Goal: Task Accomplishment & Management: Manage account settings

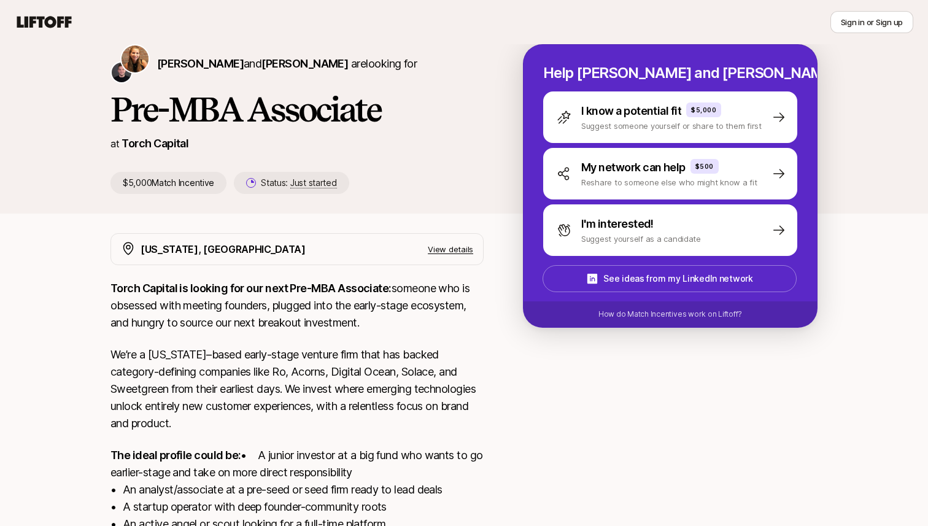
scroll to position [41, 0]
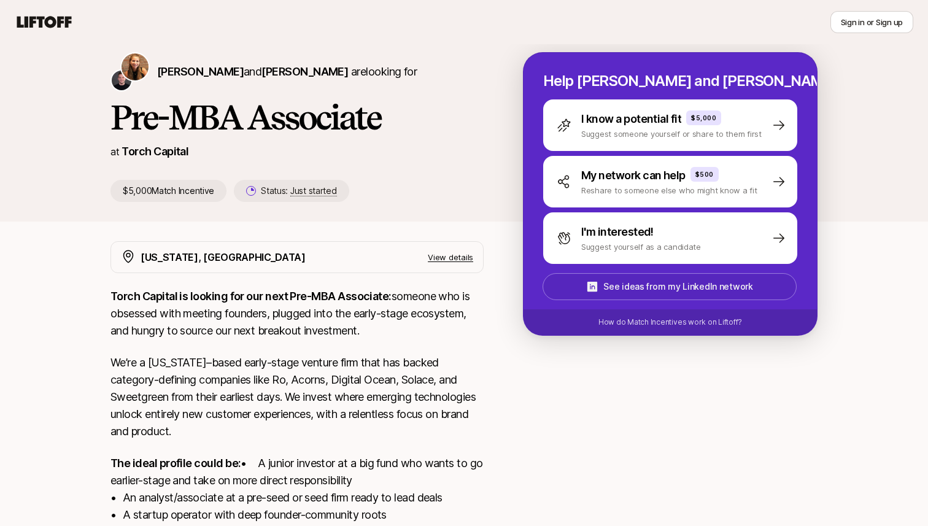
click at [630, 296] on span "See ideas from my LinkedIn network" at bounding box center [670, 286] width 252 height 25
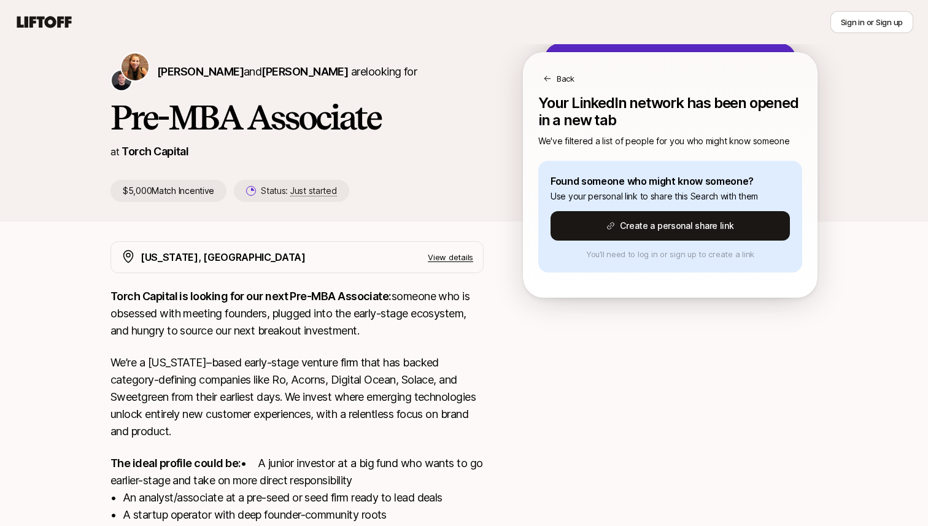
click at [571, 79] on p "Back" at bounding box center [565, 78] width 18 height 12
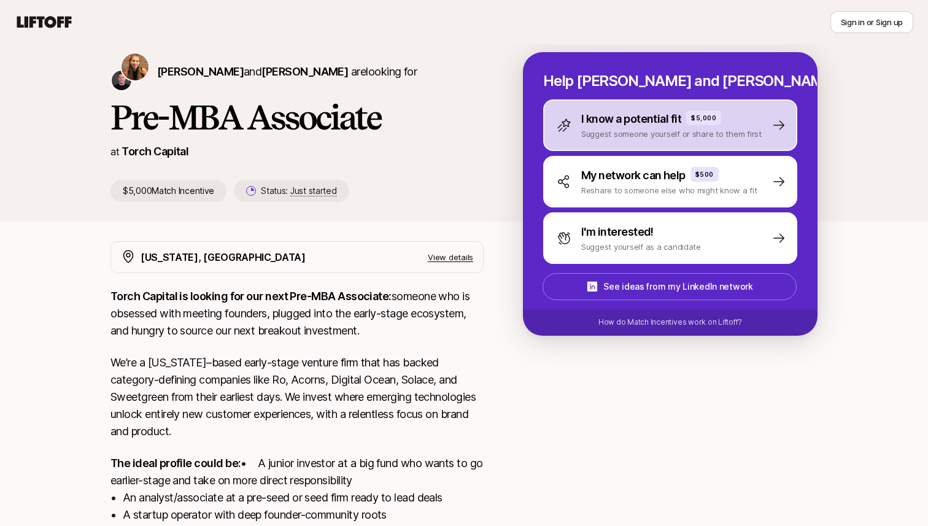
click at [636, 121] on p "I know a potential fit" at bounding box center [631, 118] width 100 height 17
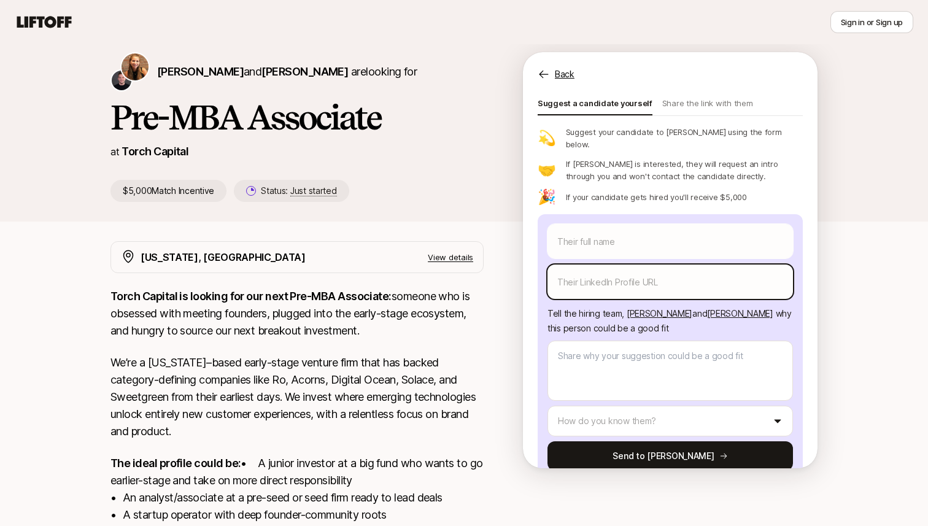
scroll to position [0, 0]
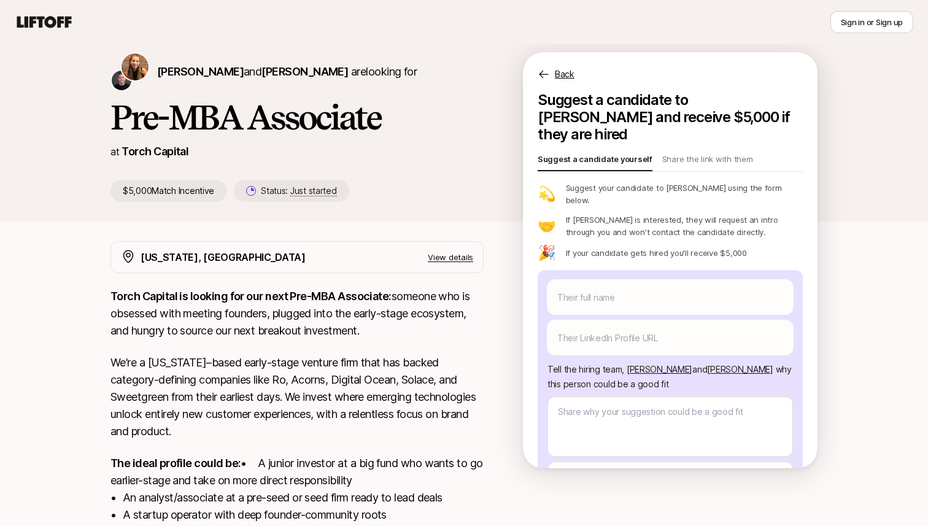
click at [514, 110] on div "Katie Reiner and Christopher Harper are looking for Pre-MBA Associate at Torch …" at bounding box center [316, 127] width 412 height 150
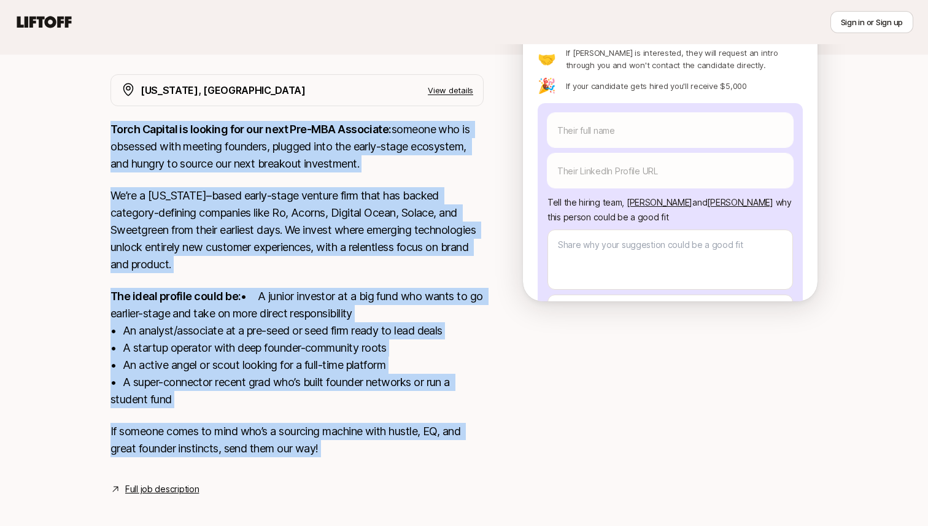
scroll to position [235, 0]
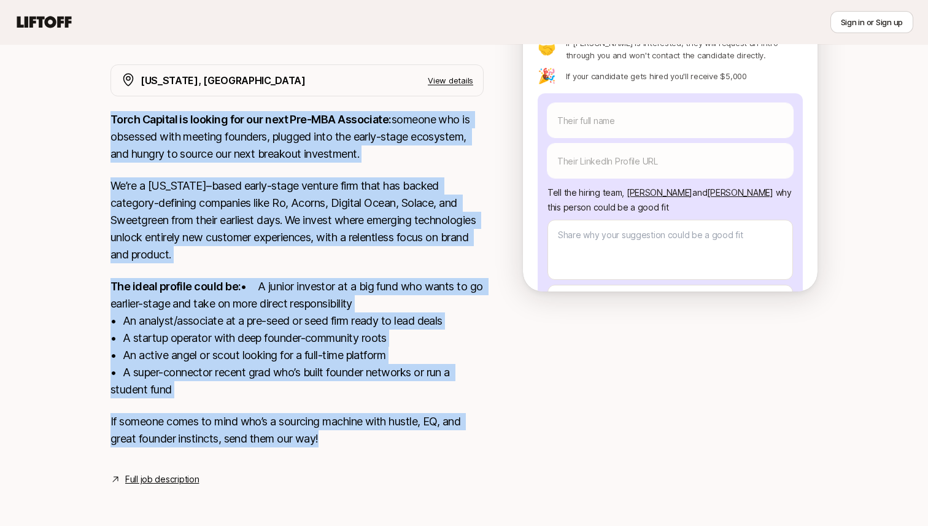
drag, startPoint x: 140, startPoint y: 315, endPoint x: 393, endPoint y: 449, distance: 285.7
click at [393, 449] on div "New York, NY View details Torch Capital is looking for our next Pre-MBA Associa…" at bounding box center [464, 275] width 736 height 422
copy div "Torch Capital is looking for our next Pre-MBA Associate: someone who is obsesse…"
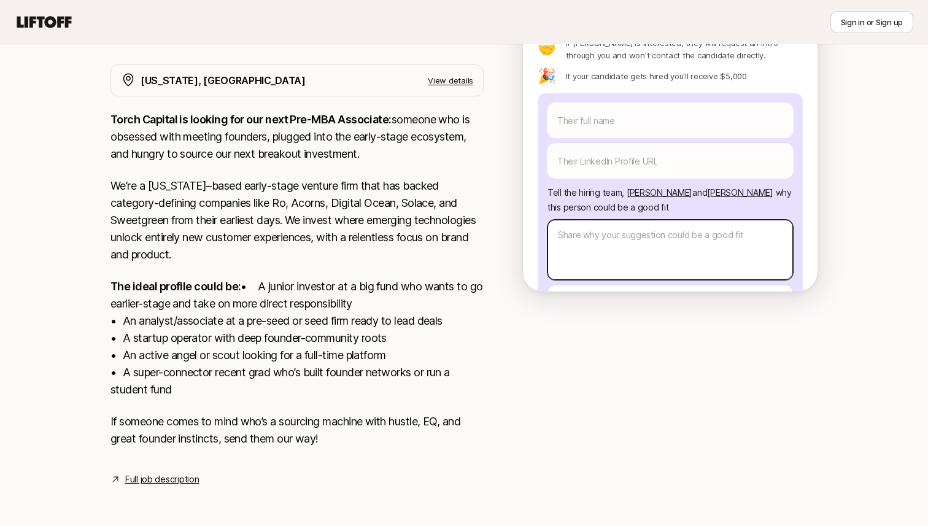
click at [596, 220] on textarea at bounding box center [669, 250] width 245 height 60
type textarea "x"
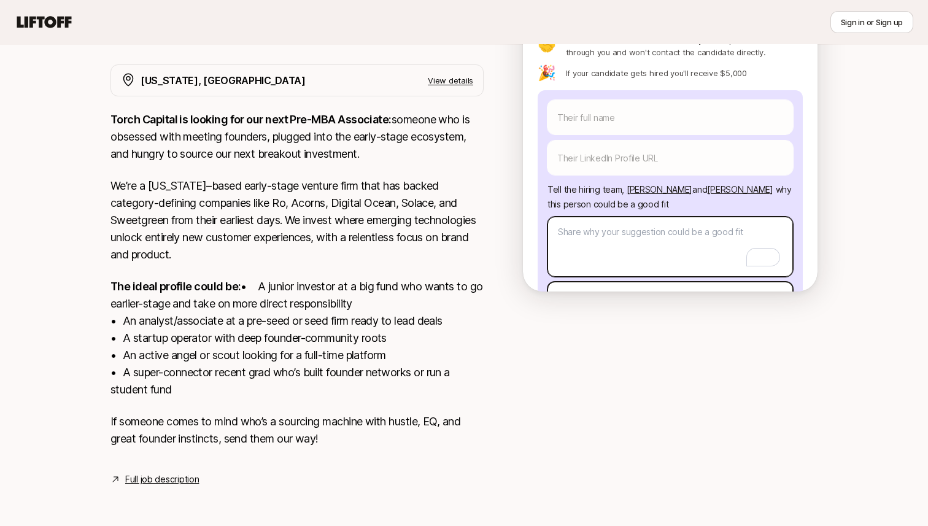
scroll to position [2, 0]
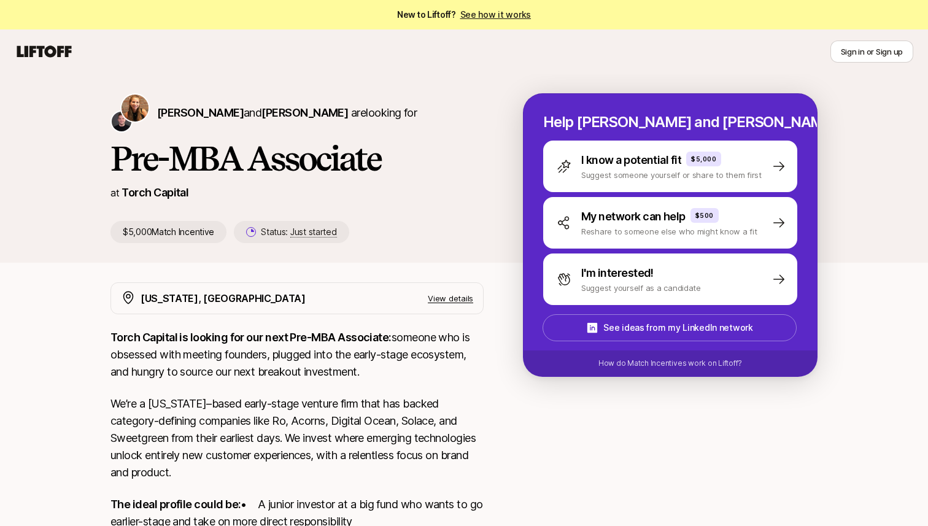
scroll to position [235, 0]
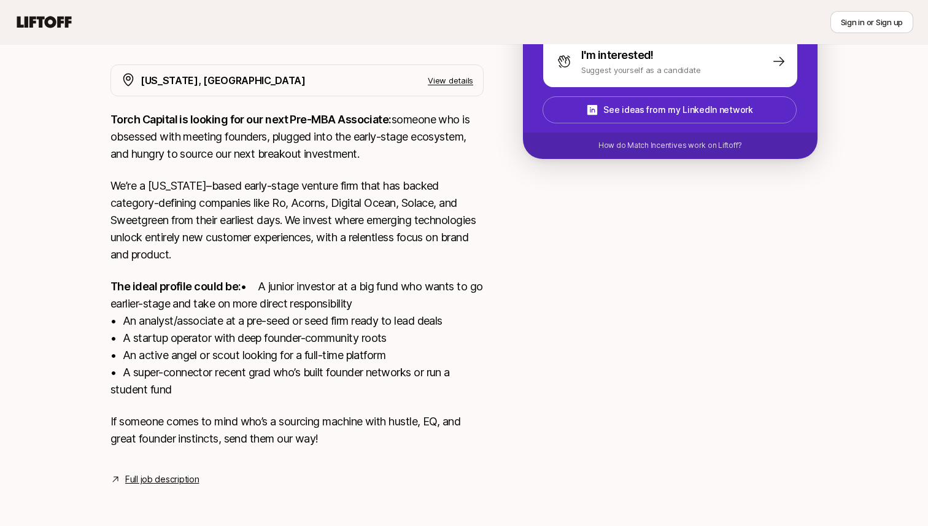
click at [153, 475] on link "Full job description" at bounding box center [162, 479] width 74 height 15
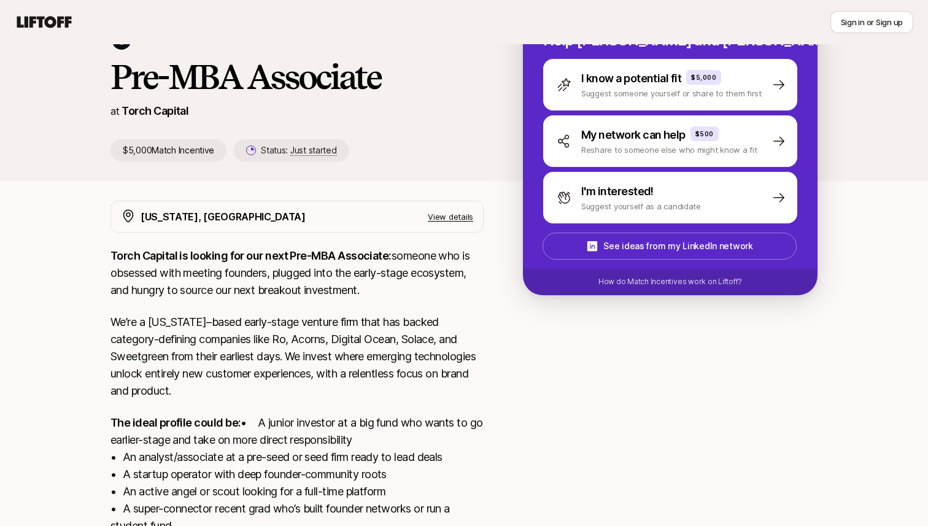
scroll to position [0, 0]
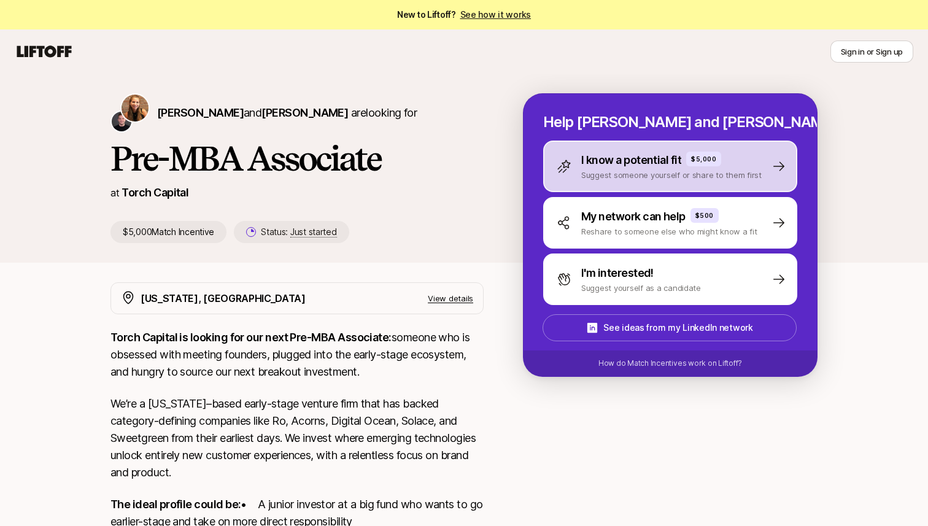
click at [636, 174] on p "Suggest someone yourself or share to them first" at bounding box center [671, 175] width 180 height 12
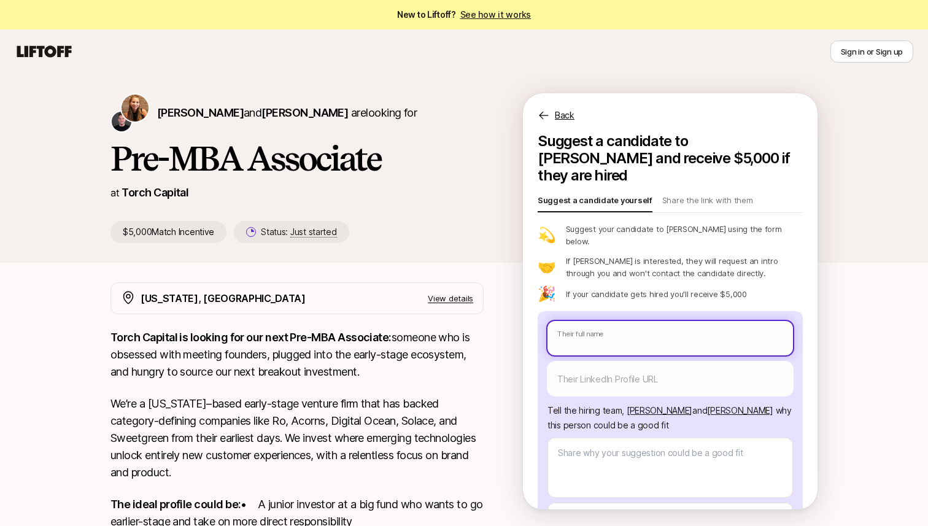
click at [608, 321] on input "text" at bounding box center [669, 338] width 245 height 34
type textarea "x"
type input "M"
type textarea "x"
type input "Ma"
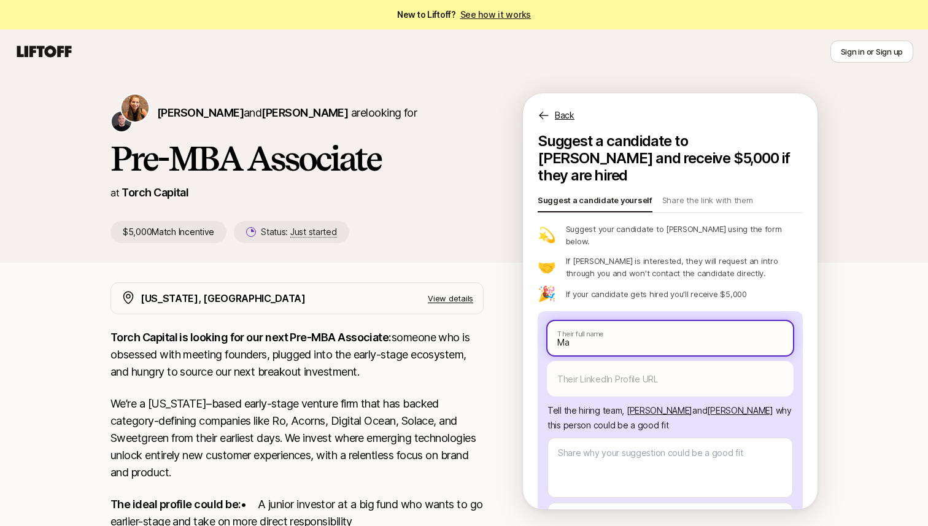
type textarea "x"
type input "Mat"
type textarea "x"
type input "[PERSON_NAME]"
type textarea "x"
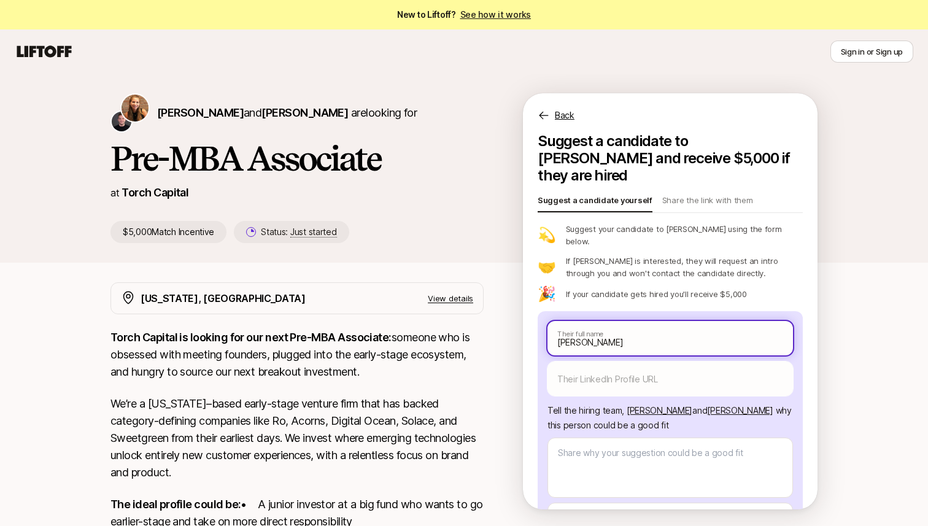
type input "[PERSON_NAME]"
type textarea "x"
type input "[PERSON_NAME]"
type textarea "x"
type input "[PERSON_NAME]"
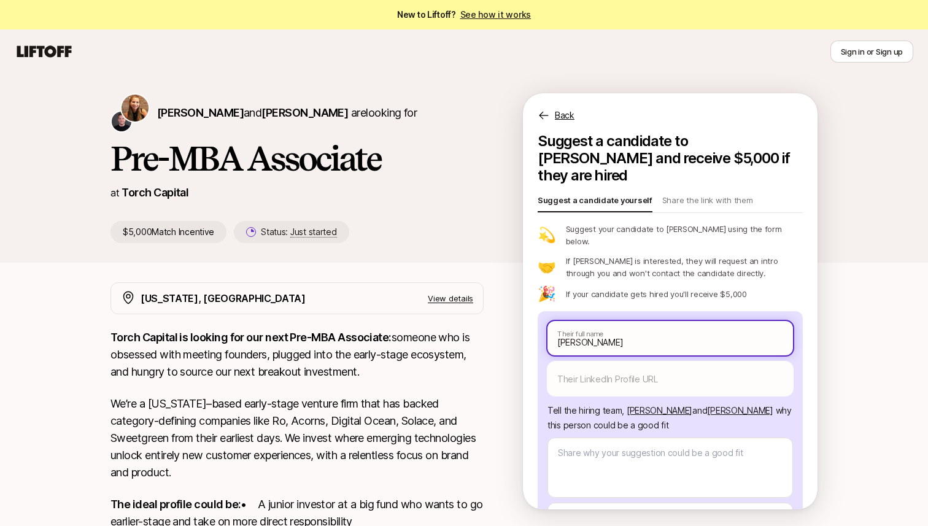
type textarea "x"
type input "[PERSON_NAME]"
type textarea "x"
type input "[PERSON_NAME]"
type textarea "x"
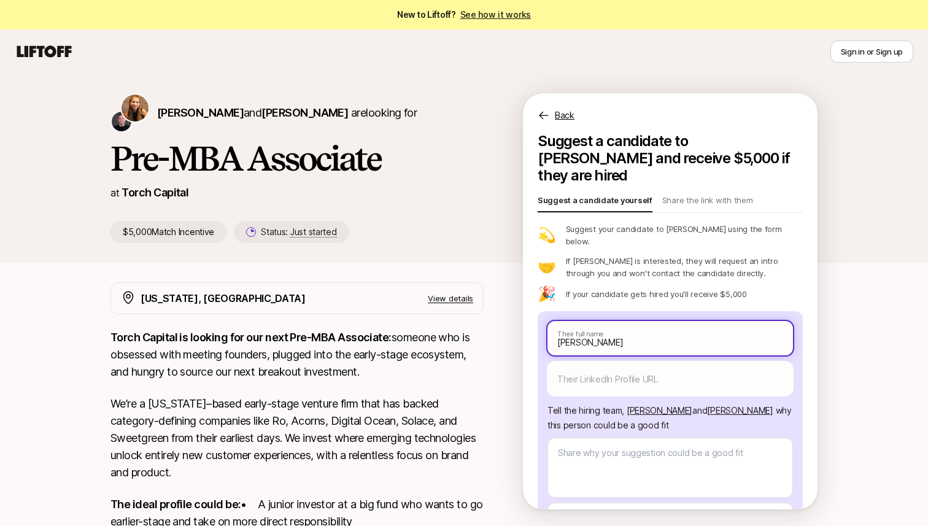
scroll to position [56, 0]
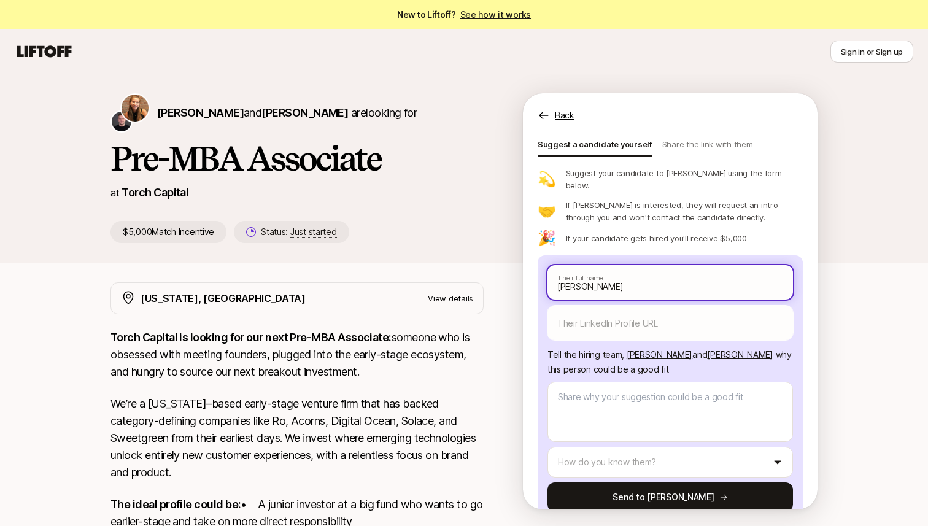
type input "[PERSON_NAME]"
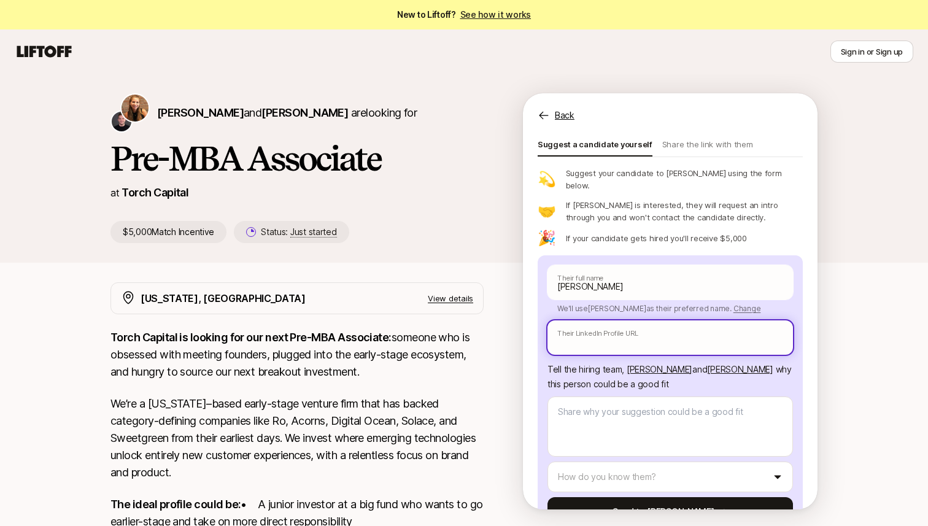
paste input "[URL][DOMAIN_NAME][PERSON_NAME]"
type textarea "x"
type input "[URL][DOMAIN_NAME][PERSON_NAME]"
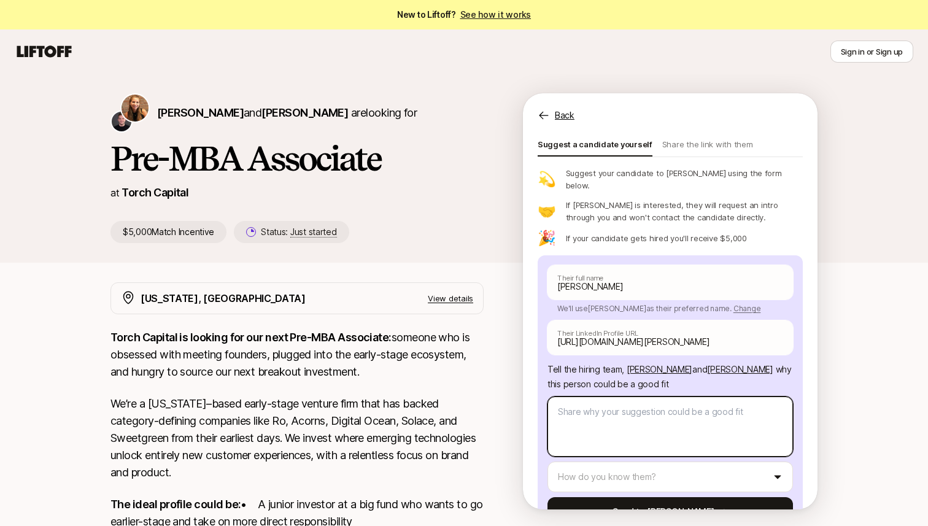
click at [599, 402] on textarea at bounding box center [669, 426] width 245 height 60
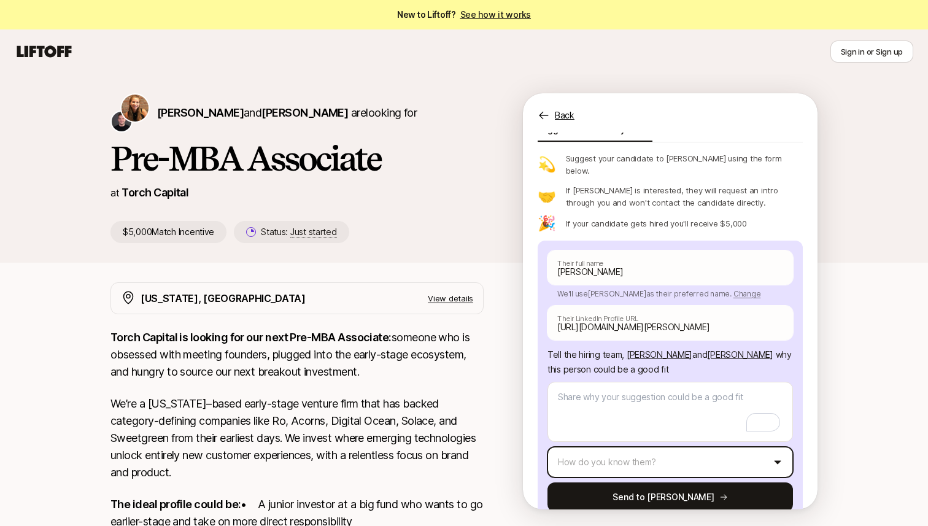
click at [601, 427] on html "New to Liftoff? See how it works Sign in or Sign up Sign in or Sign up [PERSON_…" at bounding box center [464, 263] width 928 height 526
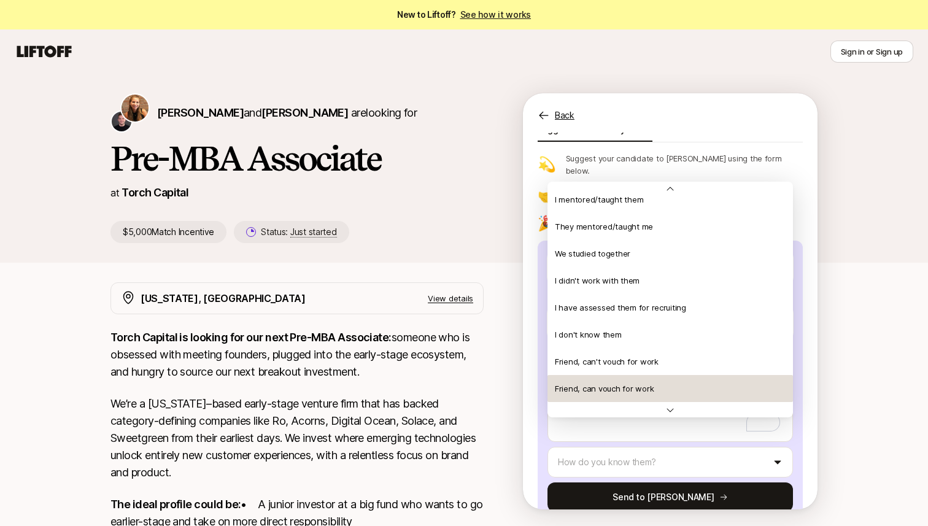
scroll to position [248, 0]
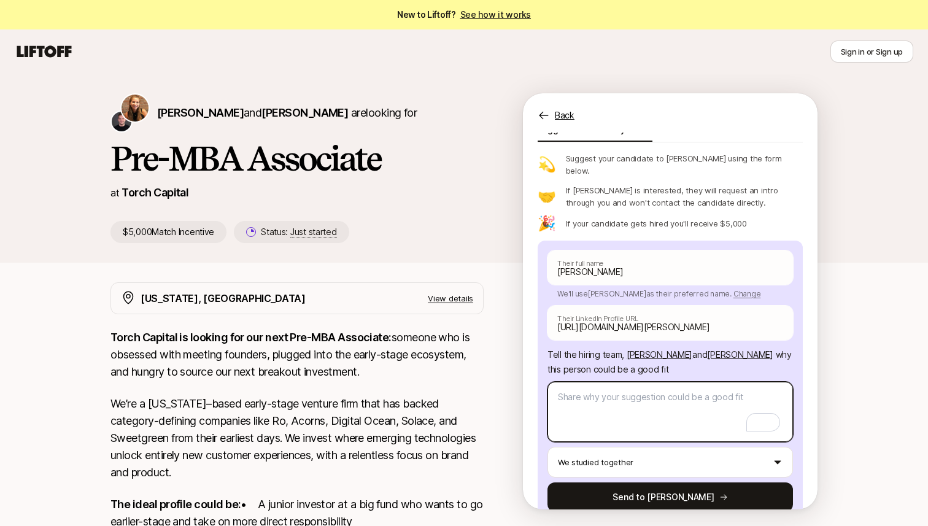
click at [615, 382] on textarea "To enrich screen reader interactions, please activate Accessibility in Grammarl…" at bounding box center [669, 412] width 245 height 60
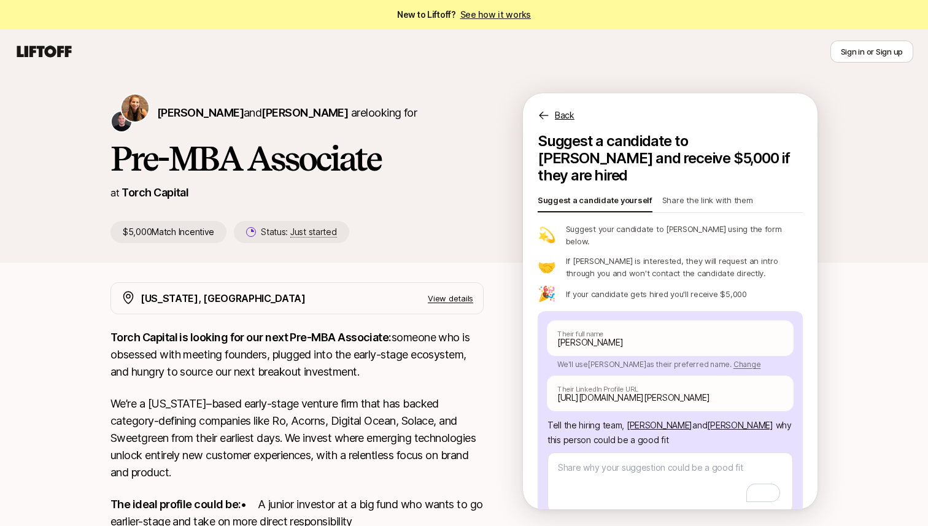
click at [691, 194] on p "Share the link with them" at bounding box center [707, 202] width 91 height 17
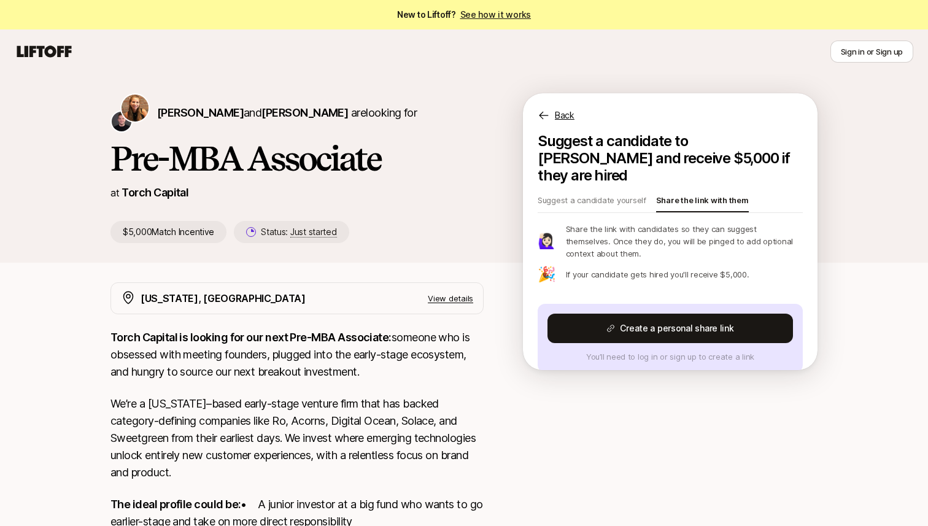
click at [690, 194] on p "Share the link with them" at bounding box center [702, 202] width 93 height 17
click at [601, 194] on p "Suggest a candidate yourself" at bounding box center [591, 202] width 109 height 17
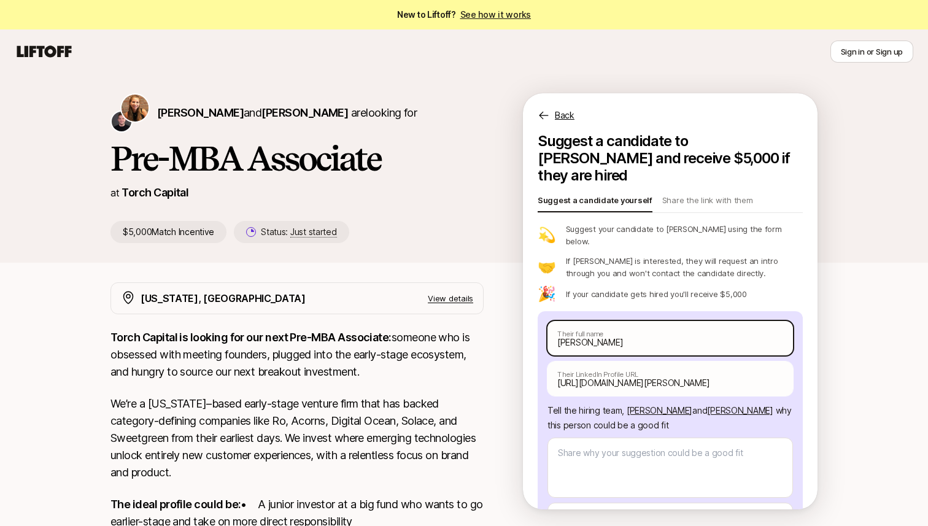
scroll to position [56, 0]
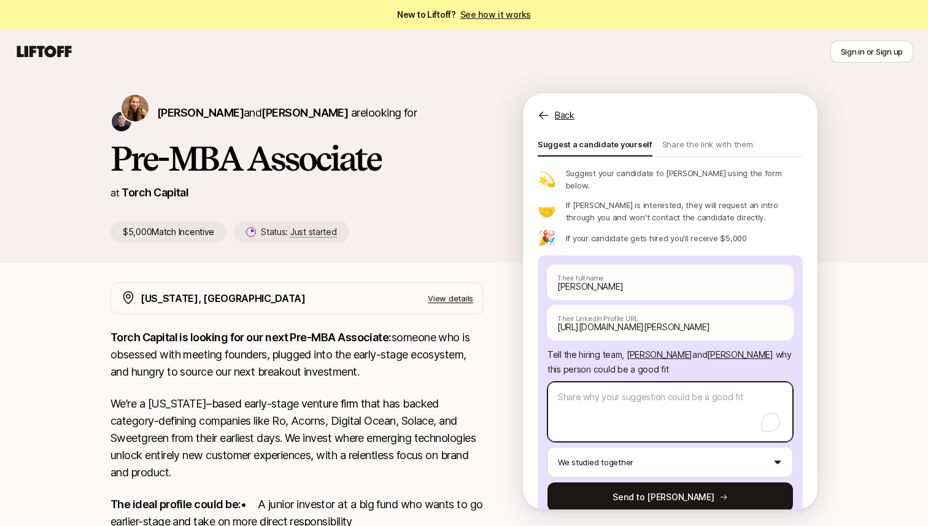
click at [630, 394] on textarea "To enrich screen reader interactions, please activate Accessibility in Grammarl…" at bounding box center [669, 412] width 245 height 60
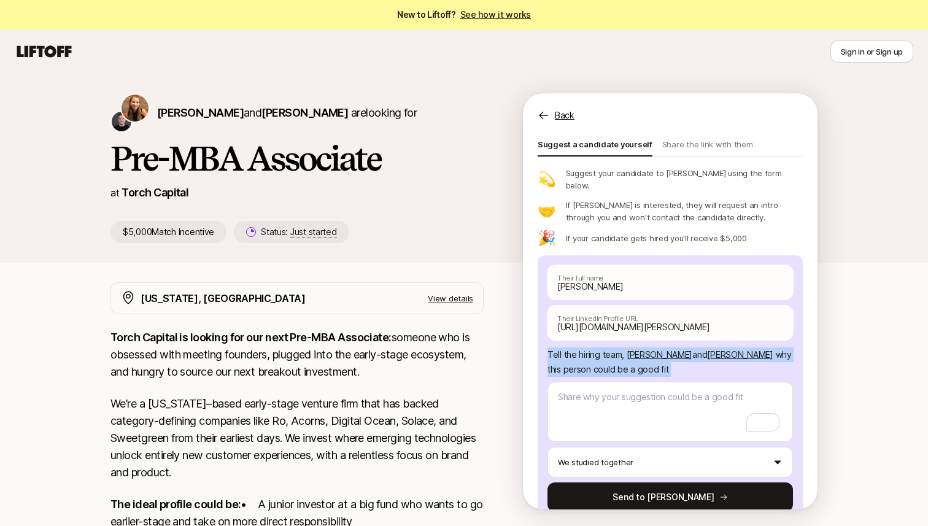
drag, startPoint x: 572, startPoint y: 328, endPoint x: 682, endPoint y: 350, distance: 111.4
click at [682, 350] on div "[PERSON_NAME] Their full name We'll use [PERSON_NAME] as their preferred name. …" at bounding box center [669, 388] width 265 height 266
copy div "Tell the hiring team, [PERSON_NAME] and [PERSON_NAME] why this person could be …"
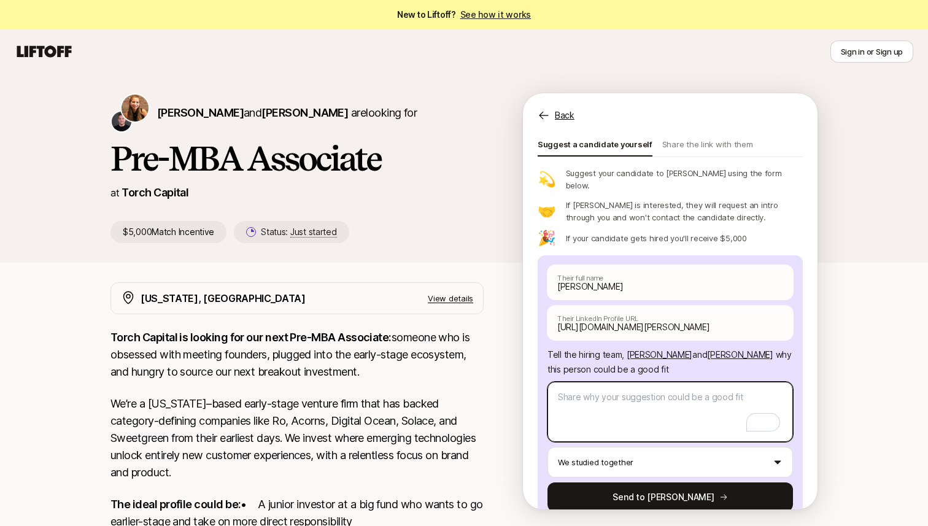
click at [649, 393] on textarea "To enrich screen reader interactions, please activate Accessibility in Grammarl…" at bounding box center [669, 412] width 245 height 60
paste textarea "I’d like to recommend [PERSON_NAME] for the Pre-MBA Associate role. [PERSON_NAM…"
type textarea "x"
type textarea "I’d like to recommend [PERSON_NAME] for the Pre-MBA Associate role. [PERSON_NAM…"
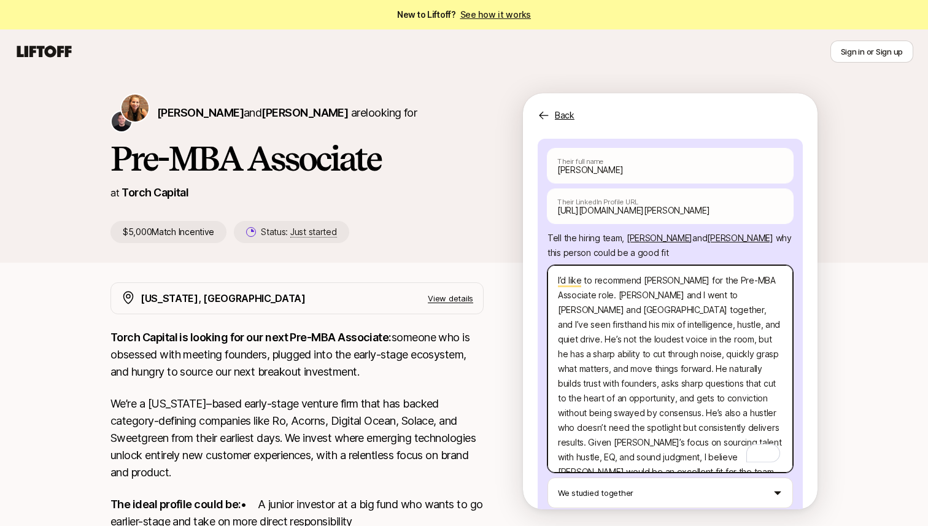
scroll to position [177, 0]
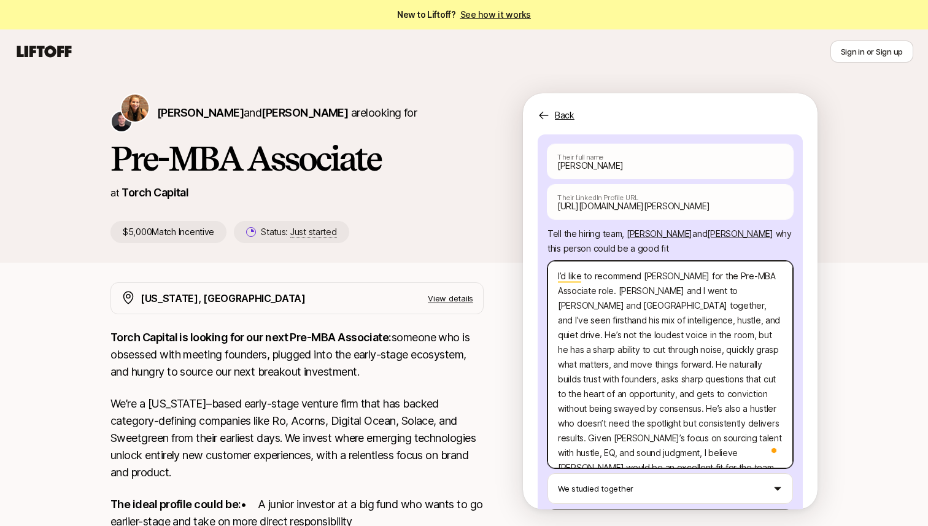
click at [693, 266] on textarea "I’d like to recommend [PERSON_NAME] for the Pre-MBA Associate role. [PERSON_NAM…" at bounding box center [669, 364] width 245 height 207
type textarea "x"
type textarea "I’d like to recommend [PERSON_NAME] for the Pre-MBA Associate role. [PERSON_NAM…"
type textarea "x"
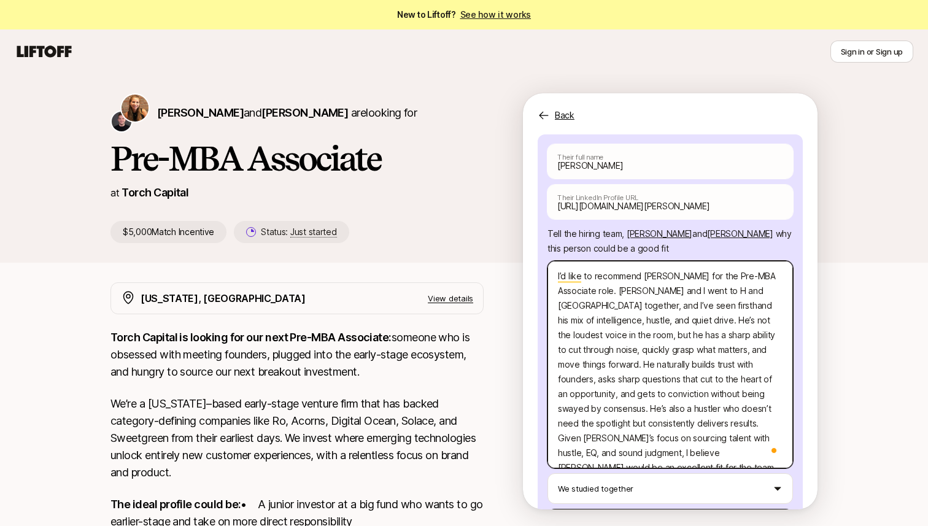
type textarea "I’d like to recommend [PERSON_NAME] for the Pre-MBA Associate role. [PERSON_NAM…"
type textarea "x"
type textarea "I’d like to recommend [PERSON_NAME] for the Pre-MBA Associate role. [PERSON_NAM…"
type textarea "x"
type textarea "I’d like to recommend [PERSON_NAME] for the Pre-MBA Associate role. [PERSON_NAM…"
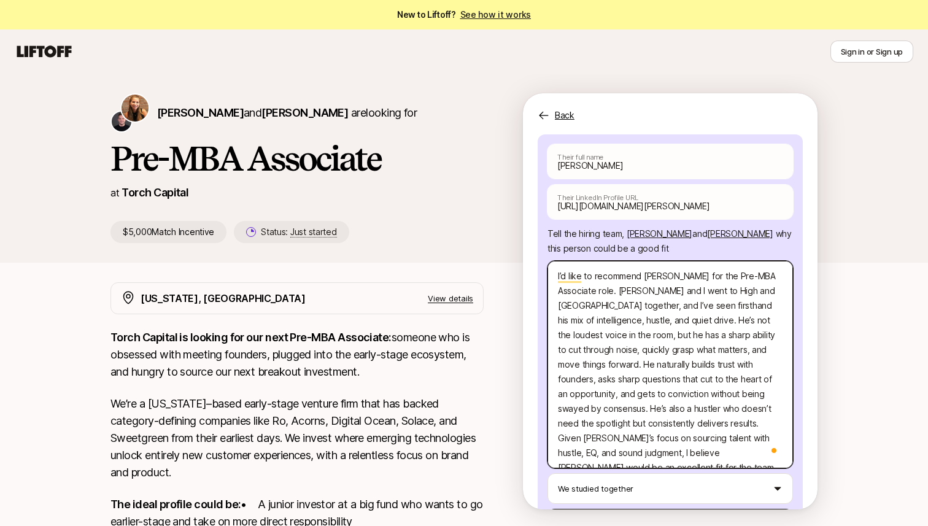
type textarea "x"
type textarea "I’d like to recommend [PERSON_NAME] for the Pre-MBA Associate role. [PERSON_NAM…"
type textarea "x"
type textarea "I’d like to recommend [PERSON_NAME] for the Pre-MBA Associate role. [PERSON_NAM…"
type textarea "x"
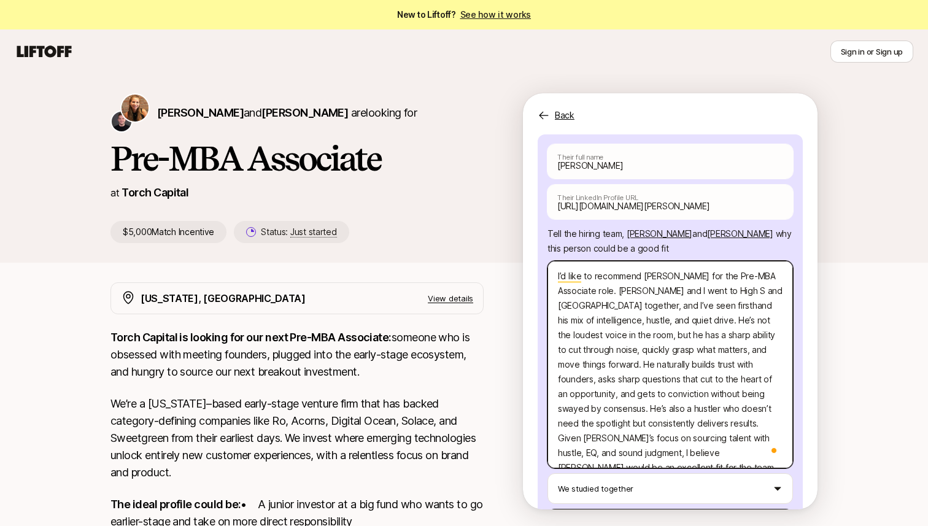
type textarea "I’d like to recommend [PERSON_NAME] for the Pre-MBA Associate role. [PERSON_NAM…"
type textarea "x"
type textarea "I’d like to recommend [PERSON_NAME] for the Pre-MBA Associate role. [PERSON_NAM…"
type textarea "x"
type textarea "I’d like to recommend [PERSON_NAME] for the Pre-MBA Associate role. [PERSON_NAM…"
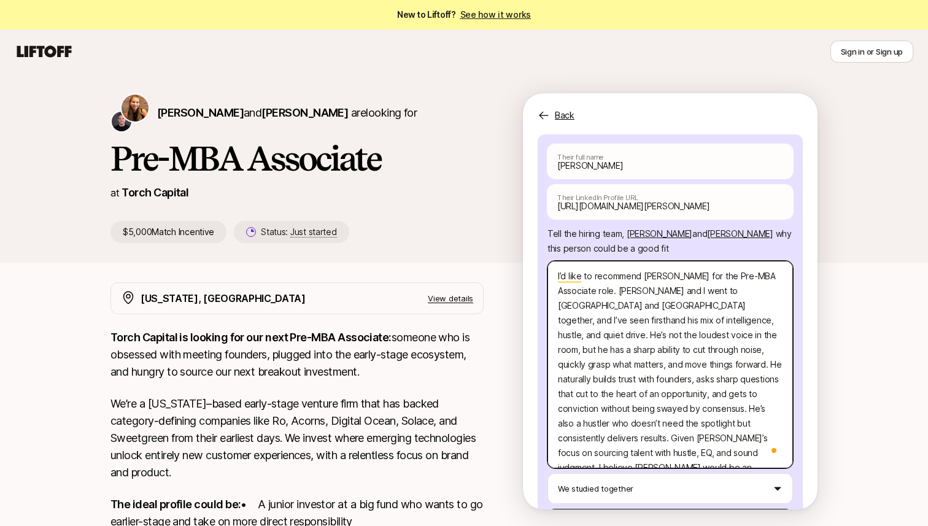
type textarea "x"
type textarea "I’d like to recommend [PERSON_NAME] for the Pre-MBA Associate role. [PERSON_NAM…"
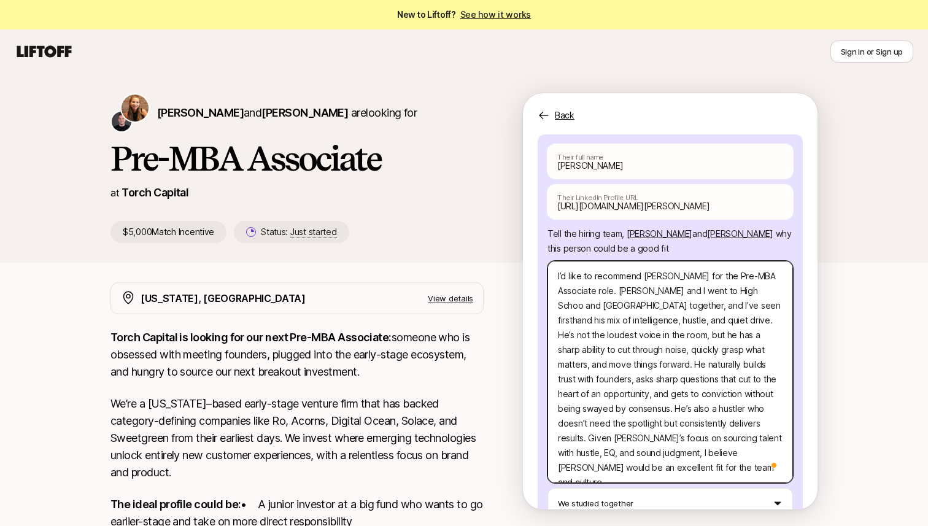
type textarea "x"
type textarea "I’d like to recommend [PERSON_NAME] for the Pre-MBA Associate role. [PERSON_NAM…"
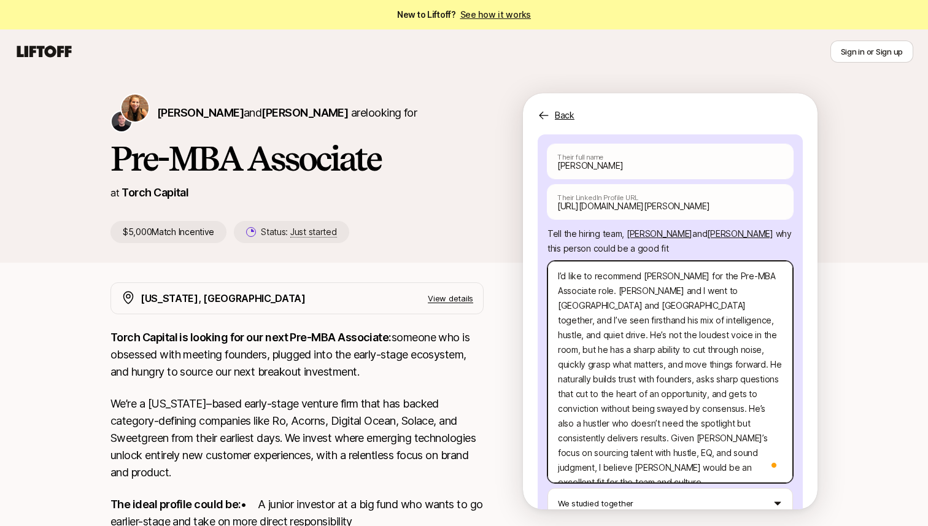
type textarea "x"
type textarea "I’d like to recommend [PERSON_NAME] for the Pre-MBA Associate role. [PERSON_NAM…"
type textarea "x"
type textarea "I’d like to recommend [PERSON_NAME] for the Pre-MBA Associate role. [PERSON_NAM…"
type textarea "x"
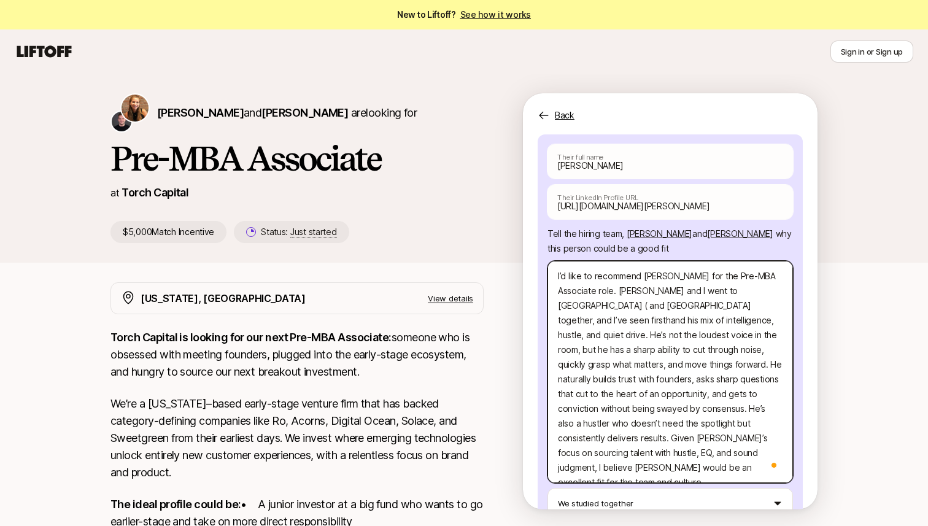
type textarea "I’d like to recommend [PERSON_NAME] for the Pre-MBA Associate role. [PERSON_NAM…"
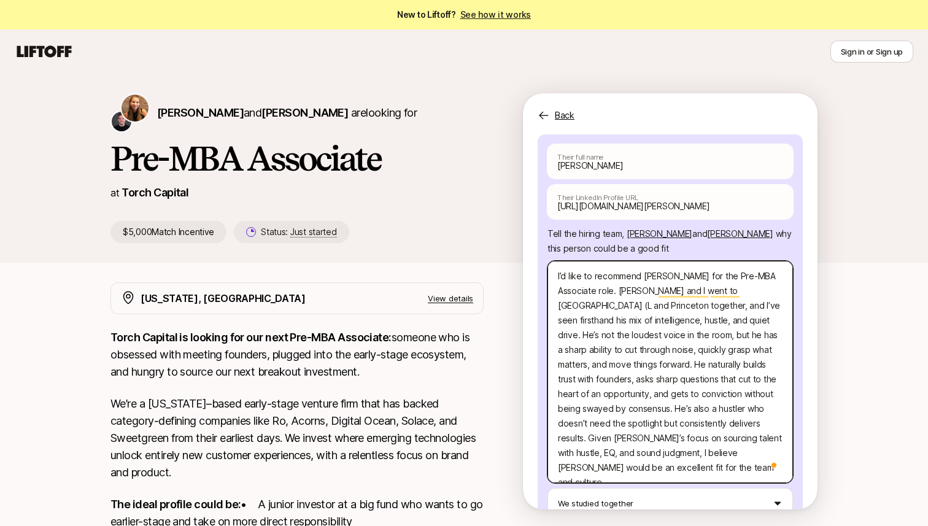
type textarea "x"
type textarea "I’d like to recommend [PERSON_NAME] for the Pre-MBA Associate role. [PERSON_NAM…"
type textarea "x"
type textarea "I’d like to recommend [PERSON_NAME] for the Pre-MBA Associate role. [PERSON_NAM…"
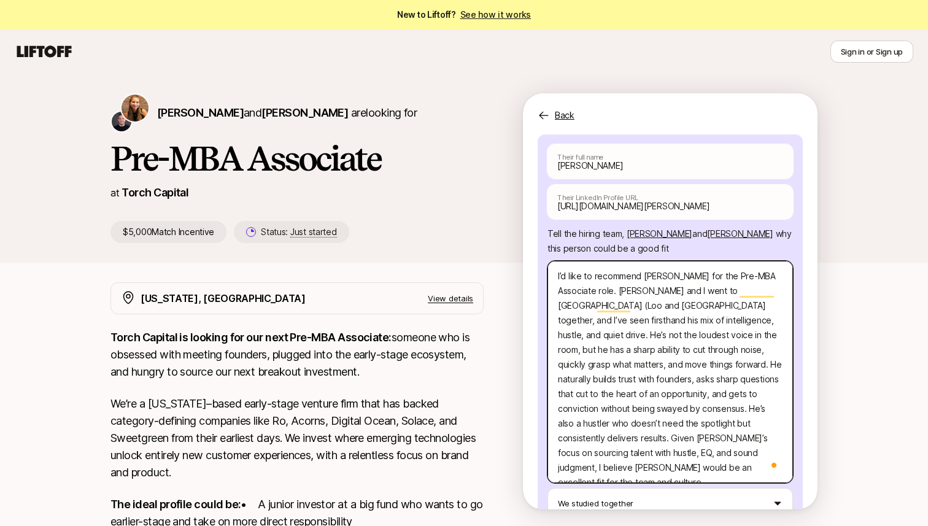
type textarea "x"
type textarea "I’d like to recommend [PERSON_NAME] for the Pre-MBA Associate role. [PERSON_NAM…"
type textarea "x"
type textarea "I’d like to recommend [PERSON_NAME] for the Pre-MBA Associate role. [PERSON_NAM…"
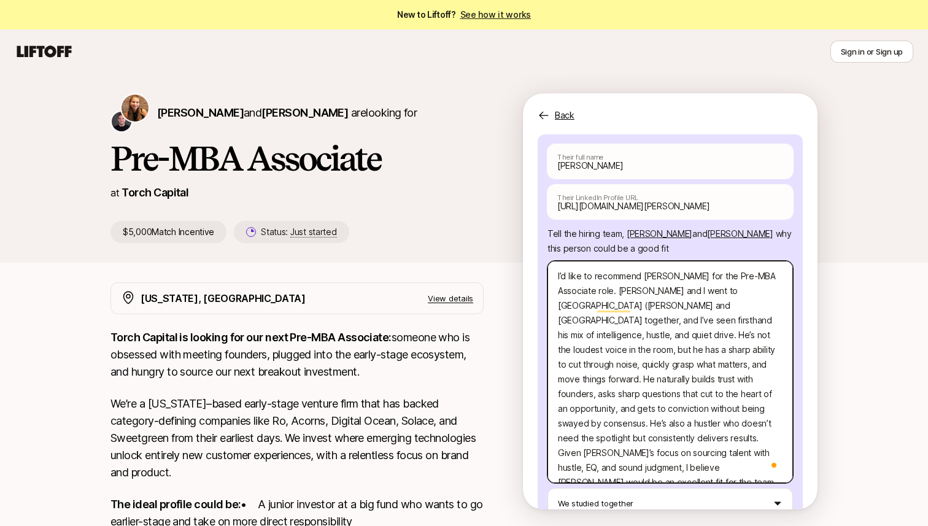
type textarea "x"
type textarea "I’d like to recommend [PERSON_NAME] for the Pre-MBA Associate role. [PERSON_NAM…"
type textarea "x"
type textarea "I’d like to recommend [PERSON_NAME] for the Pre-MBA Associate role. [PERSON_NAM…"
click at [575, 280] on textarea "I’d like to recommend [PERSON_NAME] for the Pre-MBA Associate role. [PERSON_NAM…" at bounding box center [669, 372] width 245 height 222
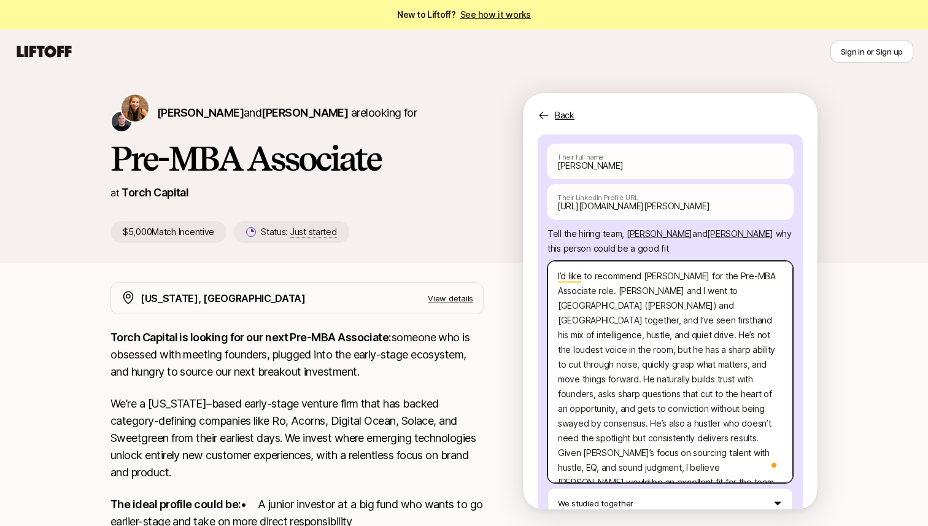
type textarea "x"
type textarea "I’d like to recommend [PERSON_NAME] for the Pre-MBA Associate role. [PERSON_NAM…"
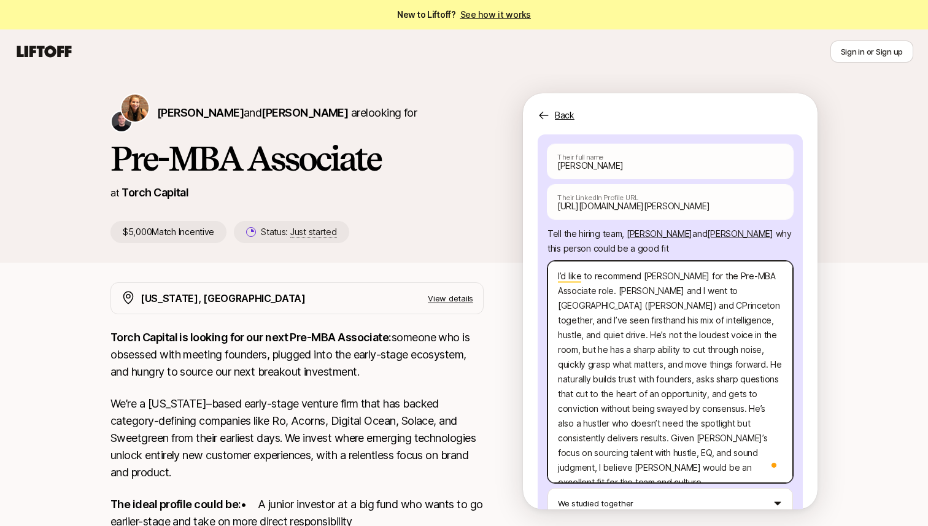
type textarea "x"
type textarea "I’d like to recommend [PERSON_NAME] for the Pre-MBA Associate role. [PERSON_NAM…"
type textarea "x"
type textarea "I’d like to recommend [PERSON_NAME] for the Pre-MBA Associate role. [PERSON_NAM…"
type textarea "x"
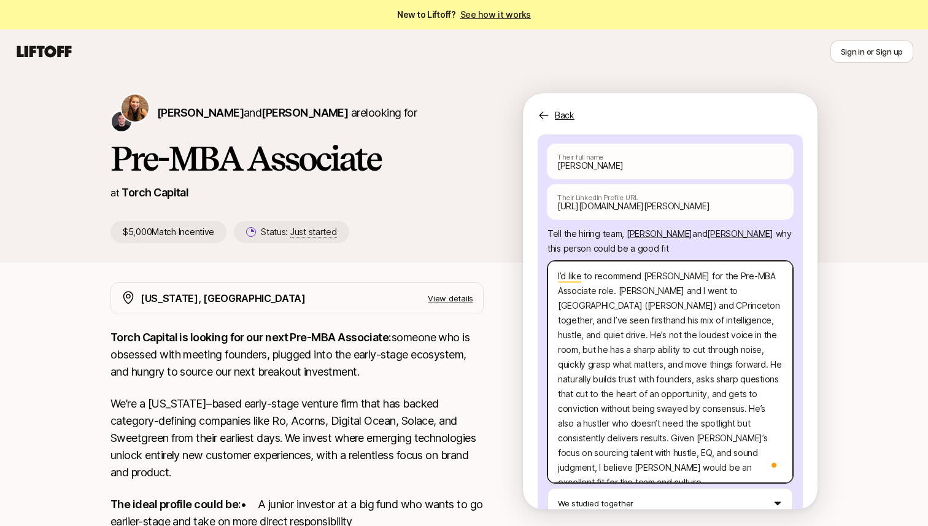
type textarea "I’d like to recommend [PERSON_NAME] for the Pre-MBA Associate role. [PERSON_NAM…"
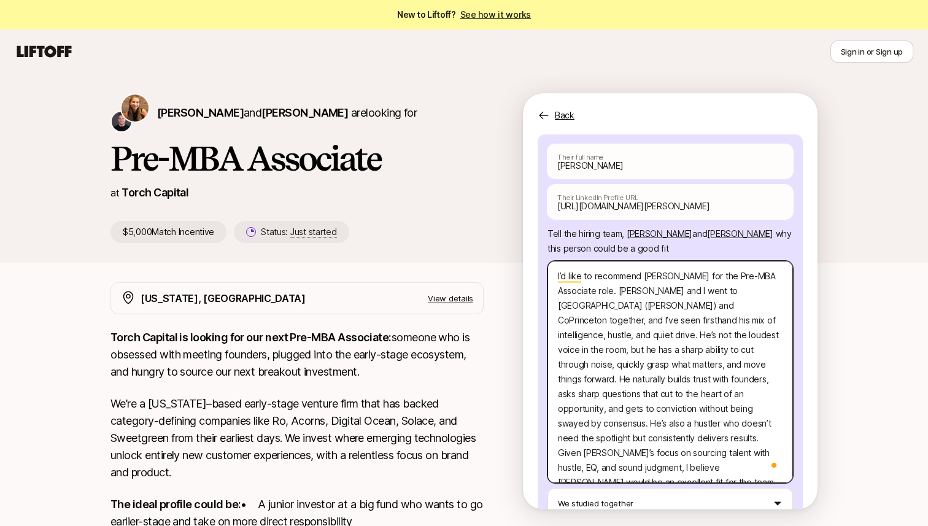
type textarea "x"
type textarea "I’d like to recommend [PERSON_NAME] for the Pre-MBA Associate role. [PERSON_NAM…"
type textarea "x"
type textarea "I’d like to recommend [PERSON_NAME] for the Pre-MBA Associate role. [PERSON_NAM…"
type textarea "x"
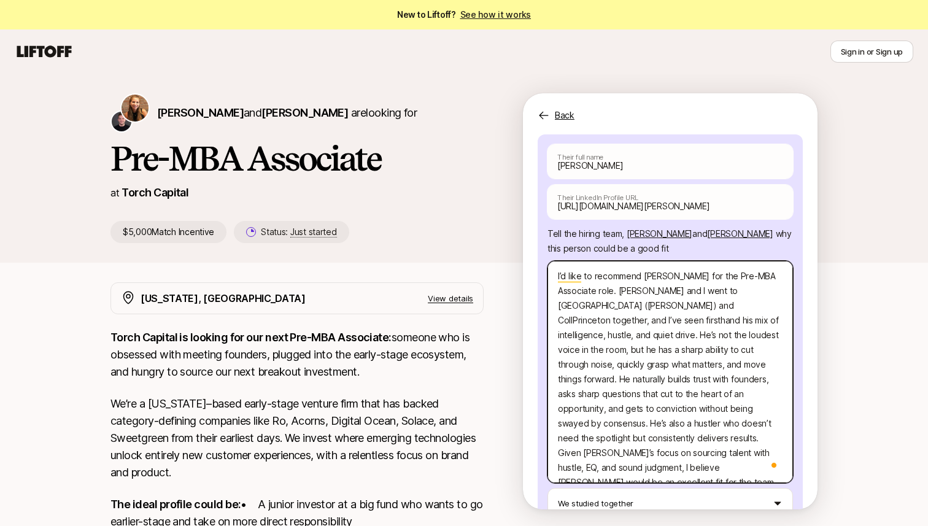
type textarea "I’d like to recommend [PERSON_NAME] for the Pre-MBA Associate role. [PERSON_NAM…"
type textarea "x"
type textarea "I’d like to recommend [PERSON_NAME] for the Pre-MBA Associate role. [PERSON_NAM…"
type textarea "x"
type textarea "I’d like to recommend [PERSON_NAME] for the Pre-MBA Associate role. [PERSON_NAM…"
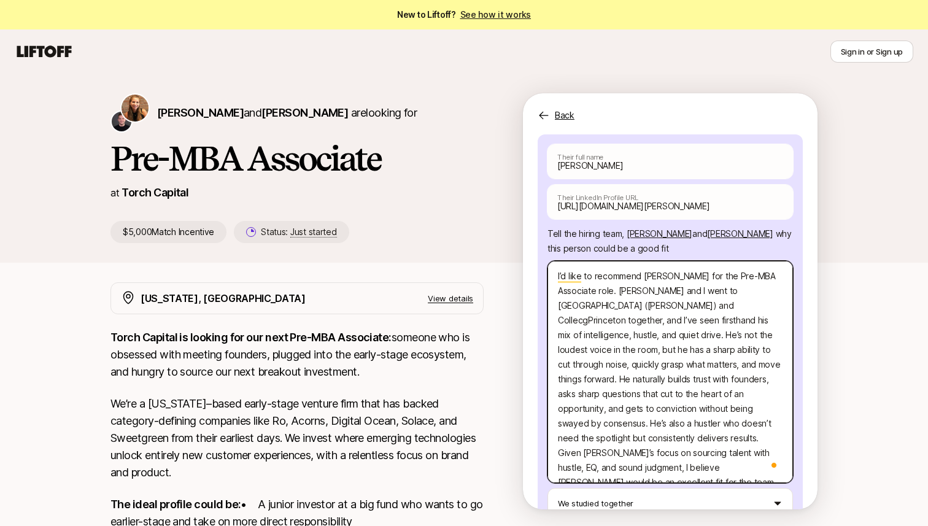
type textarea "x"
type textarea "I’d like to recommend [PERSON_NAME] for the Pre-MBA Associate role. [PERSON_NAM…"
type textarea "x"
type textarea "I’d like to recommend [PERSON_NAME] for the Pre-MBA Associate role. [PERSON_NAM…"
type textarea "x"
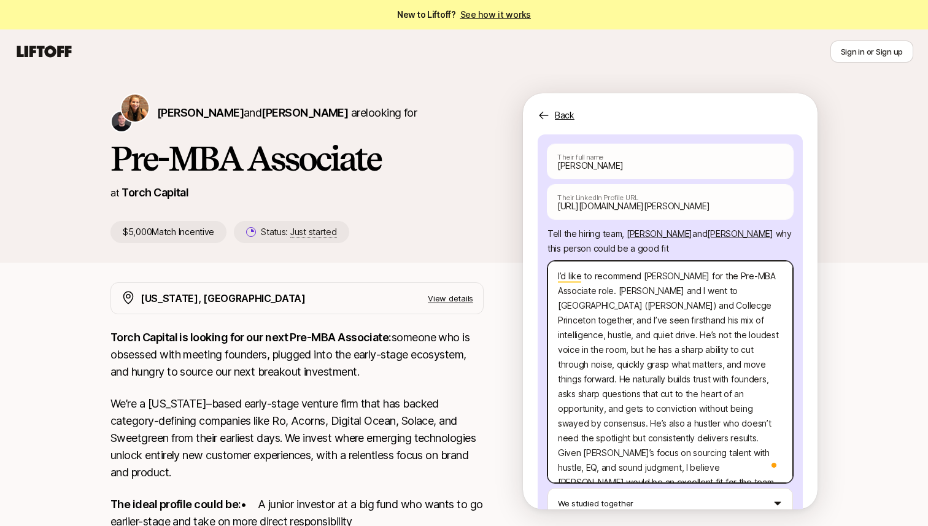
type textarea "I’d like to recommend [PERSON_NAME] for the Pre-MBA Associate role. [PERSON_NAM…"
click at [652, 279] on textarea "I’d like to recommend [PERSON_NAME] for the Pre-MBA Associate role. [PERSON_NAM…" at bounding box center [669, 372] width 245 height 222
type textarea "x"
type textarea "I’d like to recommend [PERSON_NAME] for the Pre-MBA Associate role. [PERSON_NAM…"
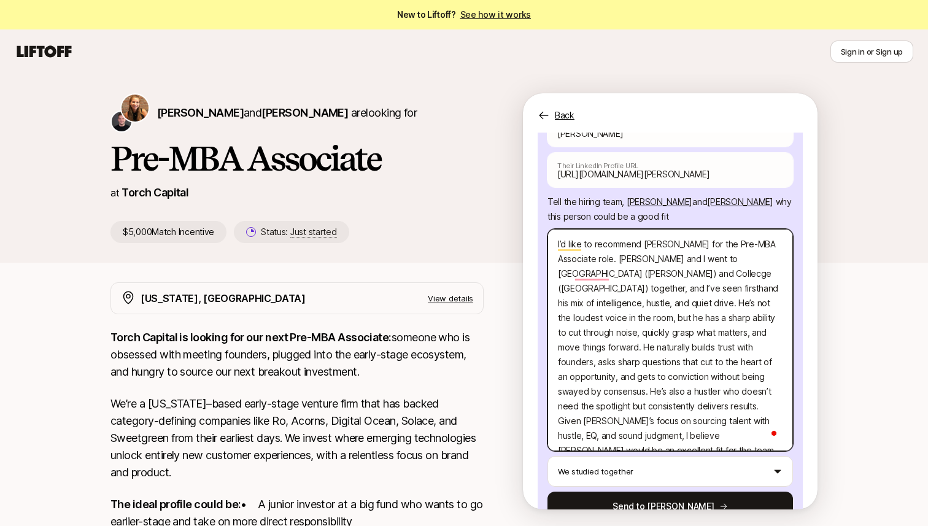
scroll to position [211, 0]
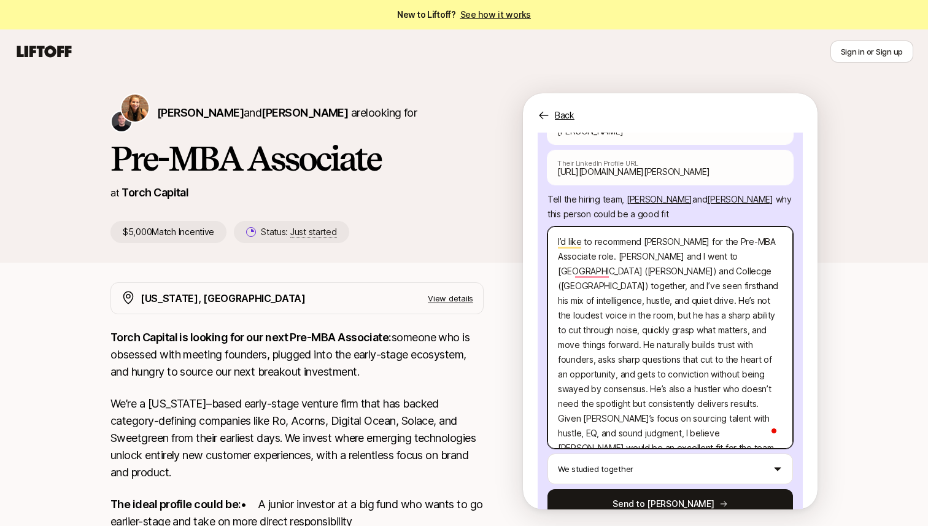
click at [572, 318] on textarea "I’d like to recommend [PERSON_NAME] for the Pre-MBA Associate role. [PERSON_NAM…" at bounding box center [669, 337] width 245 height 222
type textarea "x"
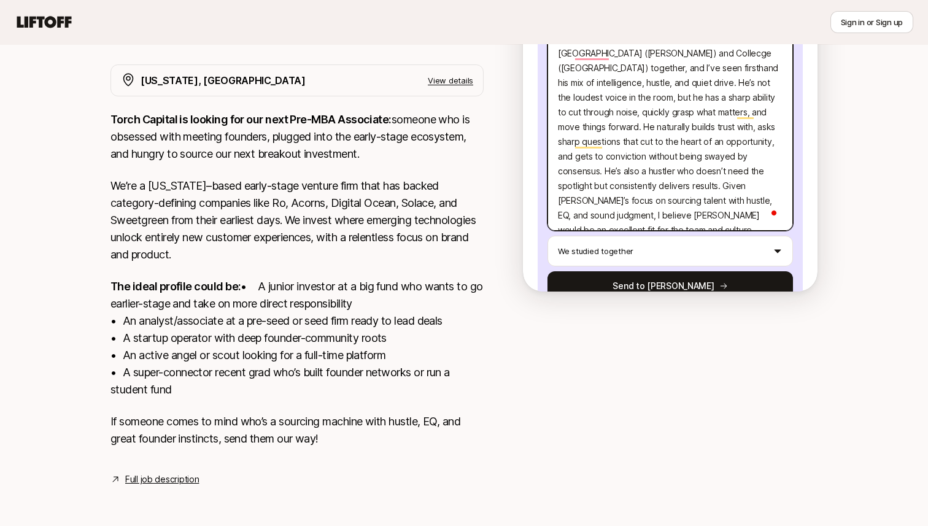
scroll to position [235, 0]
type textarea "I’d like to recommend [PERSON_NAME] for the Pre-MBA Associate role. [PERSON_NAM…"
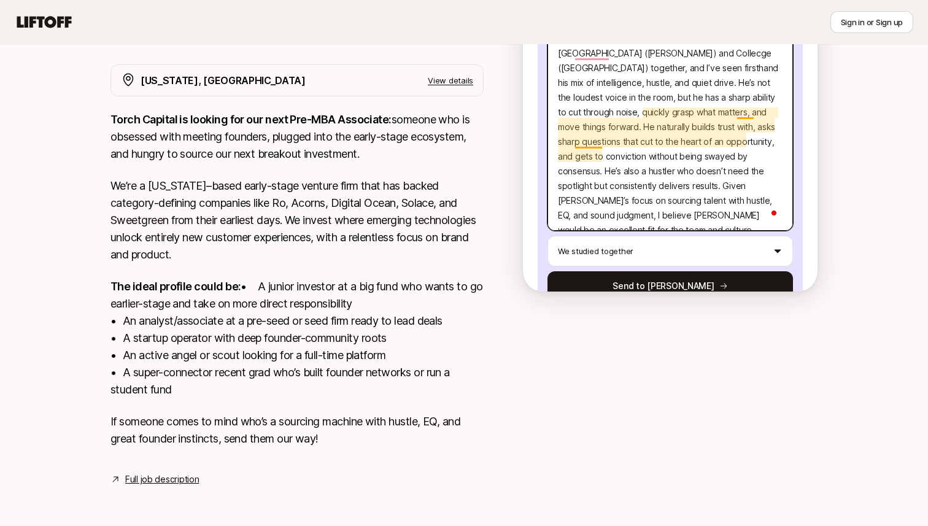
click at [740, 64] on textarea "I’d like to recommend [PERSON_NAME] for the Pre-MBA Associate role. [PERSON_NAM…" at bounding box center [669, 120] width 245 height 222
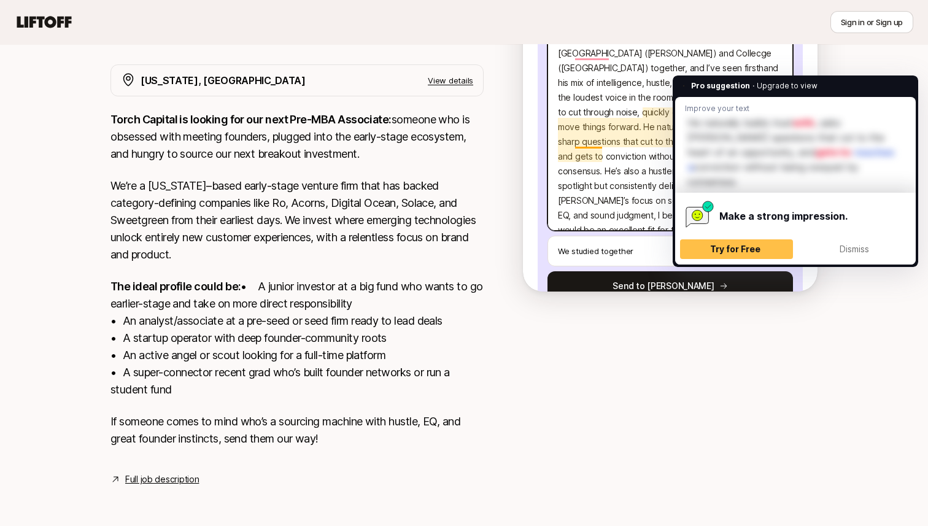
type textarea "x"
type textarea "I’d like to recommend [PERSON_NAME] for the Pre-MBA Associate role. [PERSON_NAM…"
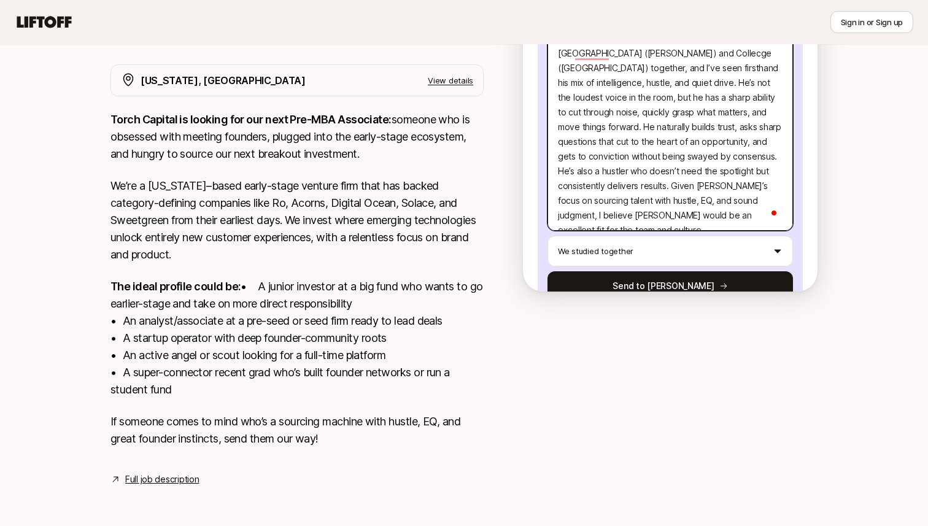
drag, startPoint x: 599, startPoint y: 85, endPoint x: 744, endPoint y: 83, distance: 145.4
click at [744, 83] on textarea "I’d like to recommend [PERSON_NAME] for the Pre-MBA Associate role. [PERSON_NAM…" at bounding box center [669, 120] width 245 height 222
type textarea "x"
type textarea "I’d like to recommend [PERSON_NAME] for the Pre-MBA Associate role. [PERSON_NAM…"
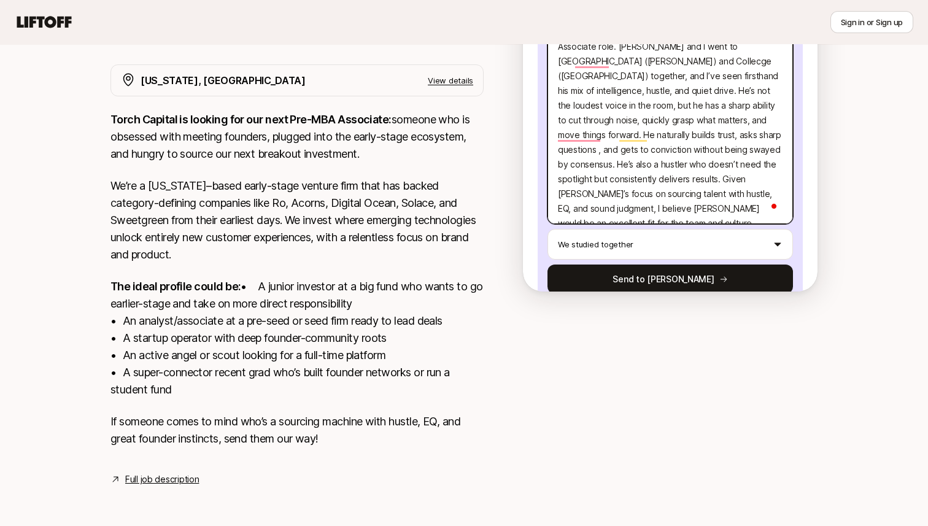
type textarea "x"
type textarea "I’d like to recommend [PERSON_NAME] for the Pre-MBA Associate role. [PERSON_NAM…"
drag, startPoint x: 618, startPoint y: 91, endPoint x: 610, endPoint y: 106, distance: 16.5
click at [610, 106] on textarea "I’d like to recommend [PERSON_NAME] for the Pre-MBA Associate role. [PERSON_NAM…" at bounding box center [669, 120] width 245 height 207
type textarea "x"
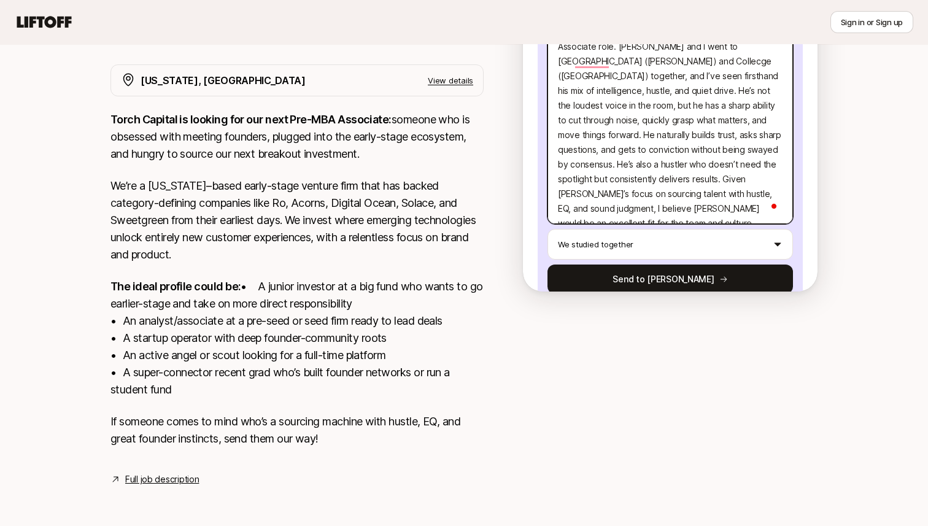
type textarea "I’d like to recommend [PERSON_NAME] for the Pre-MBA Associate role. [PERSON_NAM…"
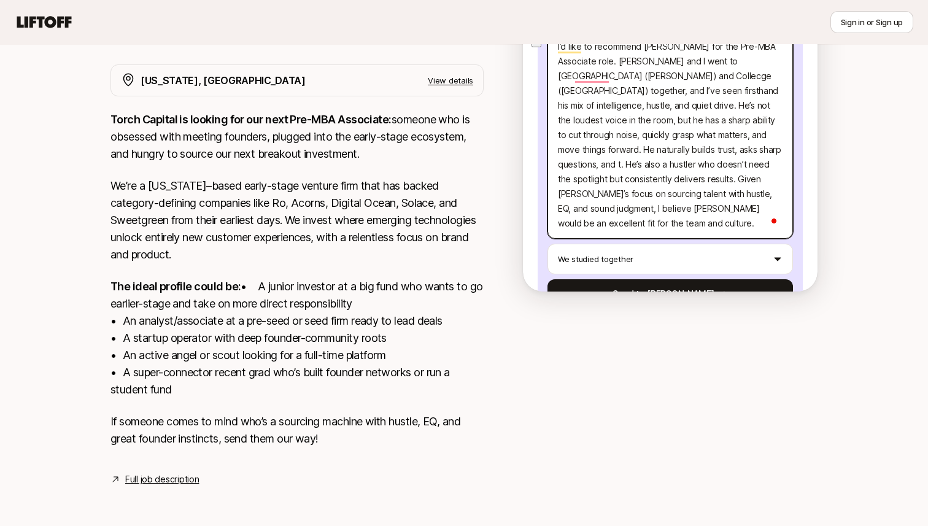
type textarea "x"
type textarea "I’d like to recommend [PERSON_NAME] for the Pre-MBA Associate role. [PERSON_NAM…"
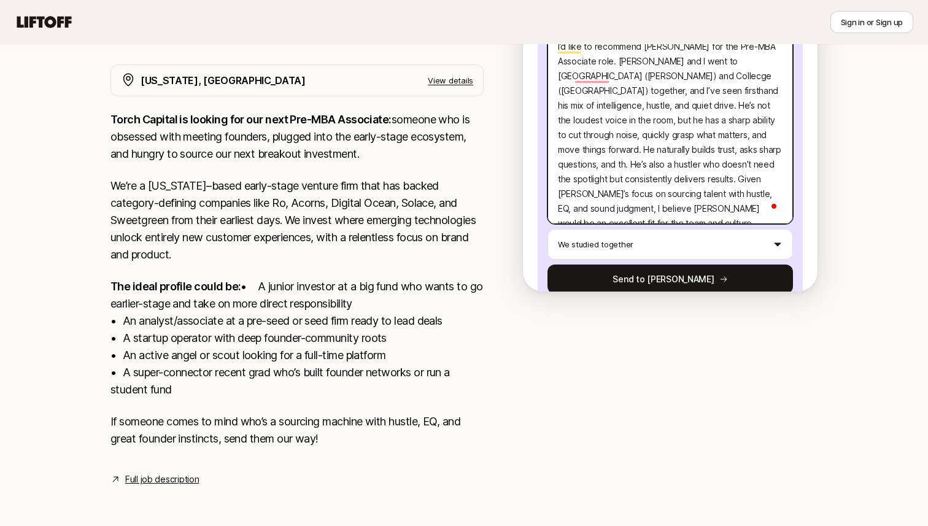
type textarea "x"
type textarea "I’d like to recommend [PERSON_NAME] for the Pre-MBA Associate role. [PERSON_NAM…"
type textarea "x"
type textarea "I’d like to recommend [PERSON_NAME] for the Pre-MBA Associate role. [PERSON_NAM…"
type textarea "x"
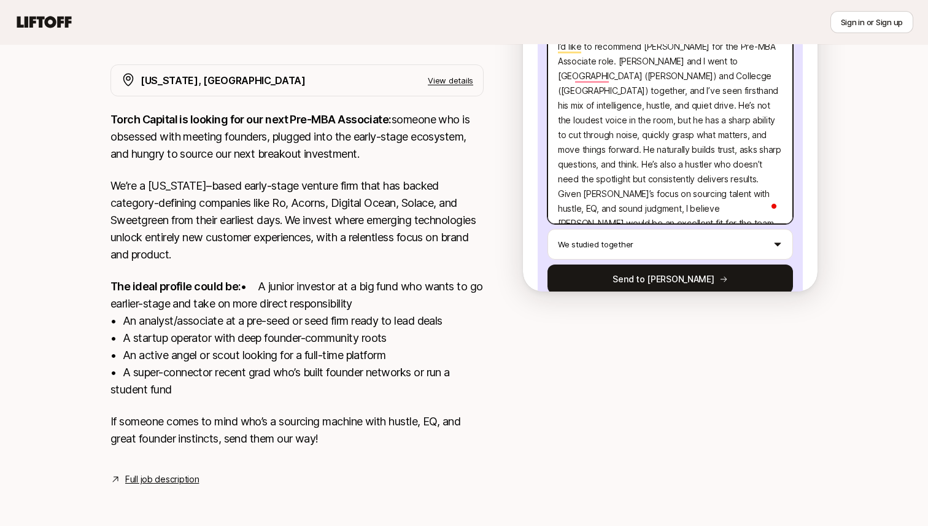
type textarea "I’d like to recommend [PERSON_NAME] for the Pre-MBA Associate role. [PERSON_NAM…"
type textarea "x"
type textarea "I’d like to recommend [PERSON_NAME] for the Pre-MBA Associate role. [PERSON_NAM…"
type textarea "x"
type textarea "I’d like to recommend [PERSON_NAME] for the Pre-MBA Associate role. [PERSON_NAM…"
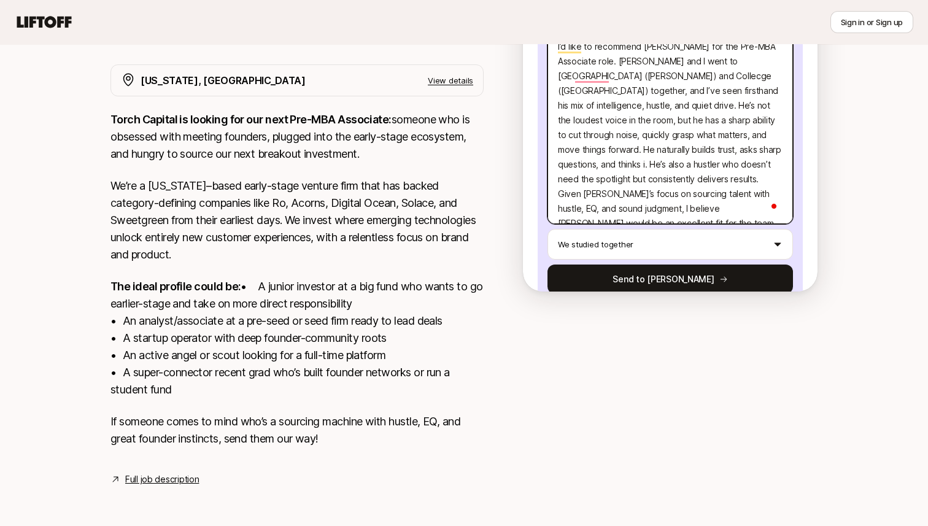
type textarea "x"
type textarea "I’d like to recommend [PERSON_NAME] for the Pre-MBA Associate role. [PERSON_NAM…"
type textarea "x"
type textarea "I’d like to recommend [PERSON_NAME] for the Pre-MBA Associate role. [PERSON_NAM…"
type textarea "x"
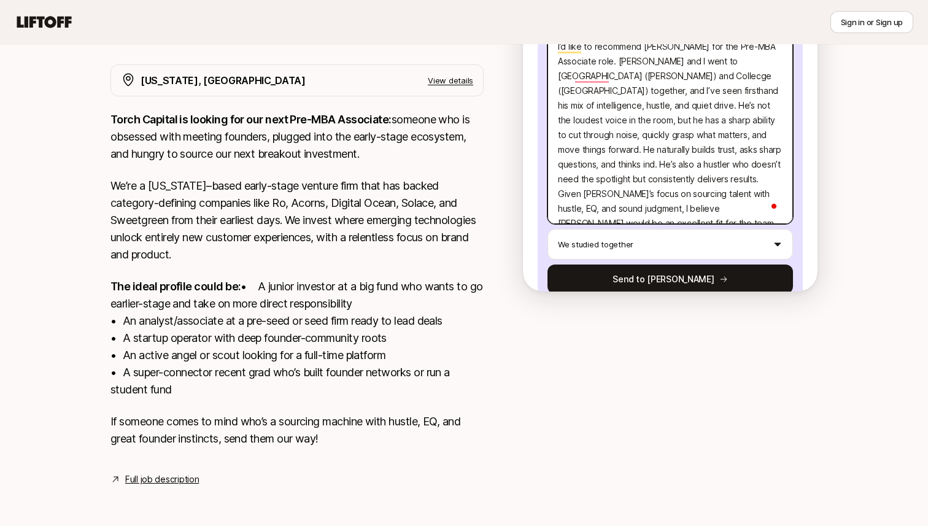
type textarea "I’d like to recommend [PERSON_NAME] for the Pre-MBA Associate role. [PERSON_NAM…"
type textarea "x"
type textarea "I’d like to recommend [PERSON_NAME] for the Pre-MBA Associate role. [PERSON_NAM…"
type textarea "x"
type textarea "I’d like to recommend [PERSON_NAME] for the Pre-MBA Associate role. [PERSON_NAM…"
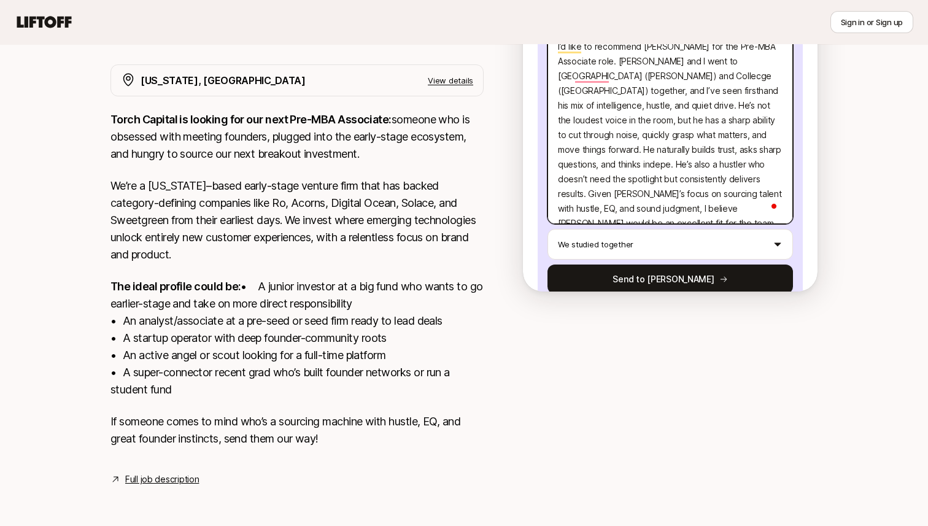
type textarea "x"
type textarea "I’d like to recommend [PERSON_NAME] for the Pre-MBA Associate role. [PERSON_NAM…"
type textarea "x"
type textarea "I’d like to recommend [PERSON_NAME] for the Pre-MBA Associate role. [PERSON_NAM…"
type textarea "x"
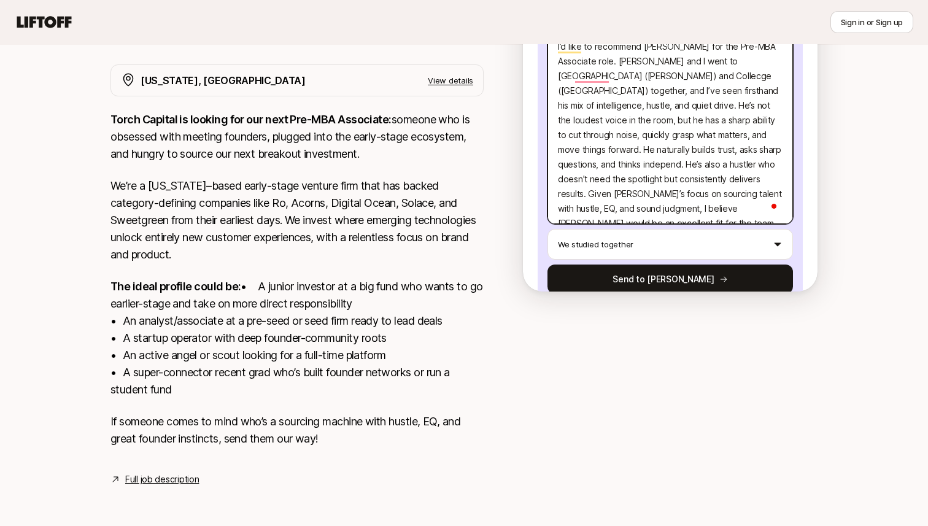
type textarea "I’d like to recommend [PERSON_NAME] for the Pre-MBA Associate role. [PERSON_NAM…"
type textarea "x"
type textarea "I’d like to recommend [PERSON_NAME] for the Pre-MBA Associate role. [PERSON_NAM…"
type textarea "x"
type textarea "I’d like to recommend [PERSON_NAME] for the Pre-MBA Associate role. [PERSON_NAM…"
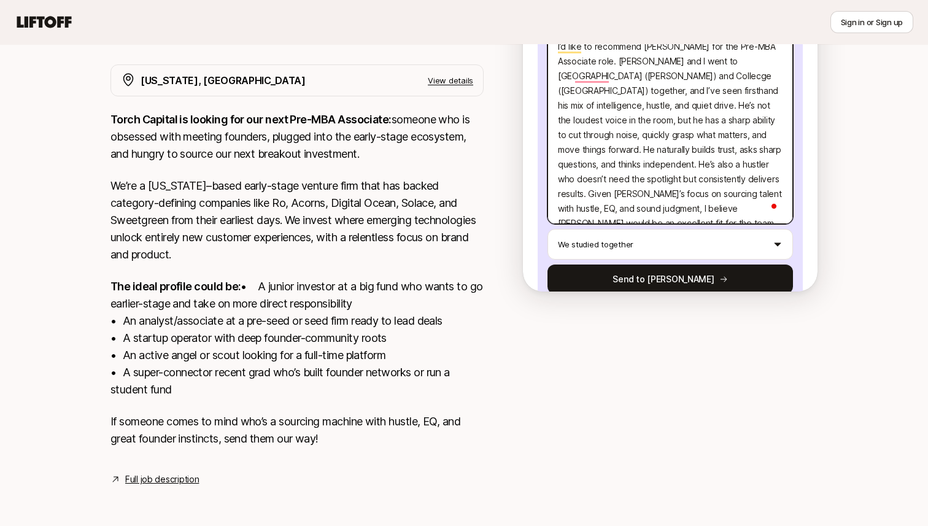
type textarea "x"
type textarea "I’d like to recommend [PERSON_NAME] for the Pre-MBA Associate role. [PERSON_NAM…"
type textarea "x"
type textarea "I’d like to recommend [PERSON_NAME] for the Pre-MBA Associate role. [PERSON_NAM…"
click at [610, 106] on textarea "I’d like to recommend [PERSON_NAME] for the Pre-MBA Associate role. [PERSON_NAM…" at bounding box center [669, 127] width 245 height 193
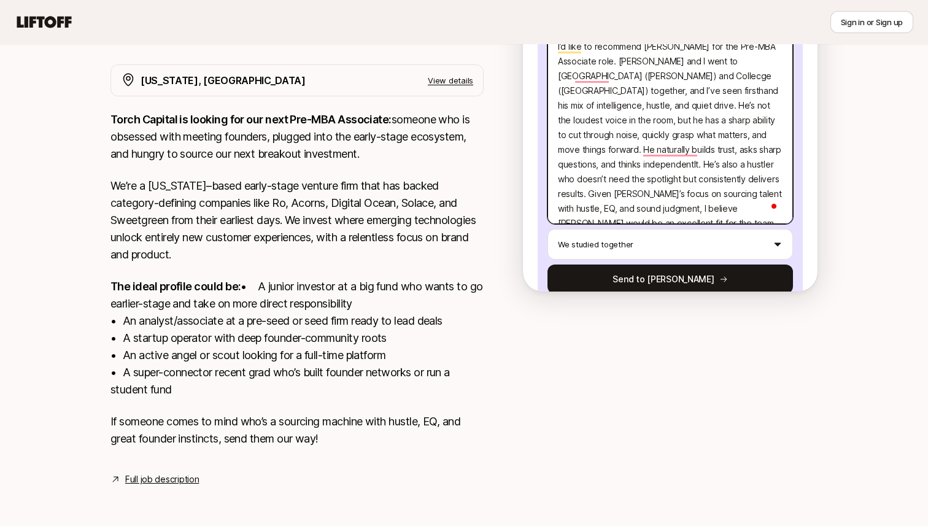
type textarea "x"
type textarea "I’d like to recommend [PERSON_NAME] for the Pre-MBA Associate role. [PERSON_NAM…"
type textarea "x"
type textarea "I’d like to recommend [PERSON_NAME] for the Pre-MBA Associate role. [PERSON_NAM…"
type textarea "x"
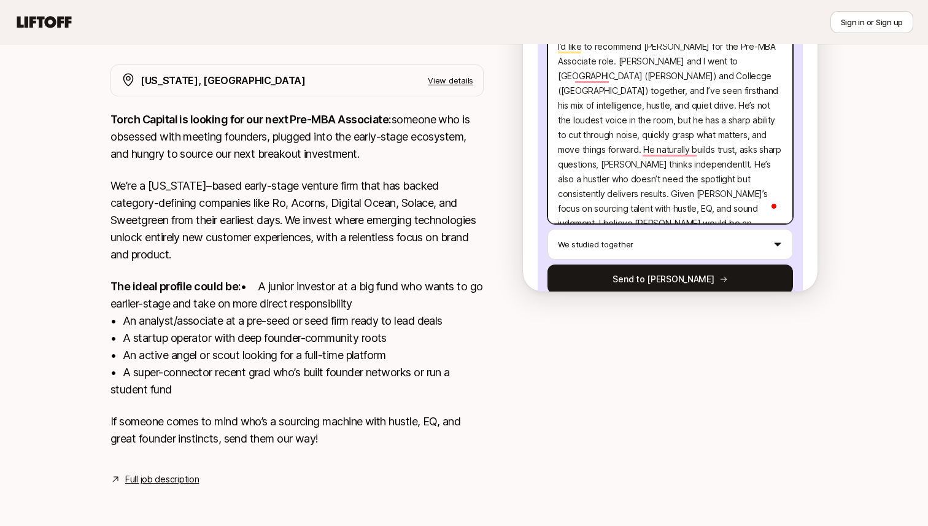
type textarea "I’d like to recommend [PERSON_NAME] for the Pre-MBA Associate role. [PERSON_NAM…"
type textarea "x"
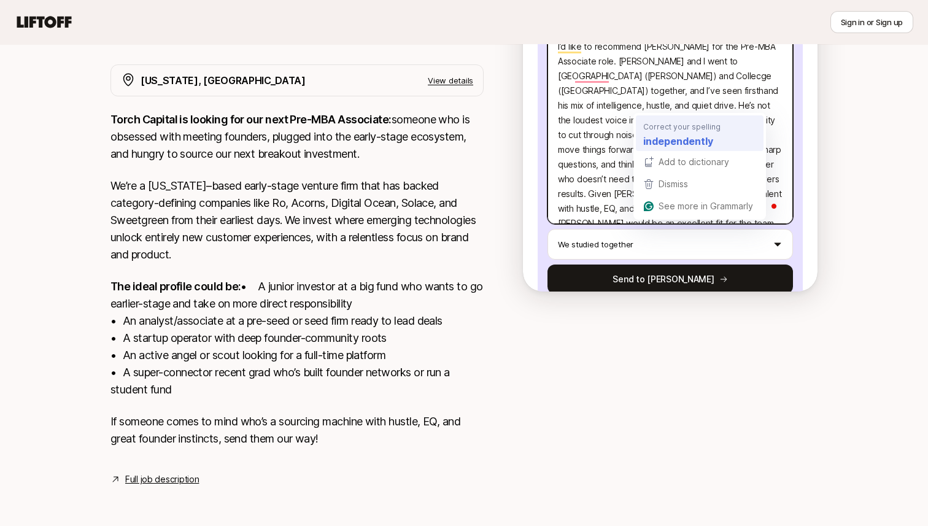
type textarea "I’d like to recommend [PERSON_NAME] for the Pre-MBA Associate role. [PERSON_NAM…"
type textarea "x"
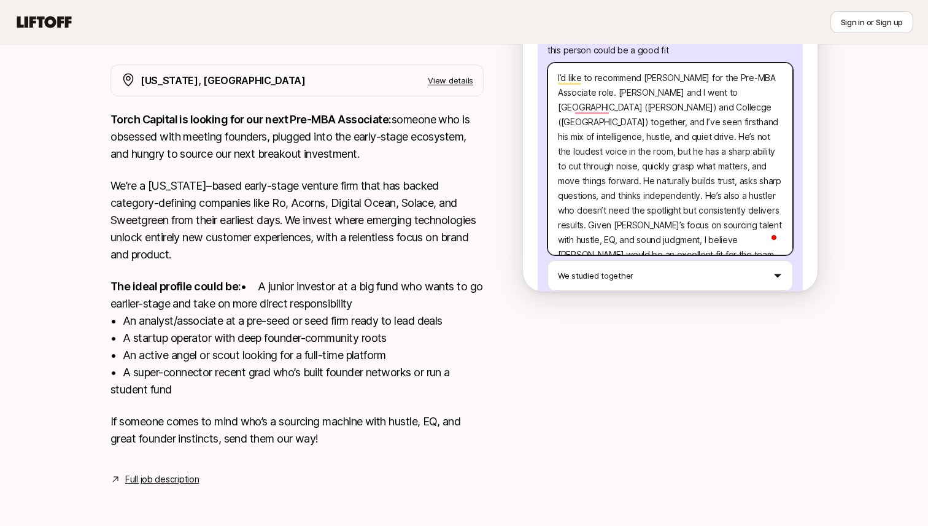
scroll to position [160, 0]
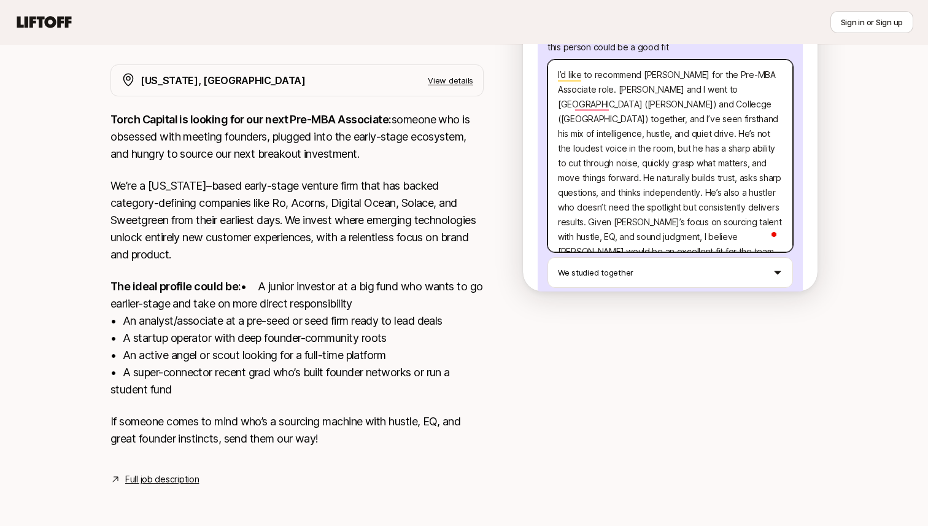
type textarea "I’d like to recommend [PERSON_NAME] for the Pre-MBA Associate role. [PERSON_NAM…"
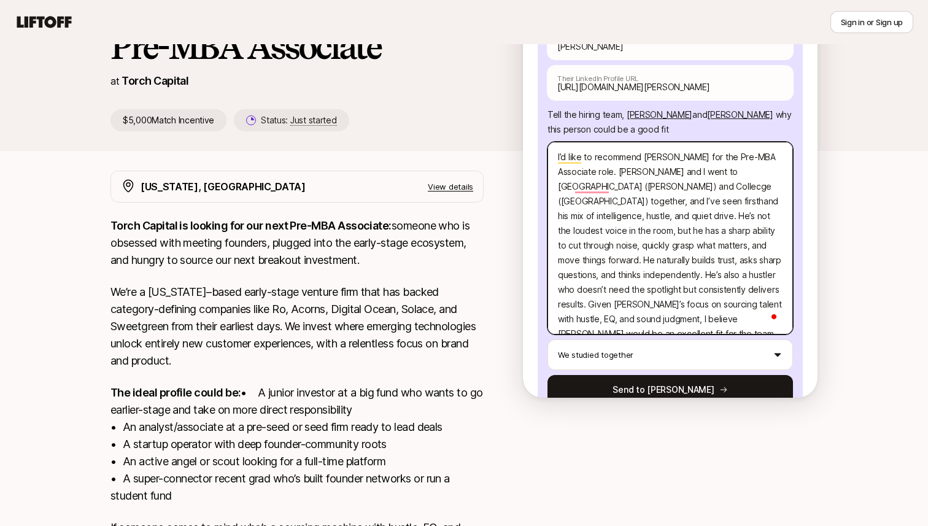
scroll to position [188, 0]
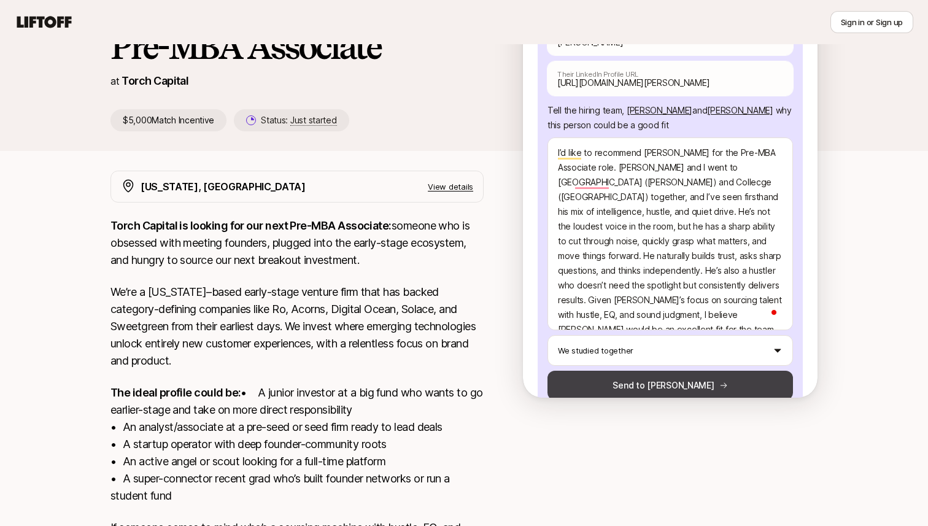
click at [696, 371] on button "Send to [PERSON_NAME]" at bounding box center [669, 385] width 245 height 29
type textarea "x"
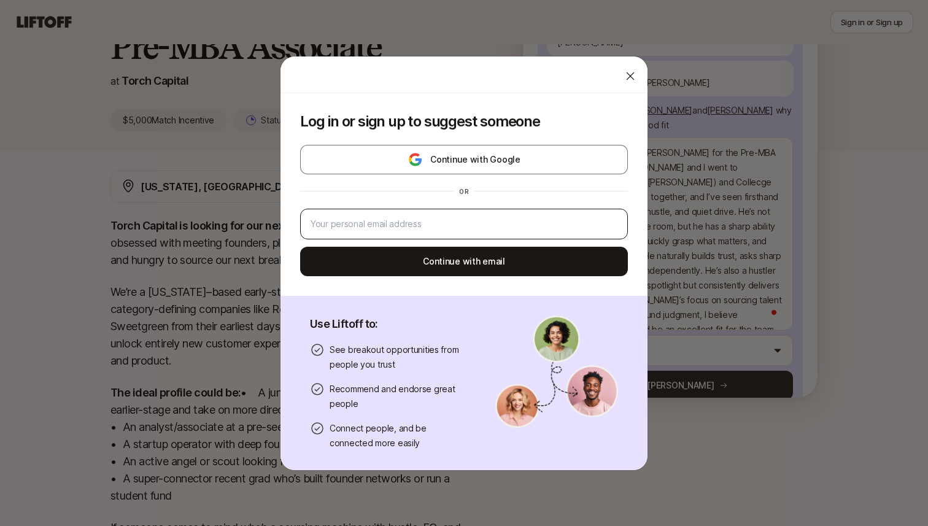
click at [493, 210] on div at bounding box center [464, 224] width 328 height 31
click at [493, 215] on div at bounding box center [464, 224] width 328 height 31
click at [488, 222] on input "email" at bounding box center [463, 224] width 307 height 15
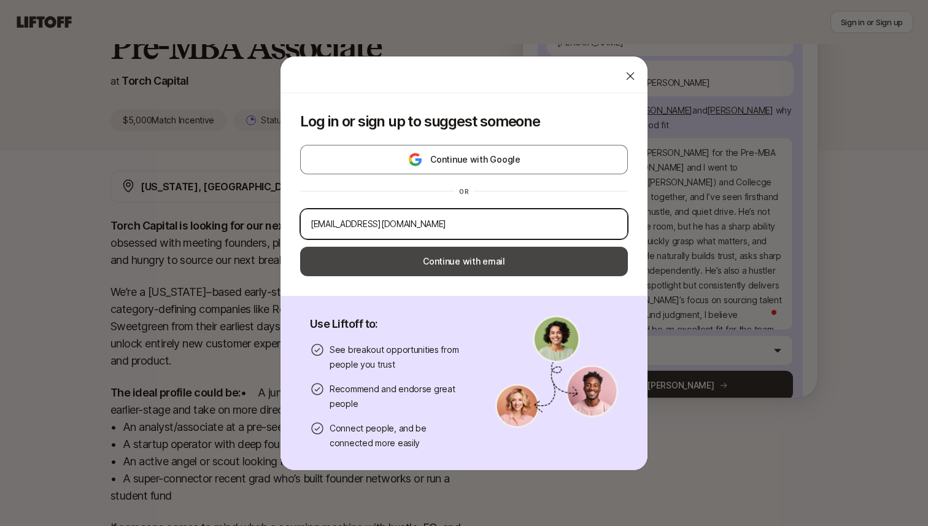
type input "[EMAIL_ADDRESS][DOMAIN_NAME]"
click at [466, 263] on button "Continue with email" at bounding box center [464, 261] width 328 height 29
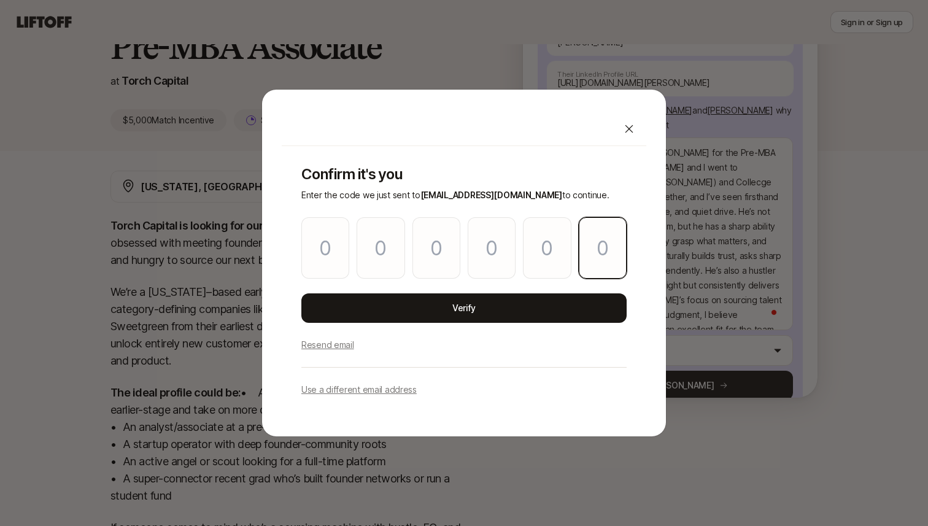
paste input "4"
type input "7"
type input "5"
type input "2"
type input "4"
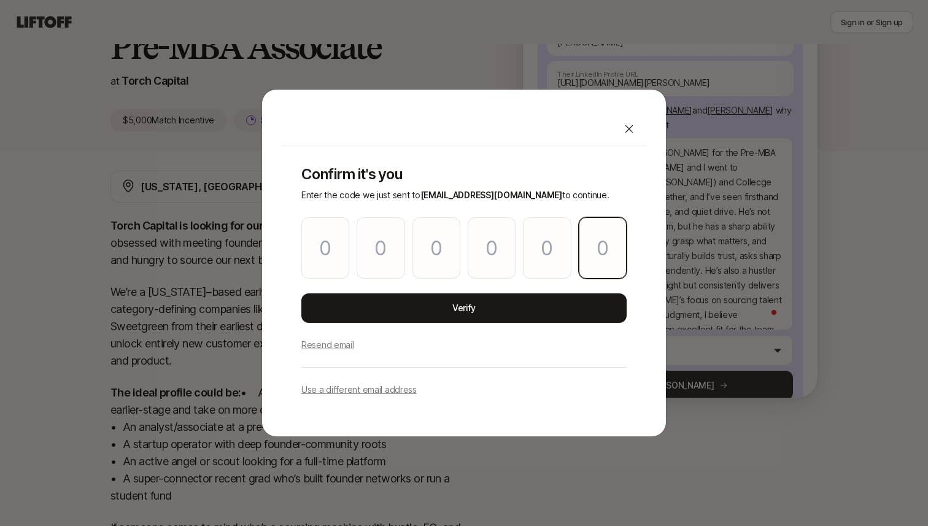
type input "5"
type input "4"
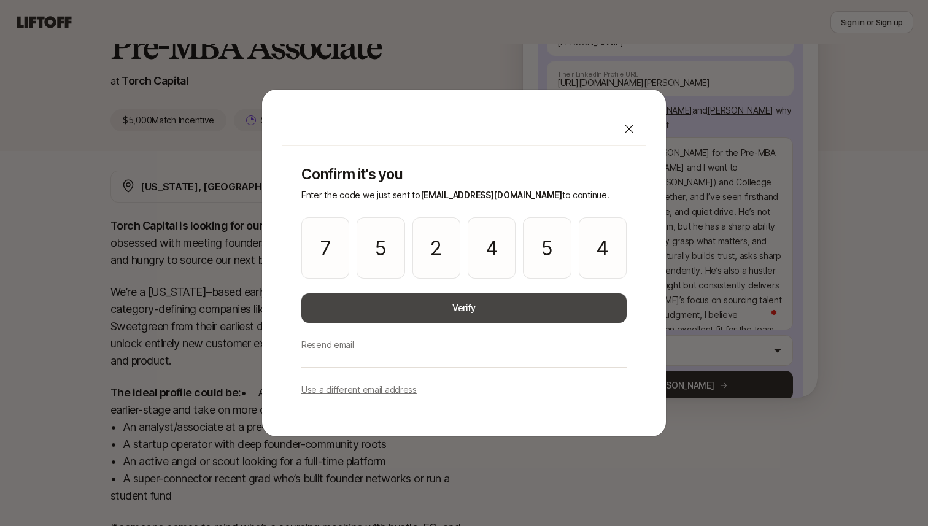
click at [447, 321] on button "Verify" at bounding box center [463, 307] width 325 height 29
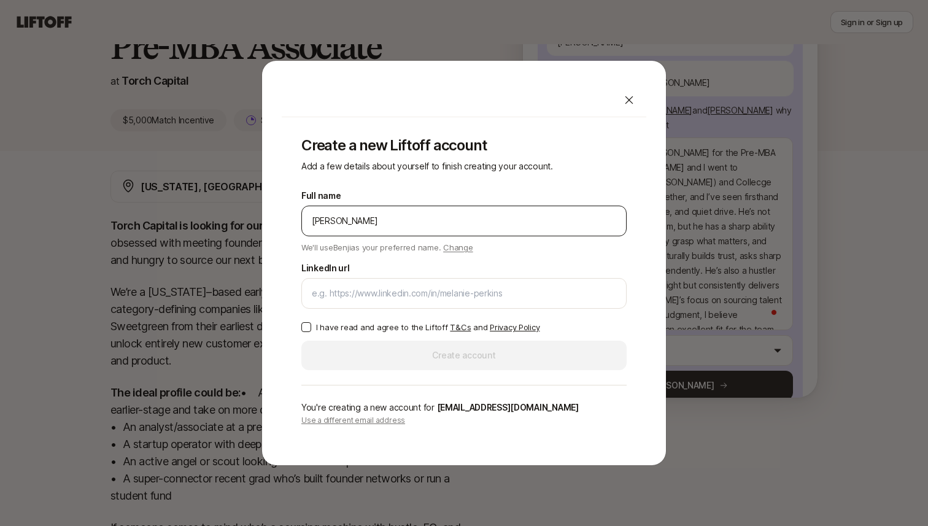
type input "[PERSON_NAME]"
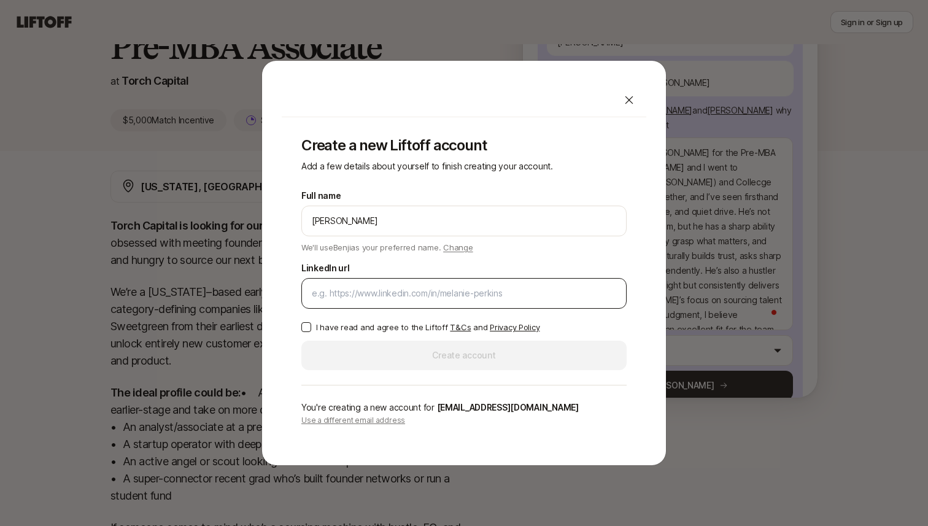
click at [461, 283] on div at bounding box center [463, 293] width 325 height 31
click at [454, 292] on input "LinkedIn url" at bounding box center [464, 293] width 304 height 15
paste input "[URL][DOMAIN_NAME]"
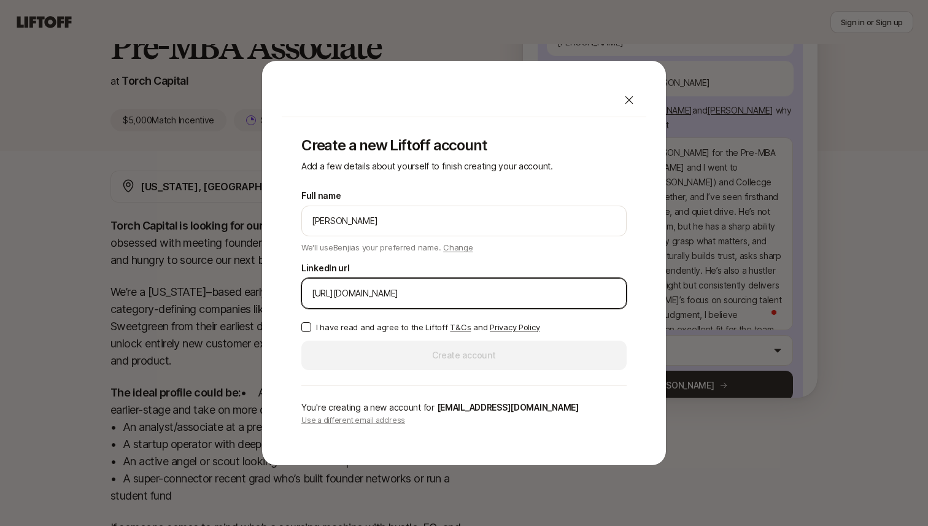
type input "[URL][DOMAIN_NAME]"
click at [322, 322] on p "I have read and agree to the Liftoff T&Cs and Privacy Policy" at bounding box center [427, 327] width 223 height 12
click at [311, 322] on button "I have read and agree to the Liftoff T&Cs and Privacy Policy" at bounding box center [306, 327] width 10 height 10
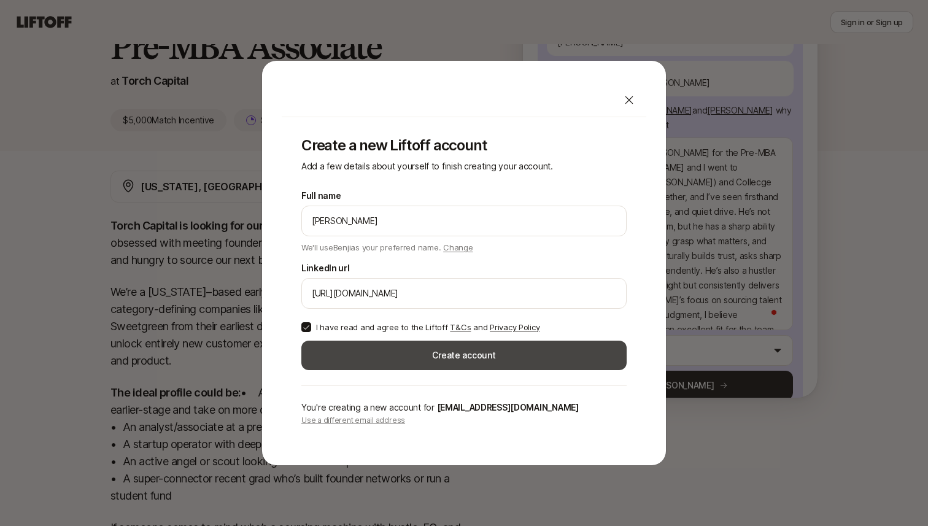
click at [347, 347] on button "Create account" at bounding box center [463, 354] width 325 height 29
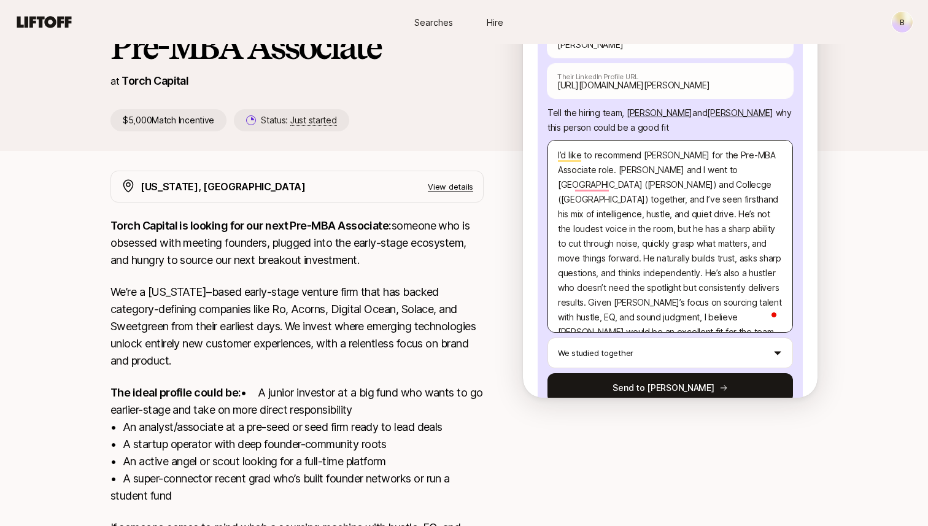
scroll to position [188, 0]
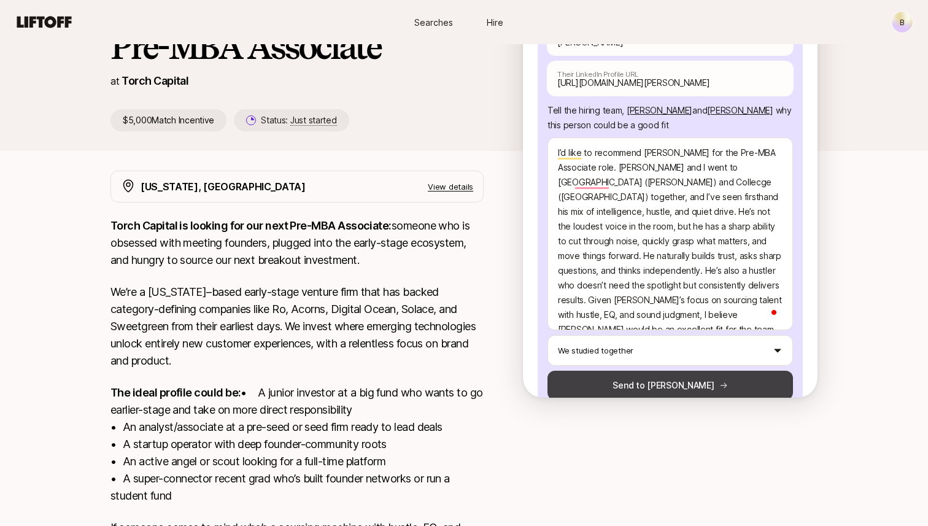
click at [656, 371] on button "Send to [PERSON_NAME]" at bounding box center [669, 385] width 245 height 29
type textarea "x"
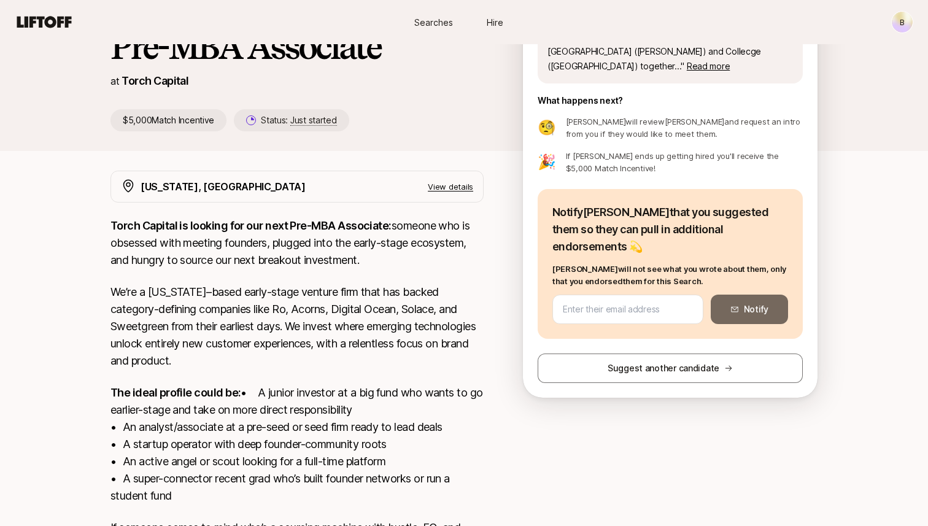
scroll to position [38, 0]
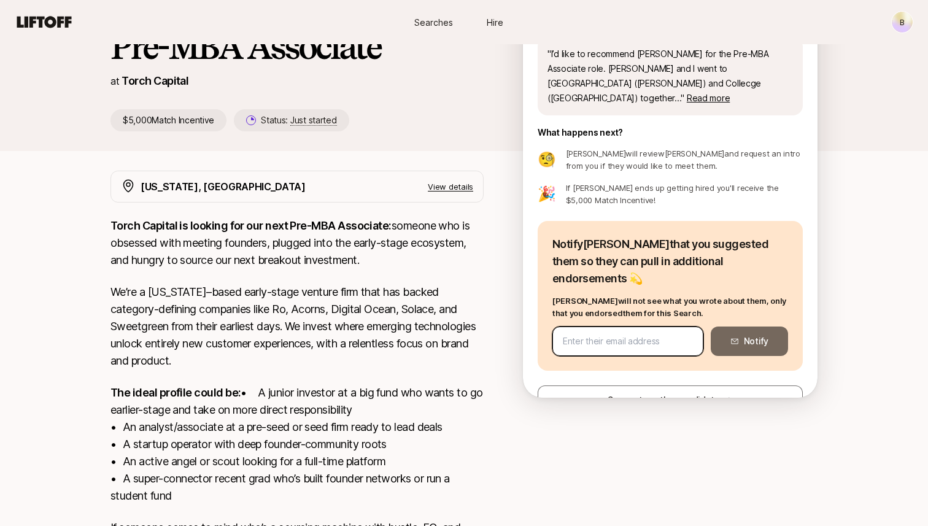
paste input "[EMAIL_ADDRESS][DOMAIN_NAME]"
type input "[EMAIL_ADDRESS][DOMAIN_NAME]"
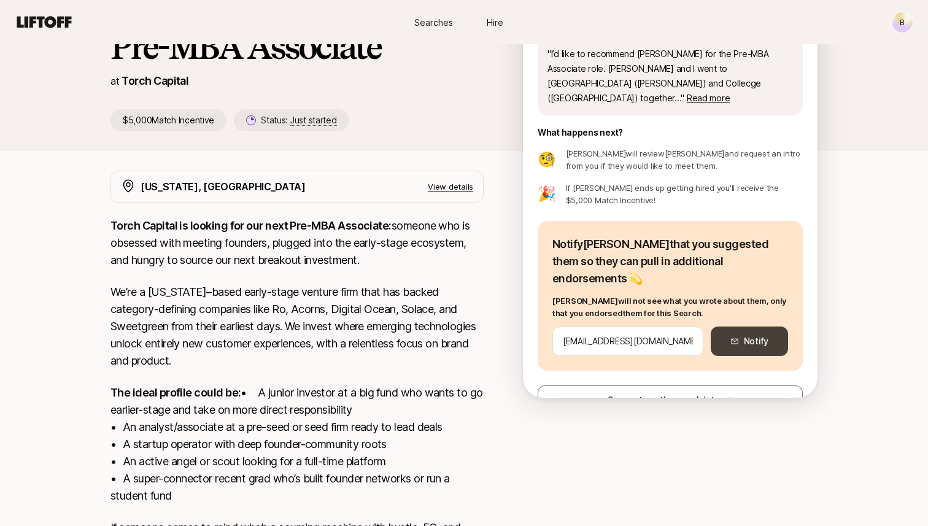
click at [760, 326] on button "Notify" at bounding box center [748, 340] width 77 height 29
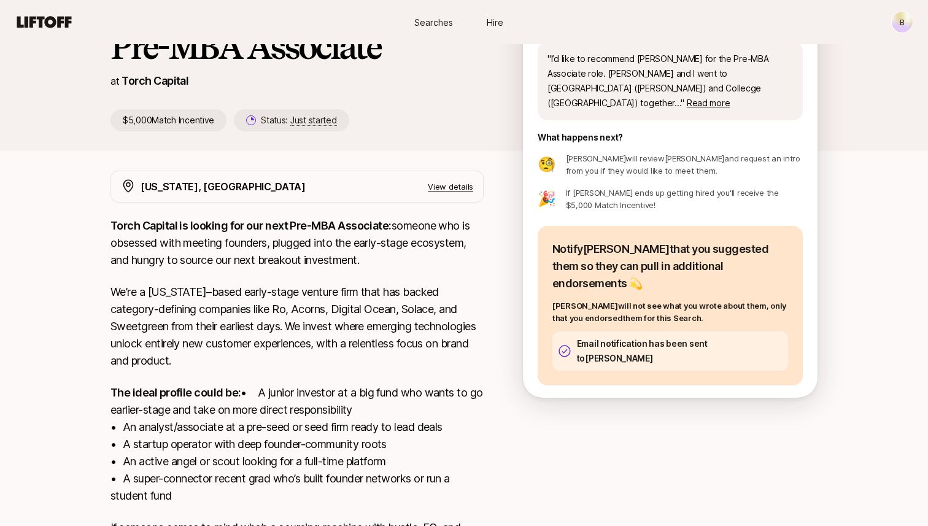
scroll to position [0, 0]
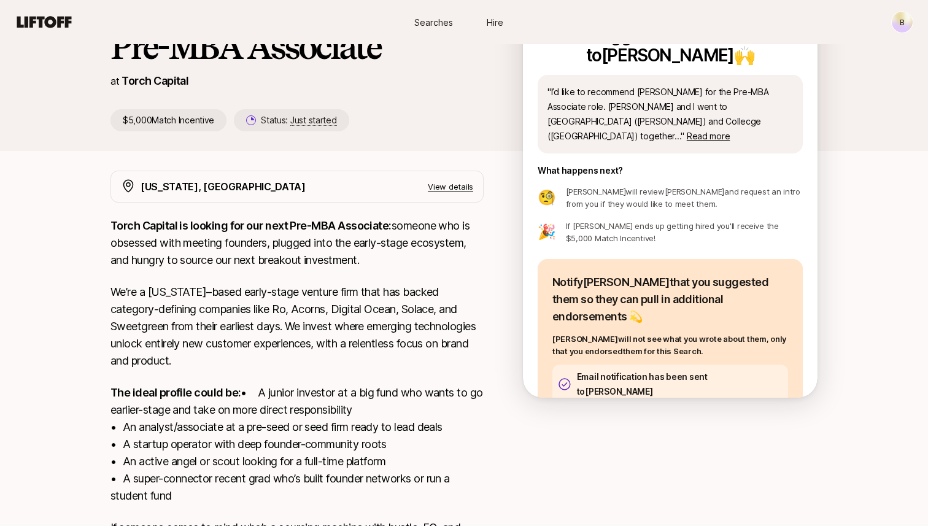
click at [445, 17] on span "Searches" at bounding box center [433, 22] width 39 height 13
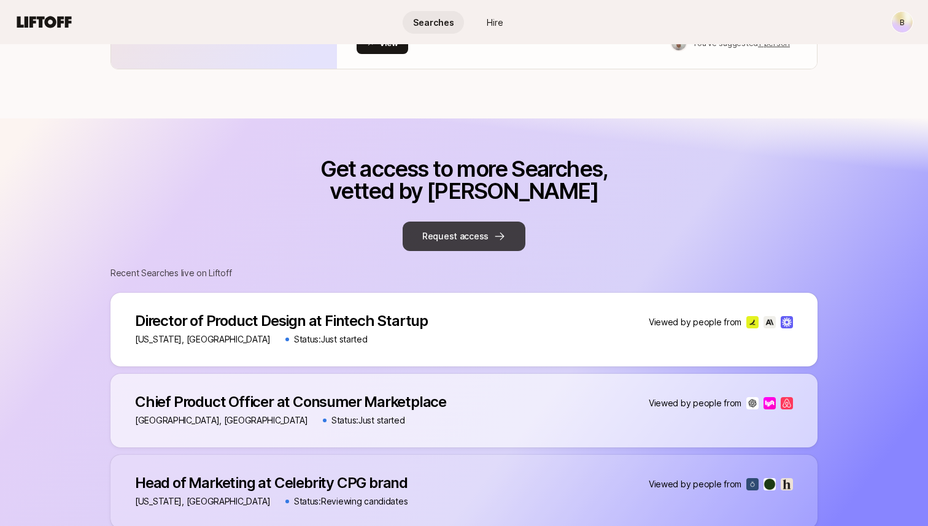
scroll to position [402, 0]
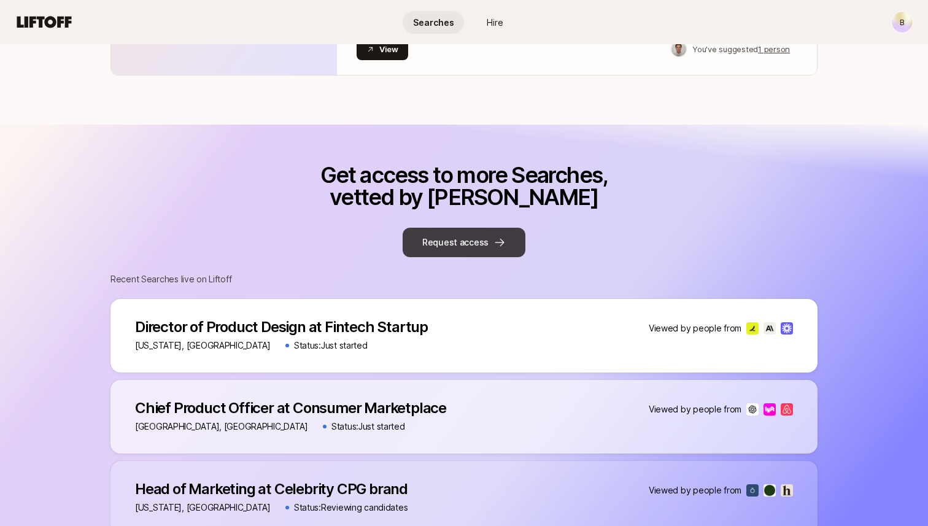
click at [456, 243] on button "Request access" at bounding box center [463, 242] width 123 height 29
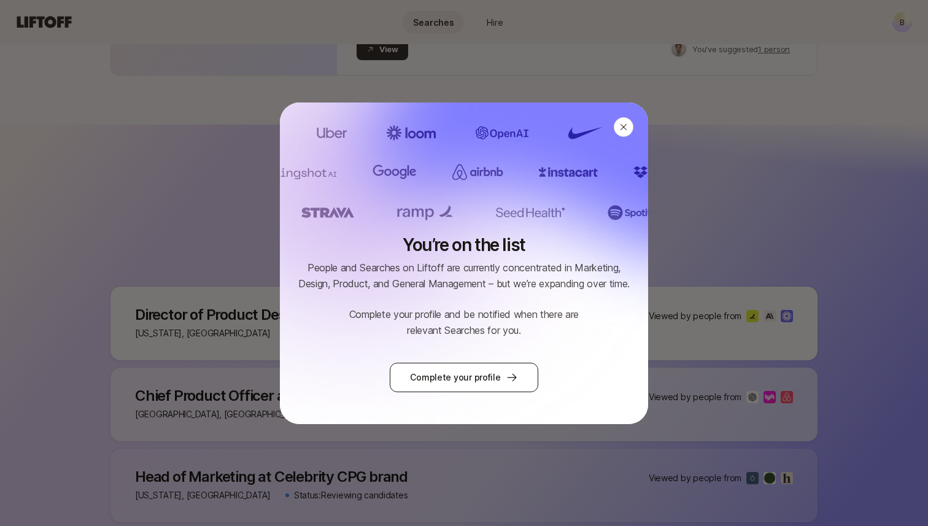
click at [488, 382] on link "Complete your profile" at bounding box center [464, 377] width 148 height 29
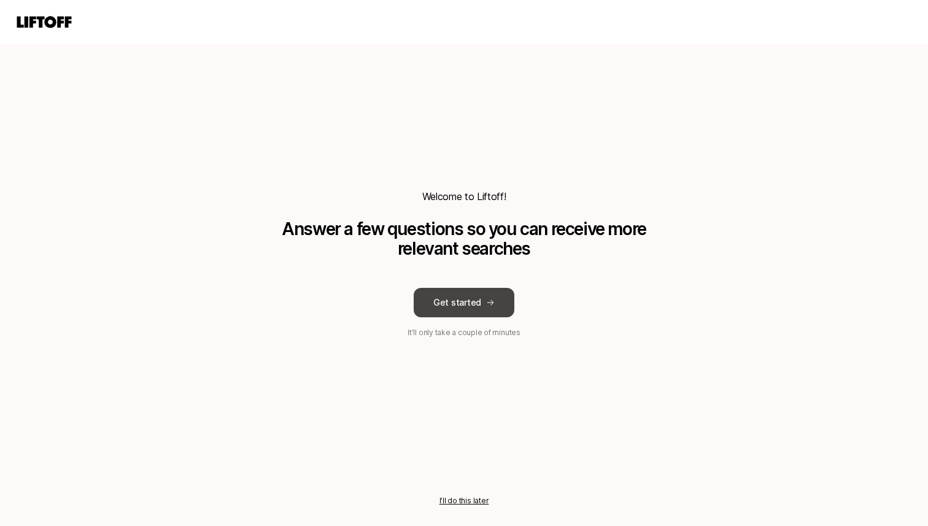
click at [485, 294] on button "Get started" at bounding box center [463, 302] width 101 height 29
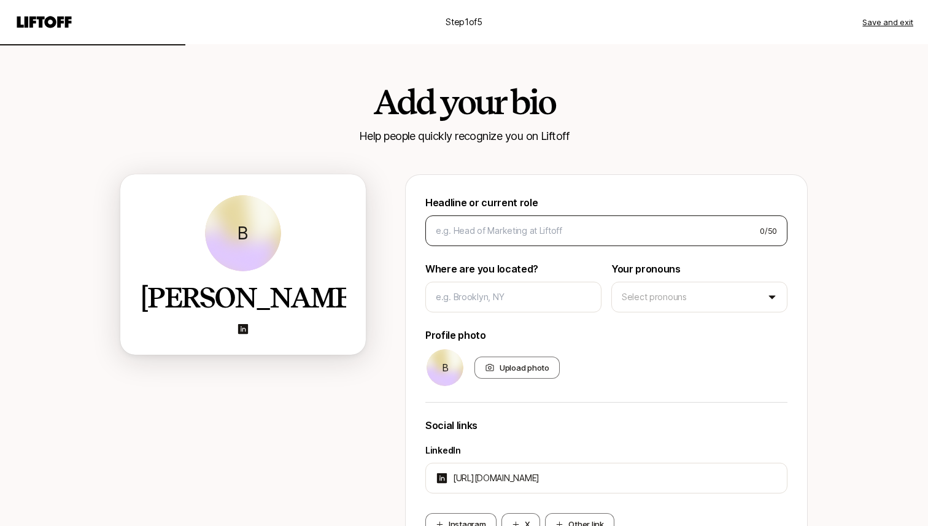
click at [480, 239] on div "0 / 50" at bounding box center [606, 230] width 362 height 31
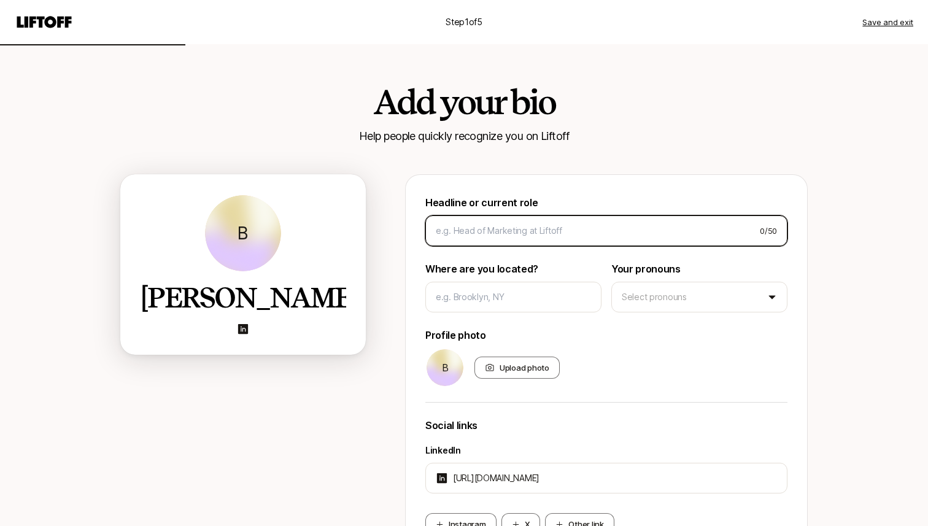
click at [486, 233] on input at bounding box center [593, 230] width 314 height 15
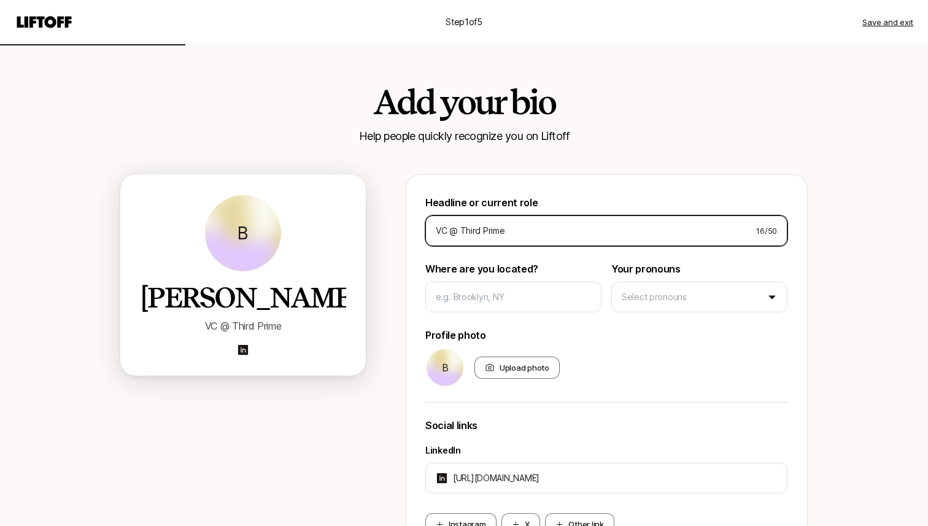
type input "VC @ Third Prime"
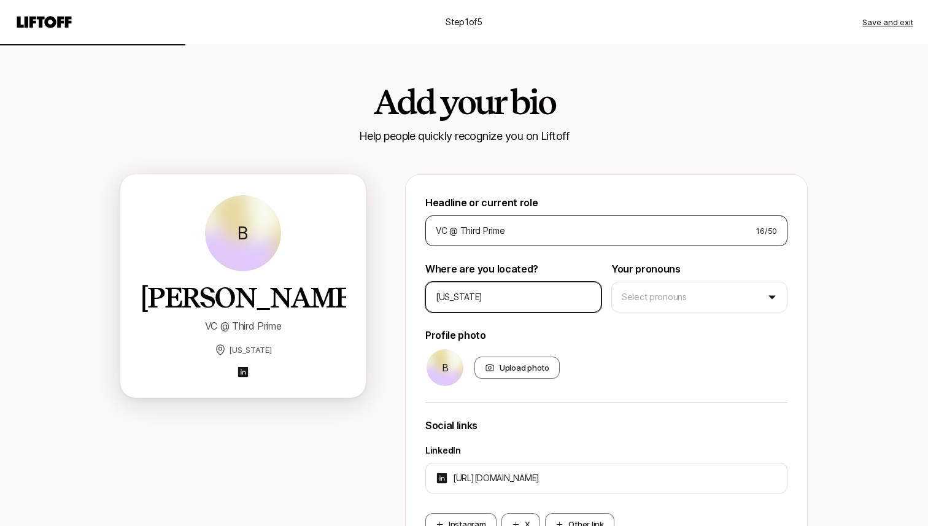
type input "[US_STATE]"
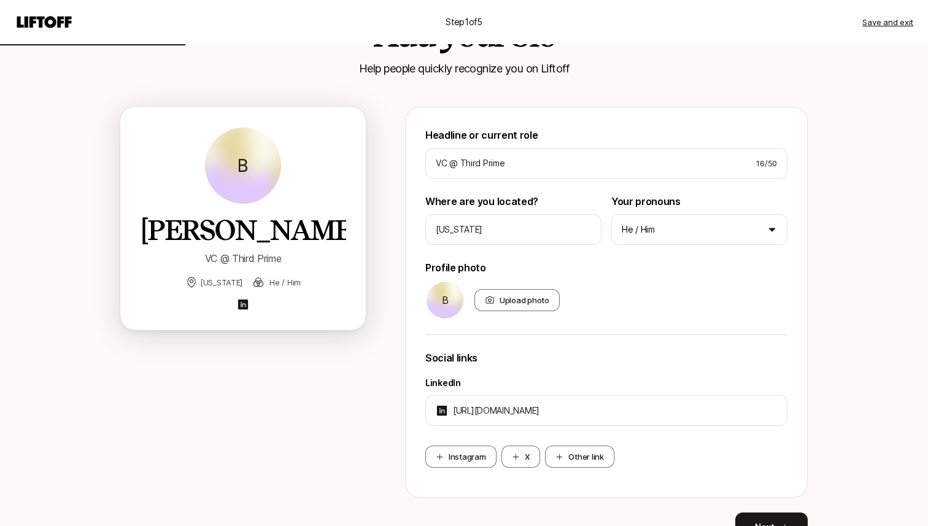
scroll to position [126, 0]
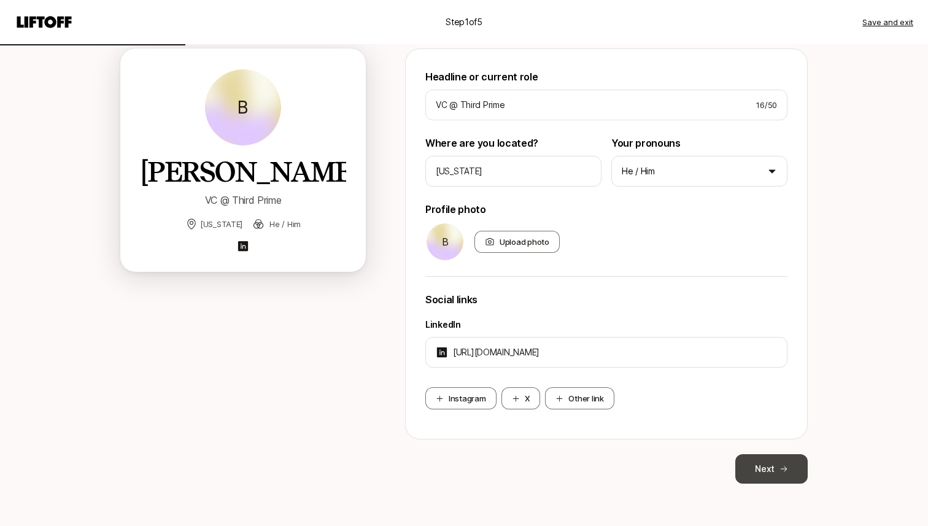
click at [765, 464] on button "Next" at bounding box center [771, 468] width 72 height 29
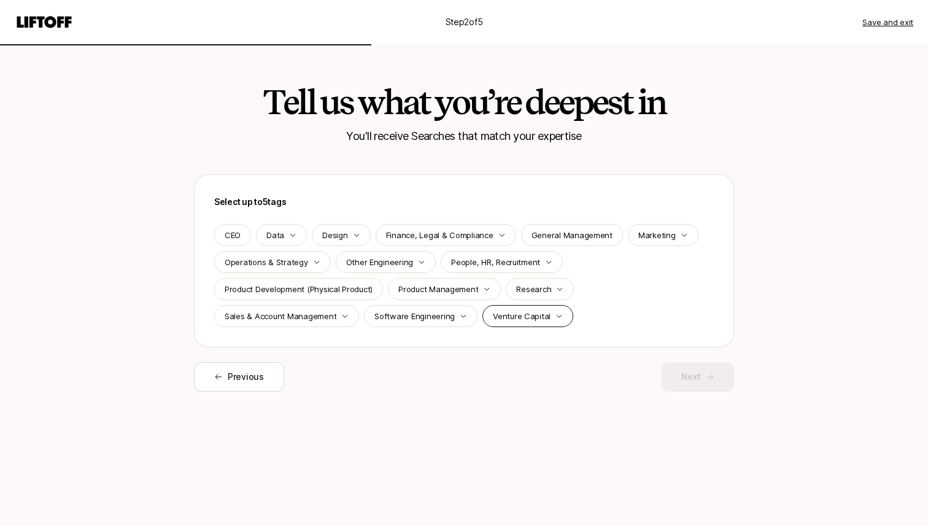
click at [526, 316] on p "Venture Capital" at bounding box center [522, 316] width 58 height 12
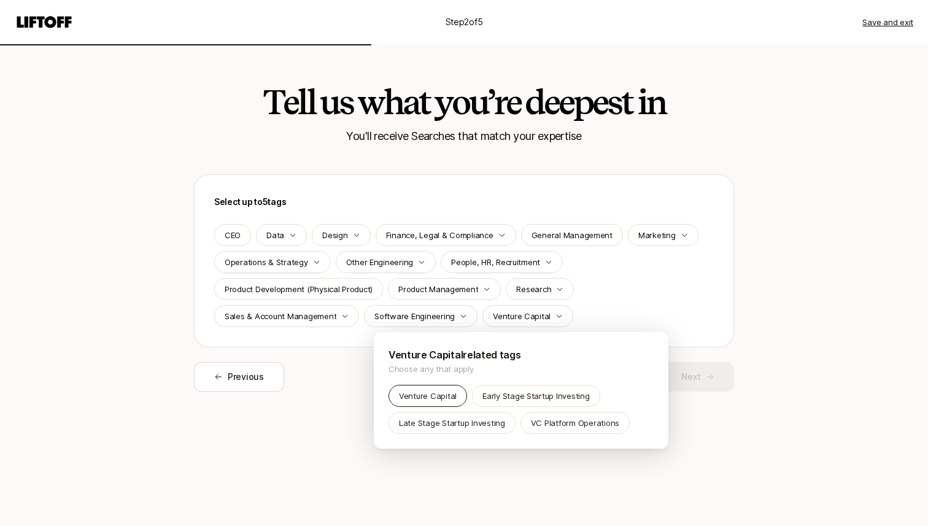
click at [425, 392] on p "Venture Capital" at bounding box center [428, 396] width 58 height 12
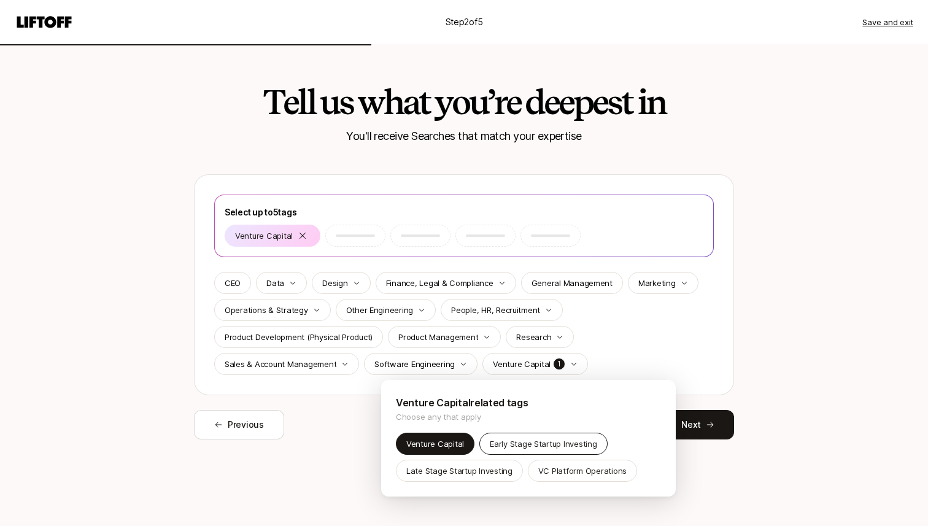
click at [521, 434] on div "Early Stage Startup Investing" at bounding box center [543, 443] width 128 height 22
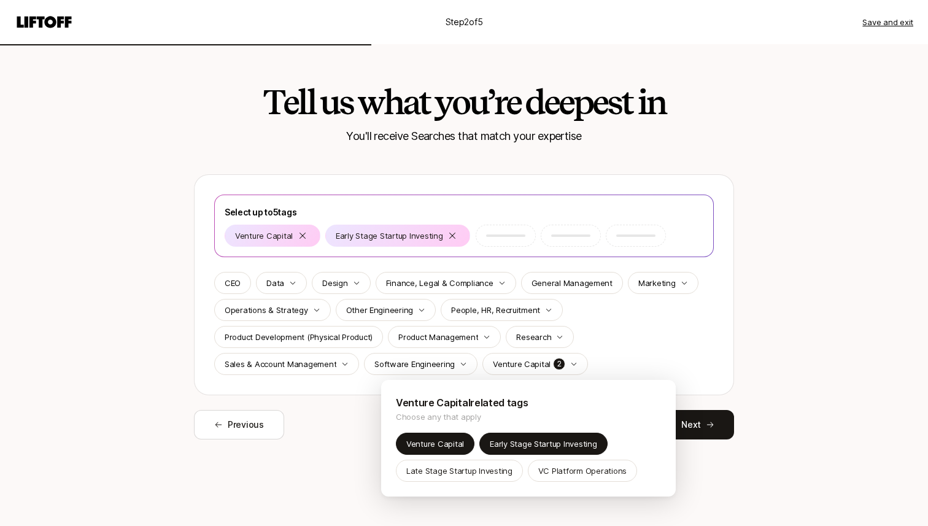
click at [234, 283] on html "Step 2 of 5 Save and exit Tell us what you’re deepest in You'll receive Searche…" at bounding box center [464, 263] width 928 height 526
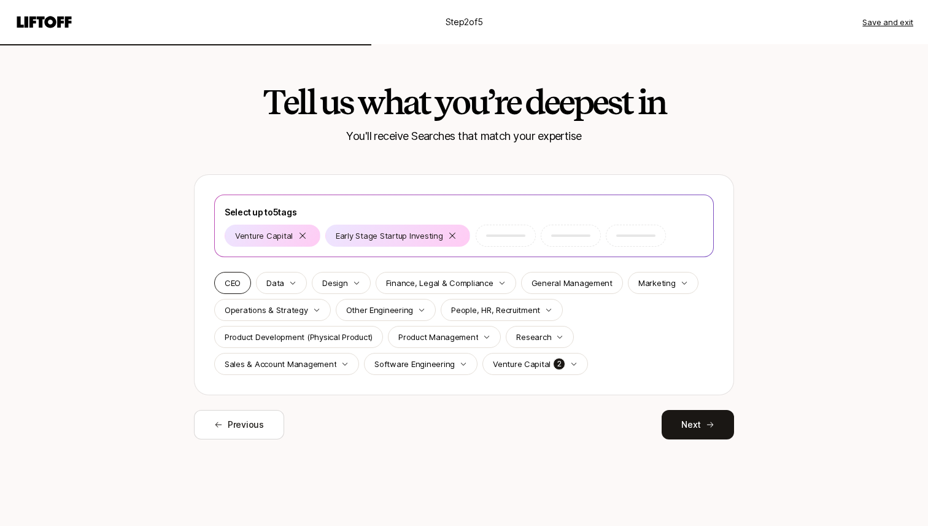
click at [235, 284] on p "CEO" at bounding box center [233, 283] width 16 height 12
click at [278, 313] on p "Operations & Strategy" at bounding box center [266, 310] width 83 height 12
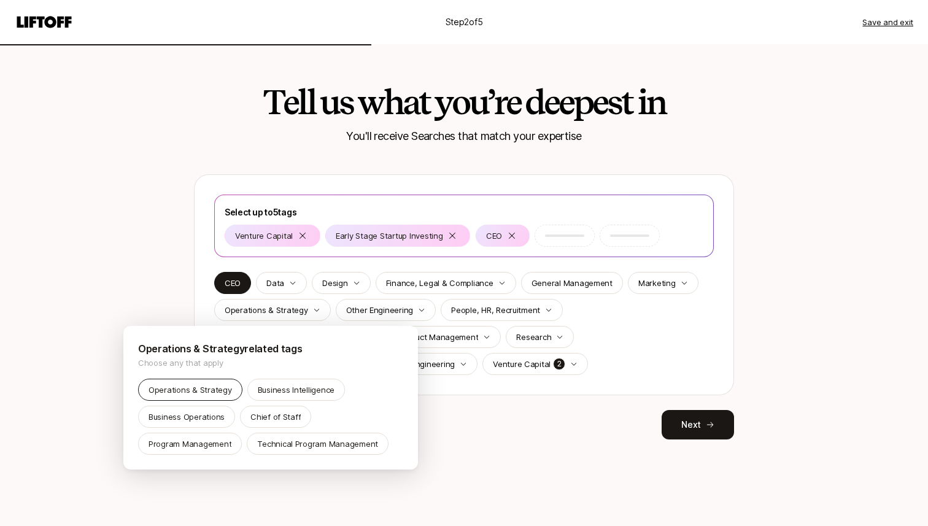
click at [211, 391] on p "Operations & Strategy" at bounding box center [189, 389] width 83 height 12
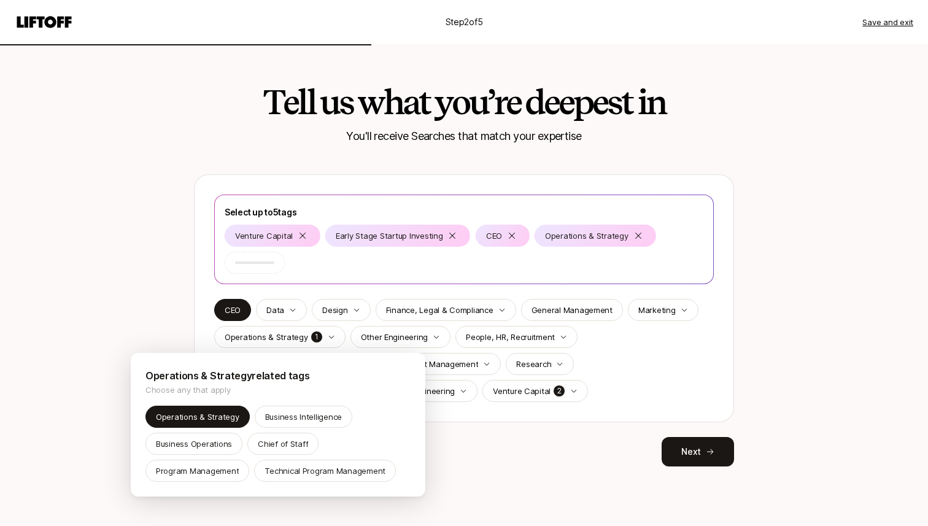
click at [285, 431] on div "Operations & Strategy Business Intelligence Business Operations Chief of Staff …" at bounding box center [277, 444] width 265 height 76
click at [285, 443] on p "Chief of Staff" at bounding box center [283, 443] width 50 height 12
click at [717, 453] on html "Step 2 of 5 Save and exit Tell us what you’re deepest in You'll receive Searche…" at bounding box center [464, 263] width 928 height 526
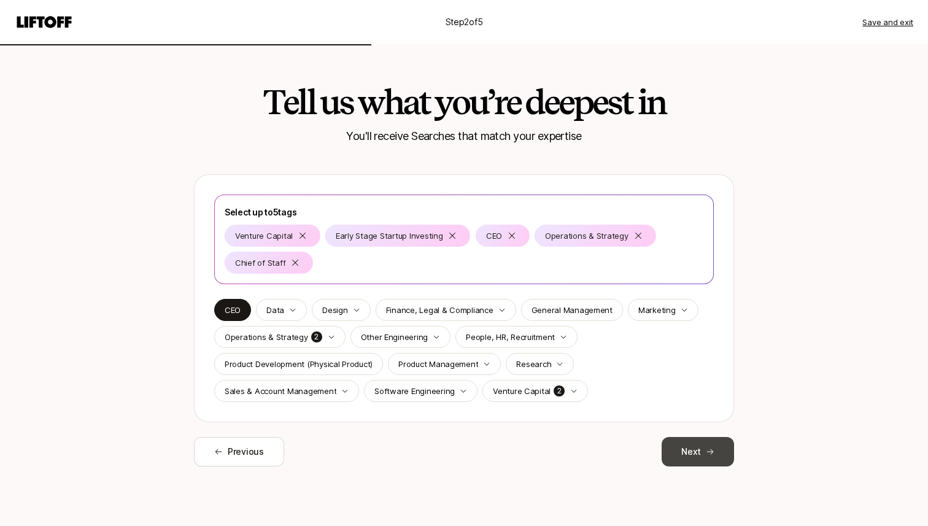
click at [706, 456] on button "Next" at bounding box center [697, 451] width 72 height 29
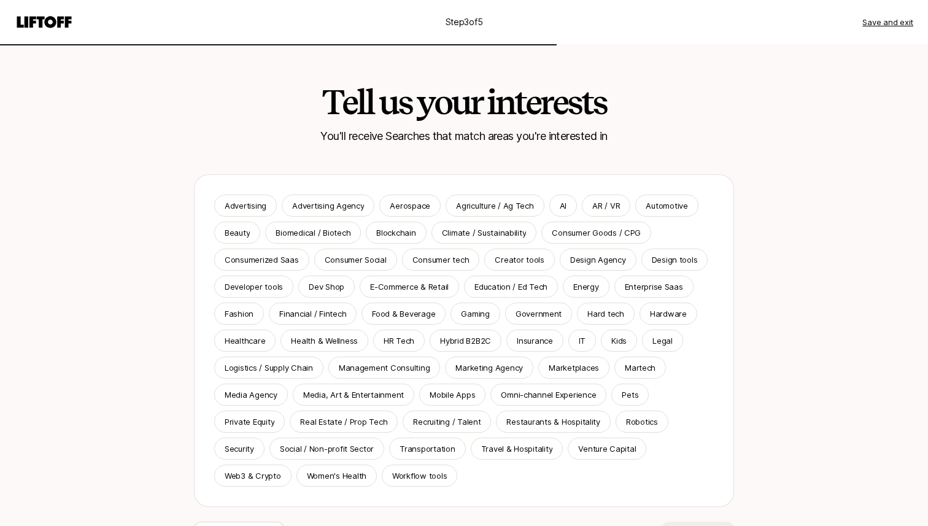
scroll to position [36, 0]
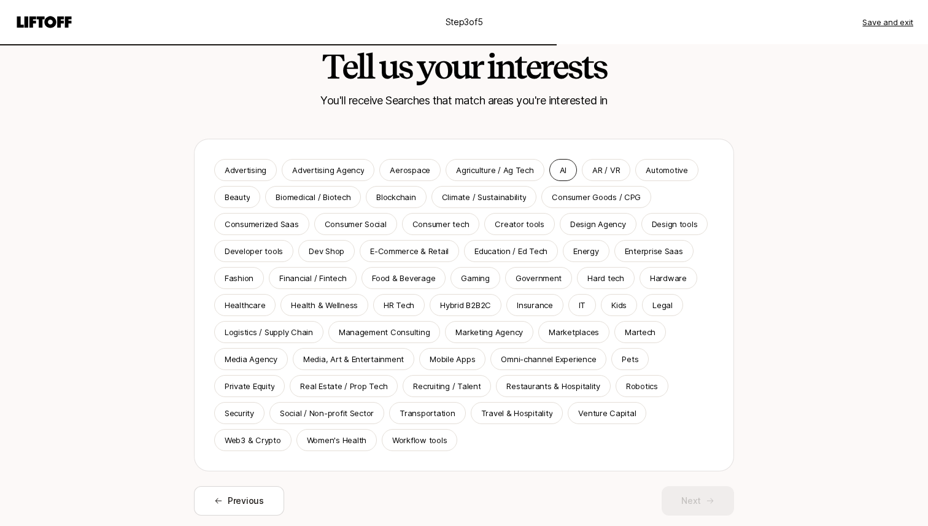
click at [561, 170] on p "AI" at bounding box center [562, 170] width 7 height 12
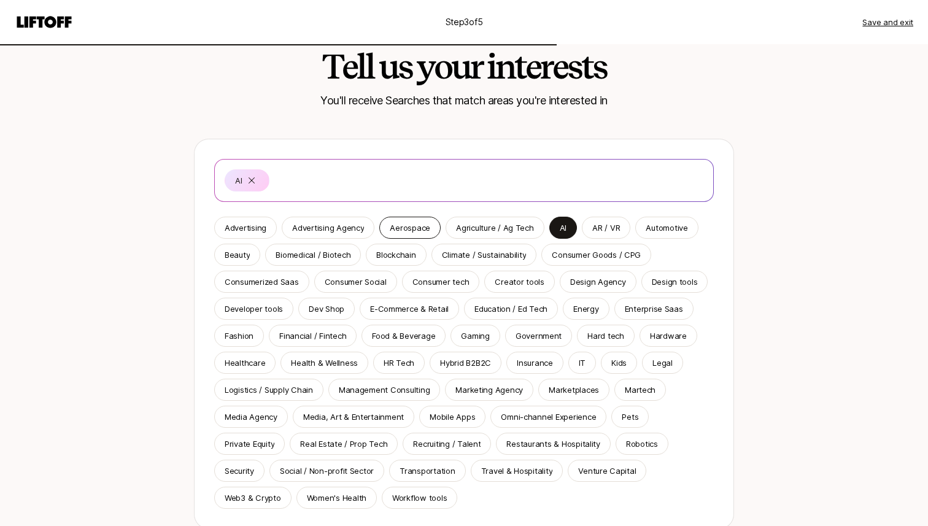
click at [404, 227] on p "Aerospace" at bounding box center [410, 227] width 40 height 12
click at [589, 309] on p "Energy" at bounding box center [585, 308] width 25 height 12
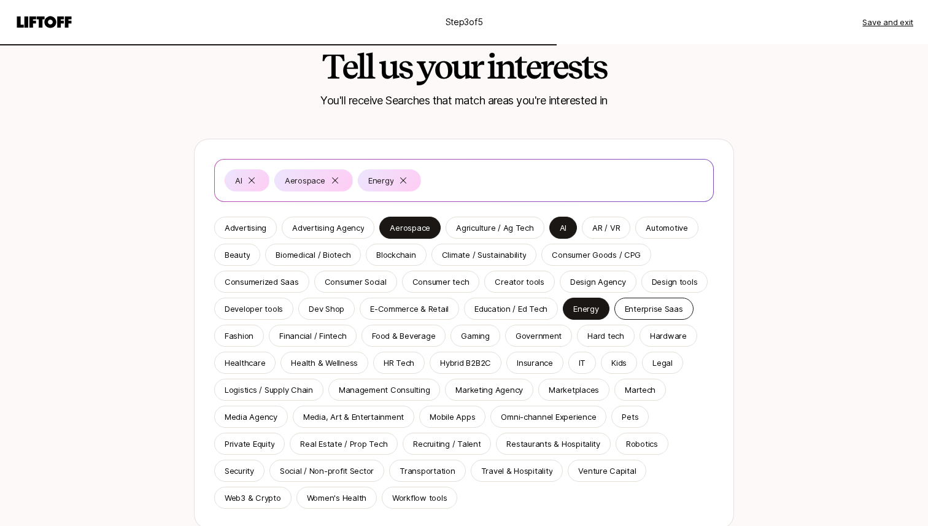
click at [639, 309] on p "Enterprise Saas" at bounding box center [654, 308] width 58 height 12
click at [265, 368] on div "Healthcare" at bounding box center [244, 363] width 61 height 22
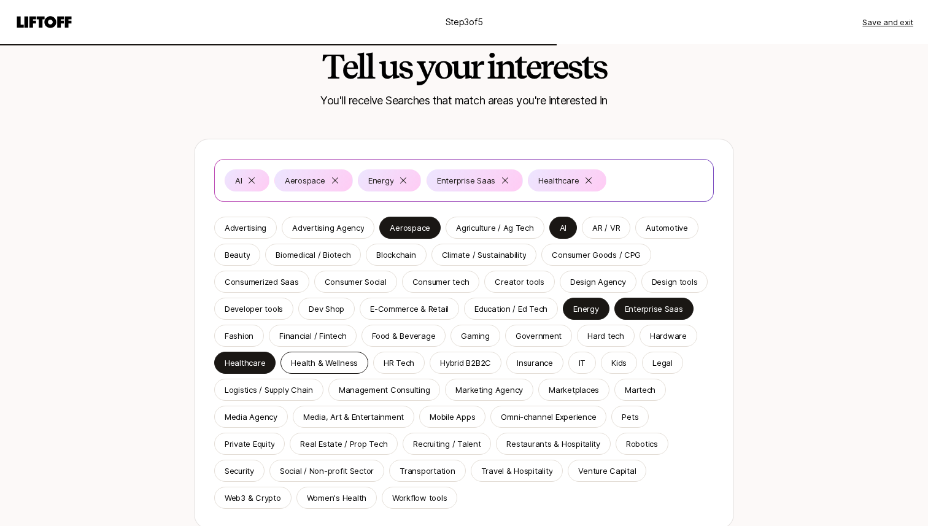
click at [308, 369] on div "Health & Wellness" at bounding box center [324, 363] width 88 height 22
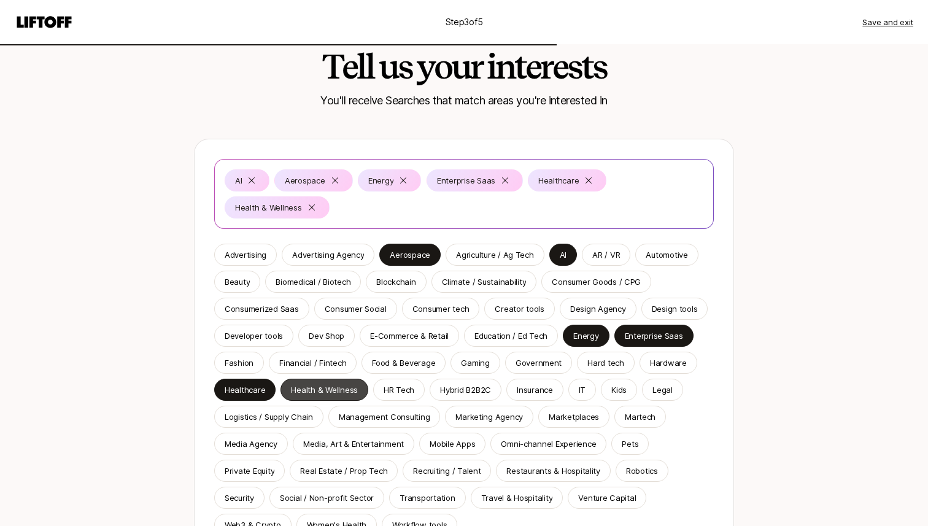
click at [304, 388] on p "Health & Wellness" at bounding box center [324, 389] width 67 height 12
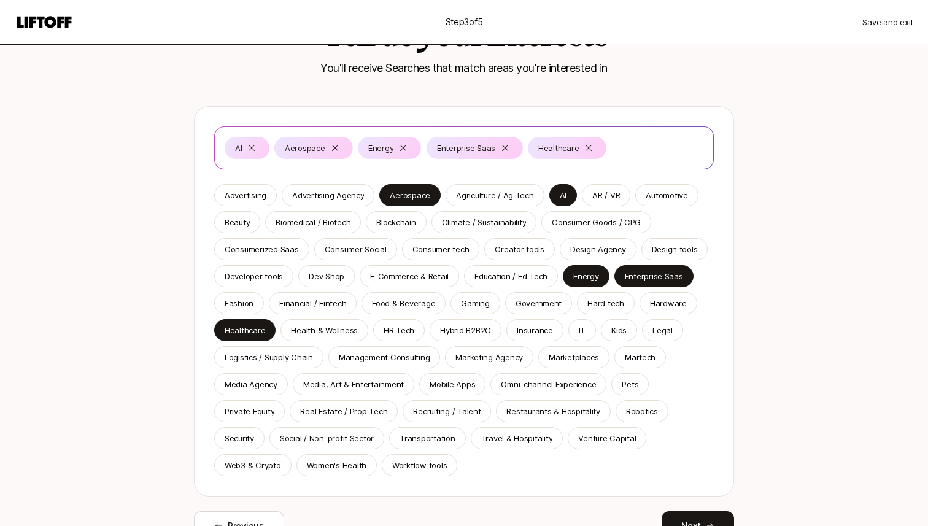
scroll to position [76, 0]
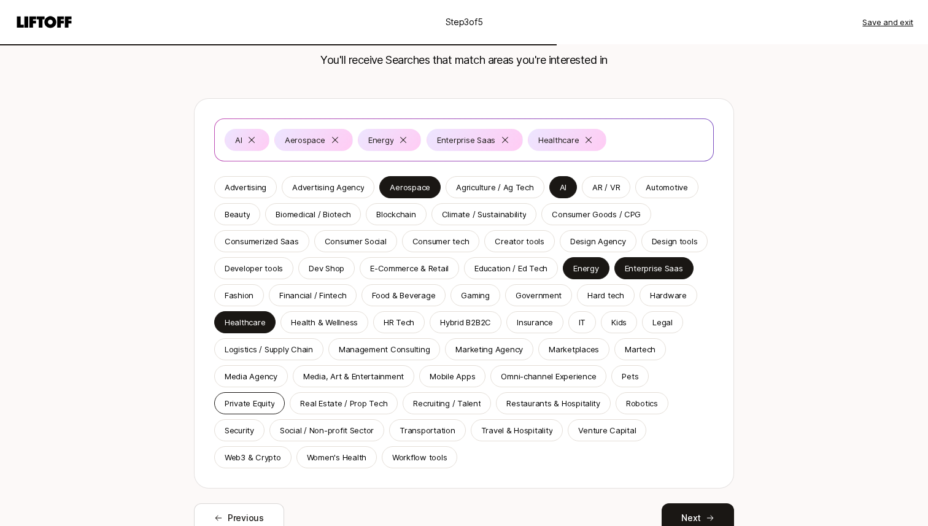
click at [251, 404] on p "Private Equity" at bounding box center [250, 403] width 50 height 12
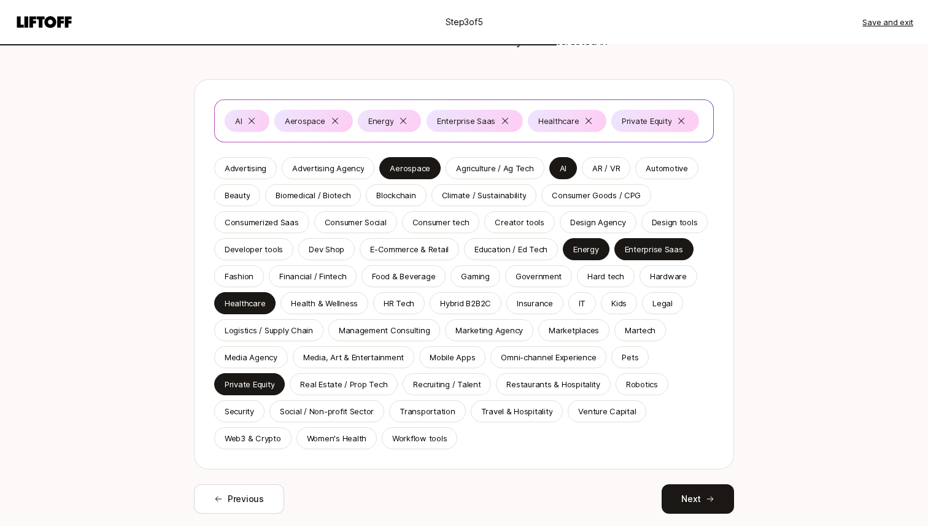
scroll to position [132, 0]
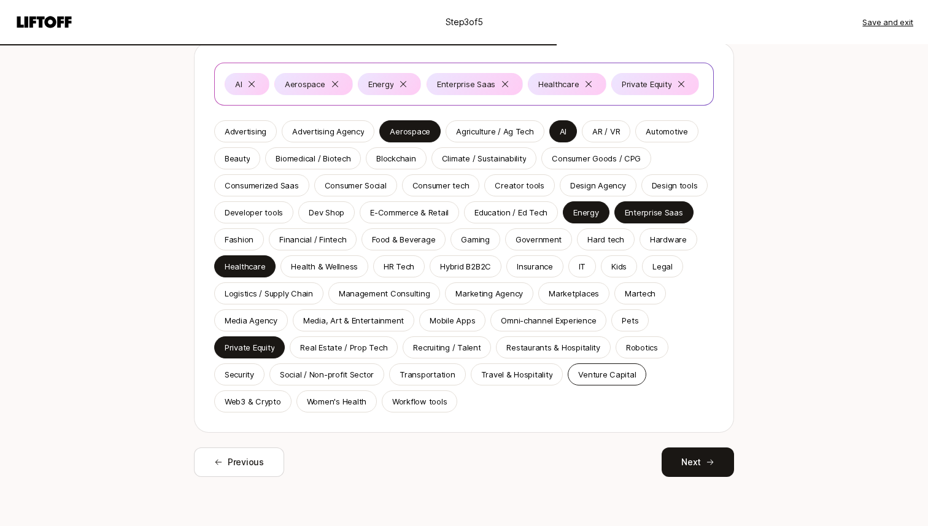
click at [601, 374] on p "Venture Capital" at bounding box center [607, 374] width 58 height 12
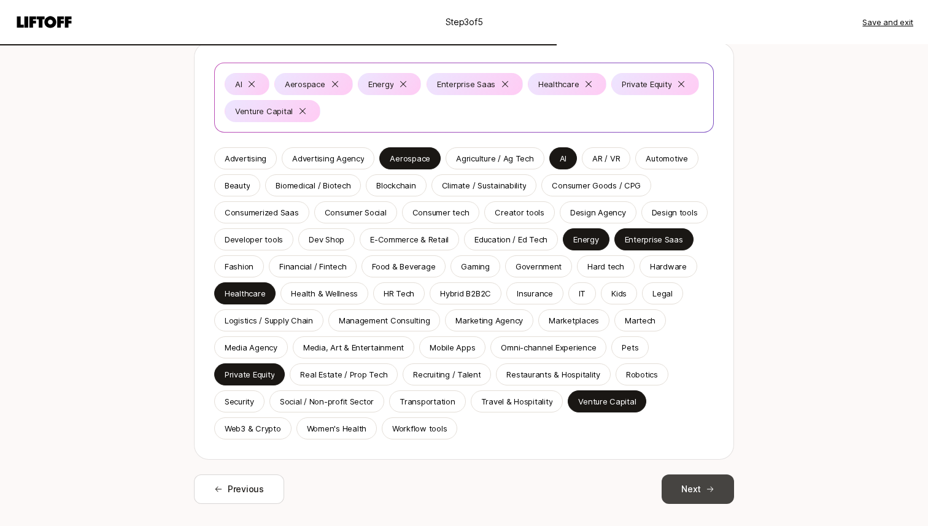
click at [702, 493] on button "Next" at bounding box center [697, 488] width 72 height 29
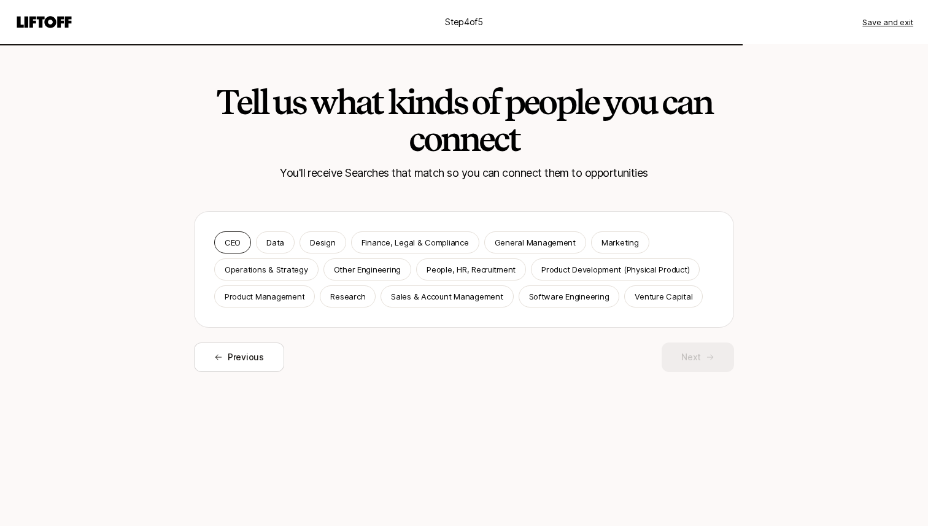
click at [230, 244] on p "CEO" at bounding box center [233, 242] width 16 height 12
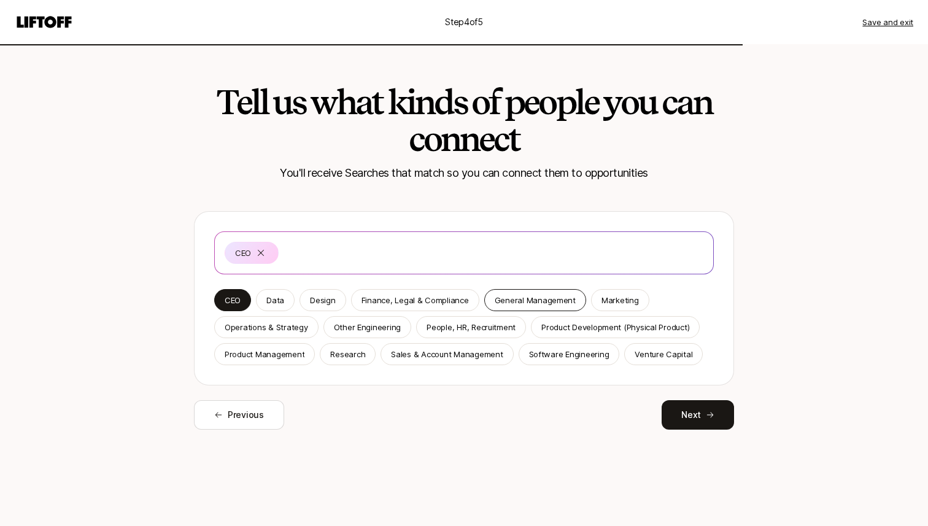
click at [525, 301] on p "General Management" at bounding box center [534, 300] width 81 height 12
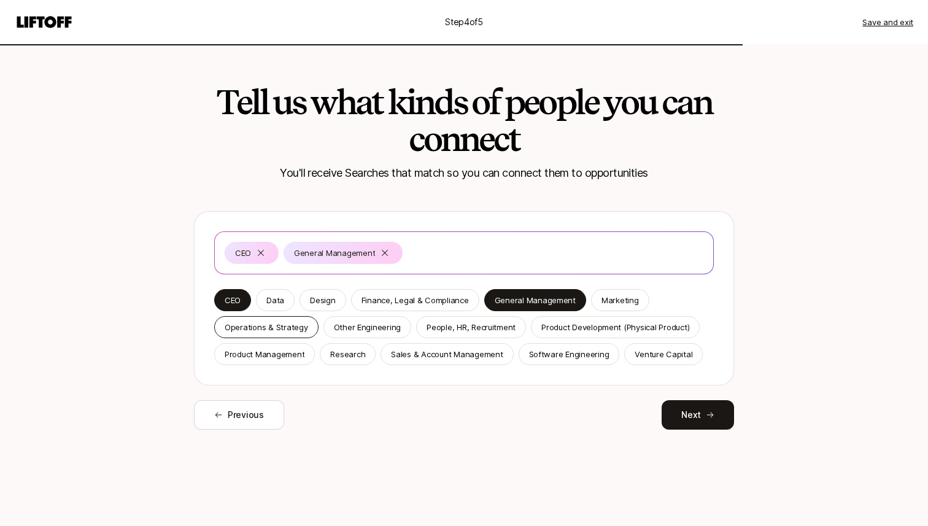
click at [266, 324] on p "Operations & Strategy" at bounding box center [266, 327] width 83 height 12
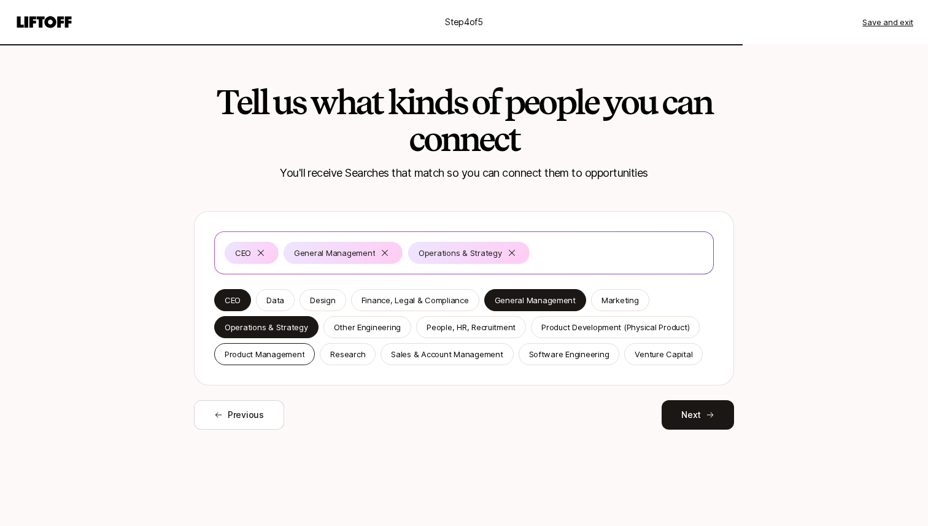
click at [280, 359] on p "Product Management" at bounding box center [265, 354] width 80 height 12
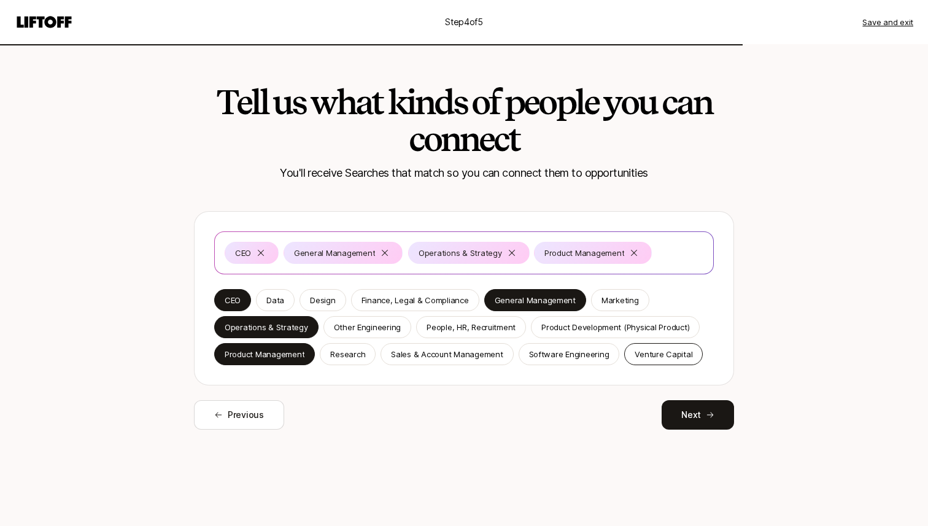
click at [667, 353] on p "Venture Capital" at bounding box center [663, 354] width 58 height 12
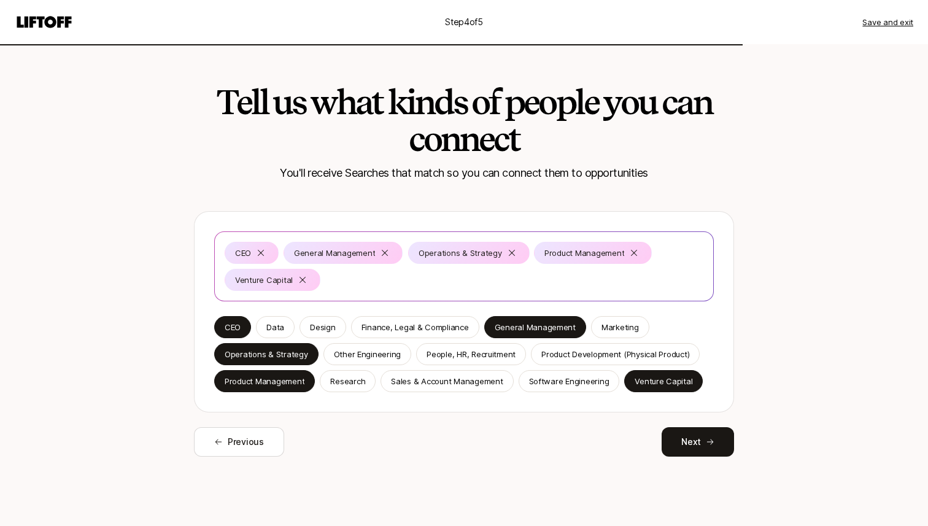
click at [689, 425] on div "CEO General Management Operations & Strategy Product Management Venture Capital…" at bounding box center [464, 333] width 540 height 245
click at [689, 439] on button "Next" at bounding box center [697, 441] width 72 height 29
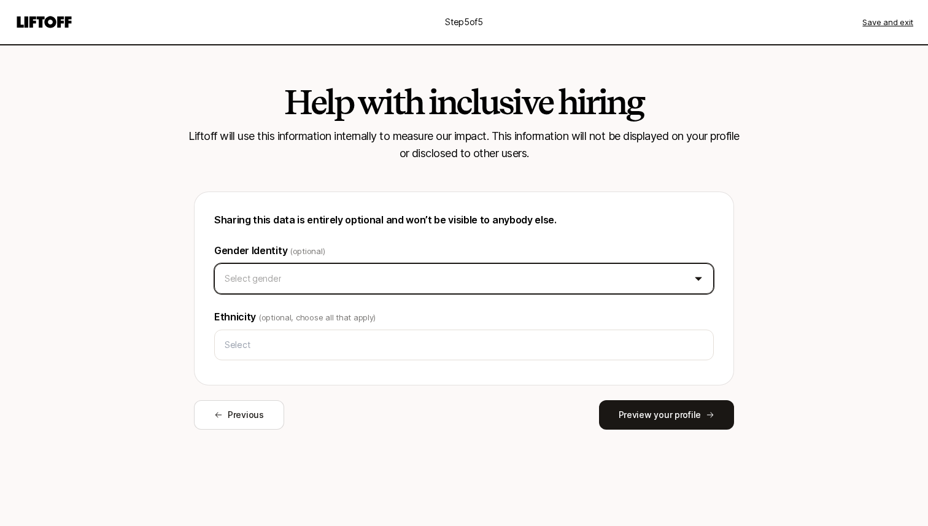
click at [417, 274] on html "Step 5 of 5 Save and exit Help with inclusive hiring Liftoff will use this info…" at bounding box center [464, 263] width 928 height 526
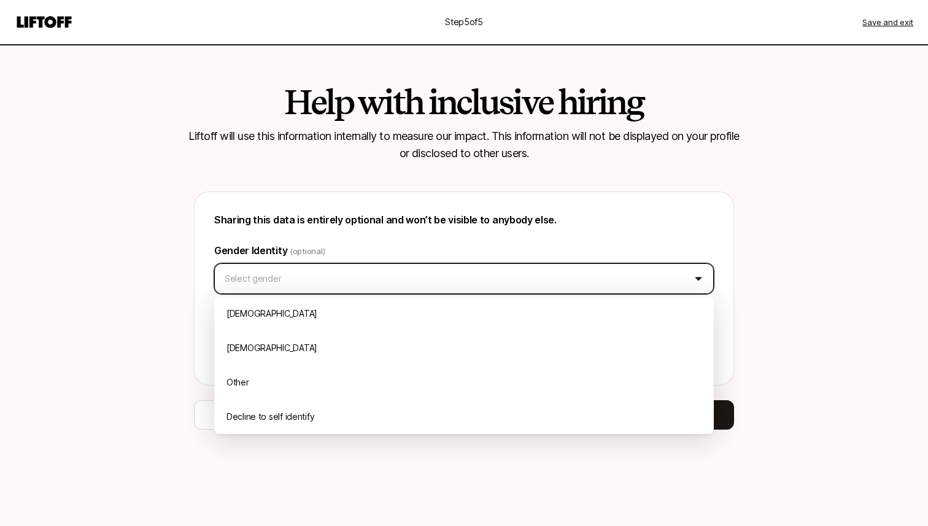
click at [359, 185] on html "Step 5 of 5 Save and exit Help with inclusive hiring Liftoff will use this info…" at bounding box center [464, 263] width 928 height 526
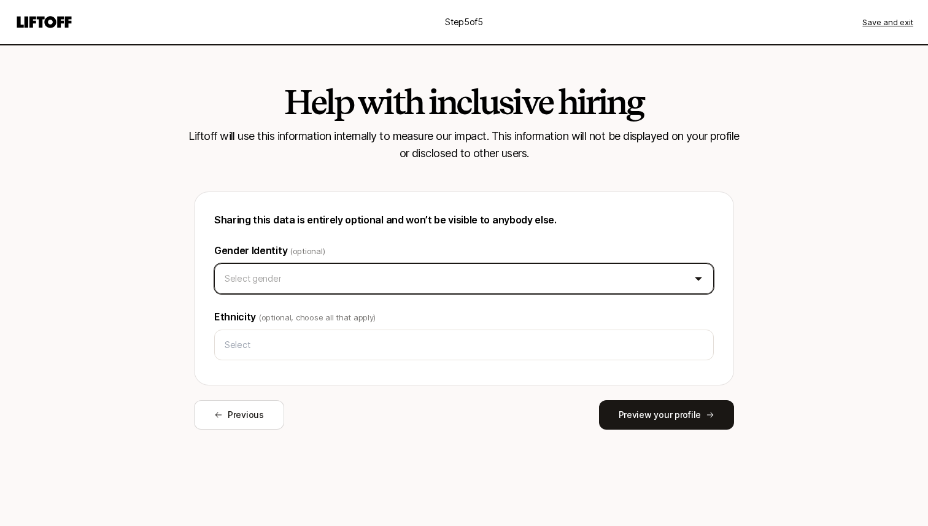
click at [338, 275] on html "Step 5 of 5 Save and exit Help with inclusive hiring Liftoff will use this info…" at bounding box center [464, 263] width 928 height 526
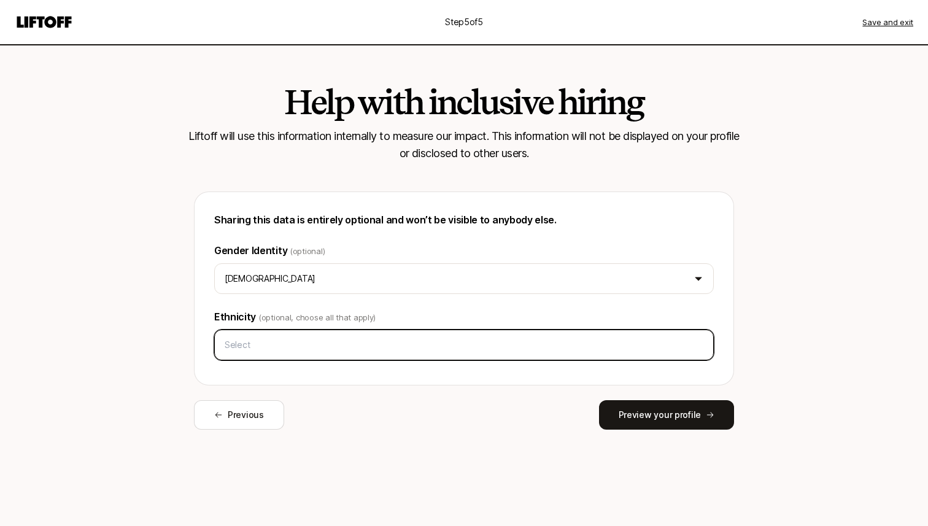
click at [328, 340] on input "text" at bounding box center [464, 345] width 488 height 22
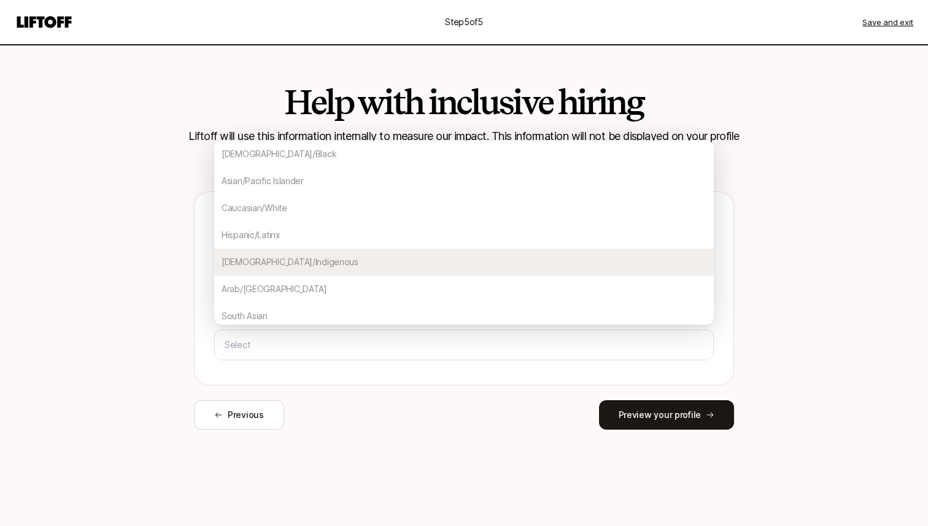
click at [120, 284] on div "Help with inclusive hiring Liftoff will use this information internally to meas…" at bounding box center [463, 261] width 707 height 434
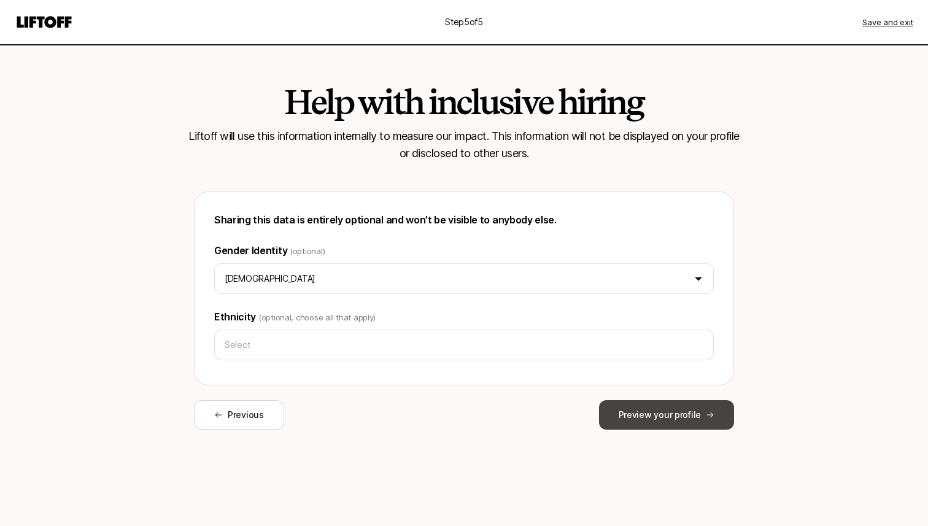
click at [681, 423] on button "Preview your profile" at bounding box center [666, 414] width 135 height 29
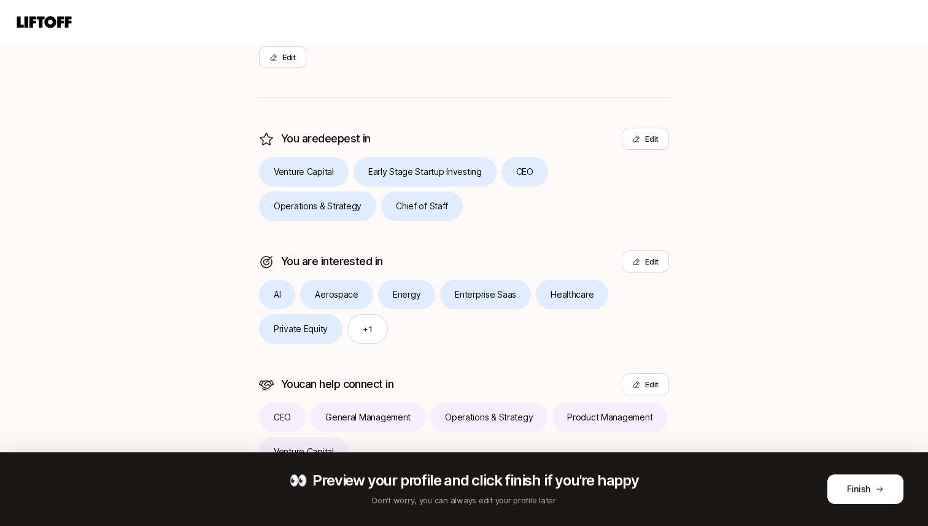
scroll to position [269, 0]
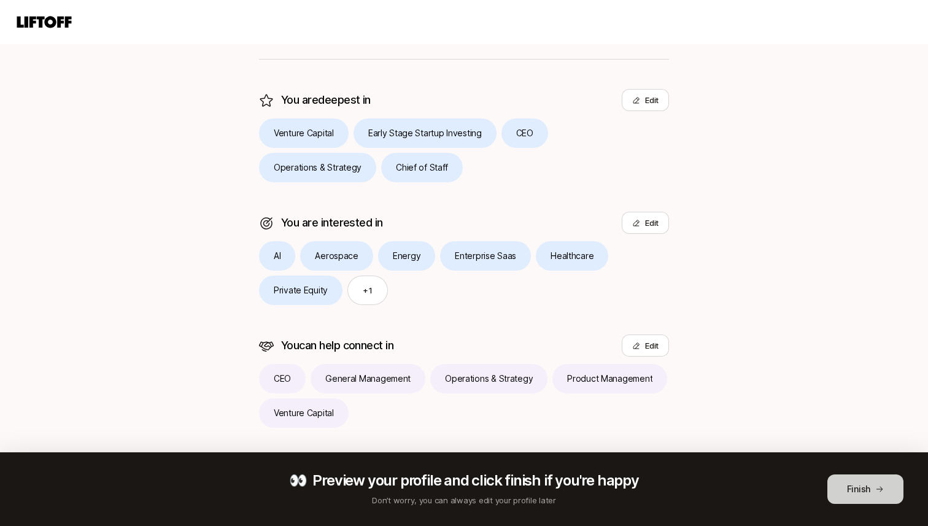
click at [873, 488] on button "Finish" at bounding box center [865, 488] width 76 height 29
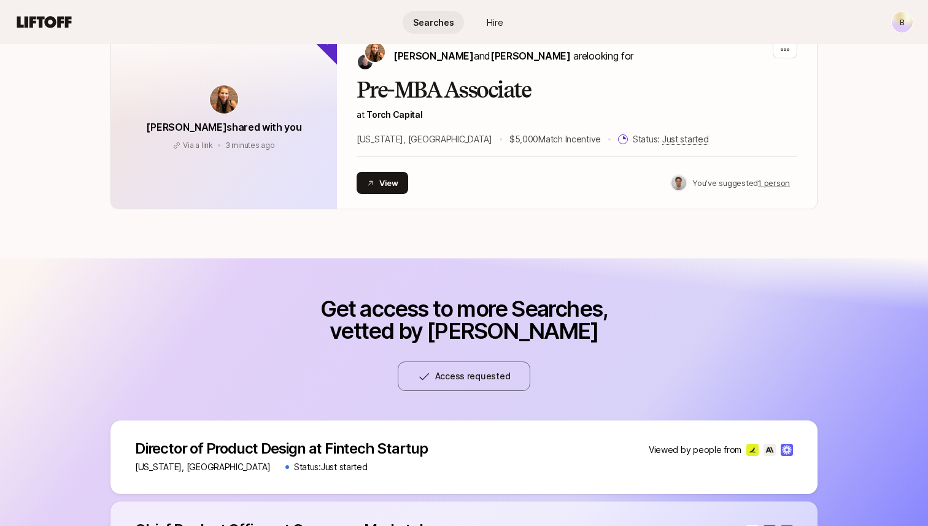
scroll to position [402, 0]
